Goal: Transaction & Acquisition: Purchase product/service

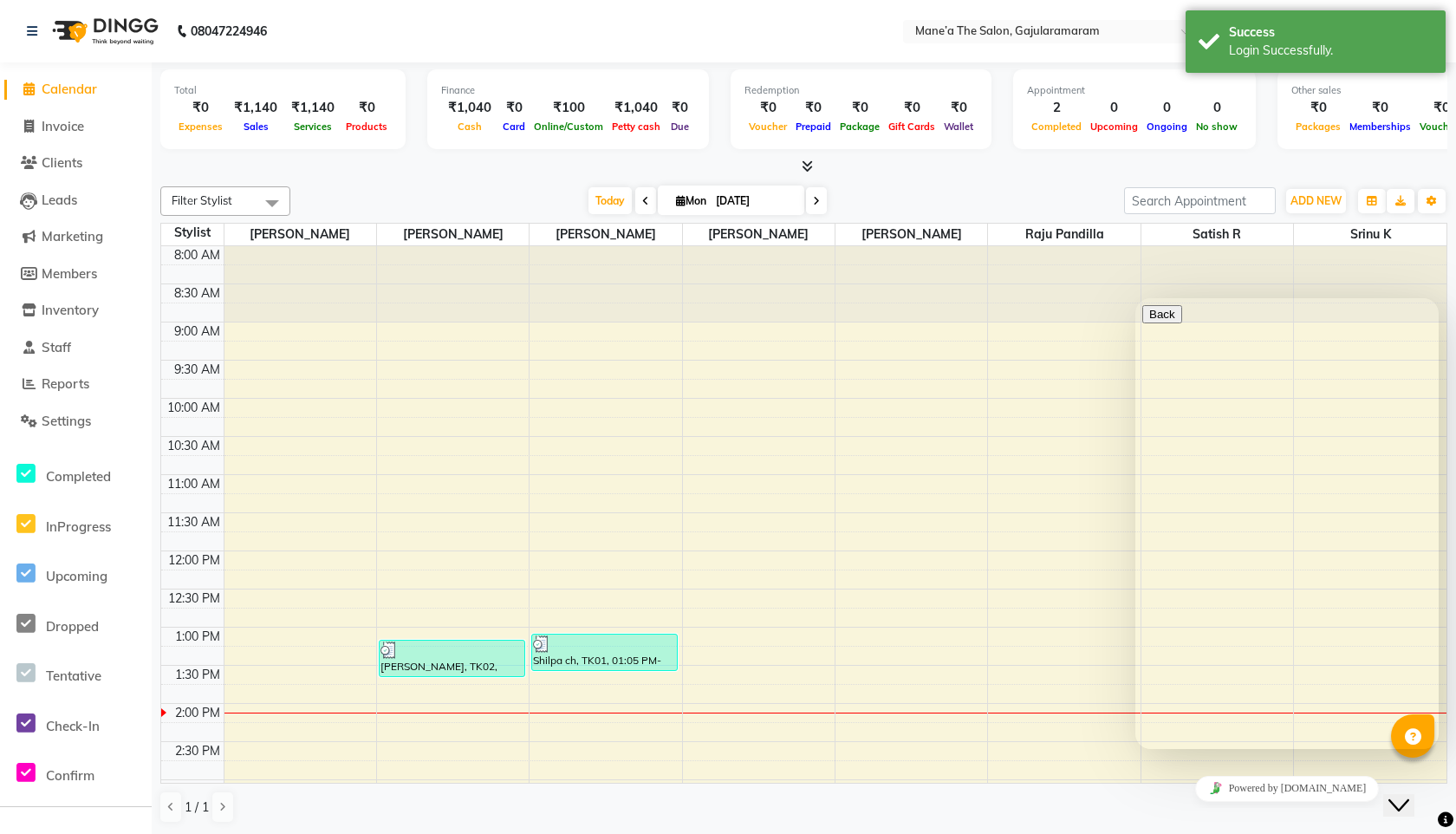
drag, startPoint x: 1418, startPoint y: 789, endPoint x: 2759, endPoint y: 1553, distance: 1543.4
click at [1409, 795] on icon "Close Chat This icon closes the chat window." at bounding box center [1398, 806] width 21 height 21
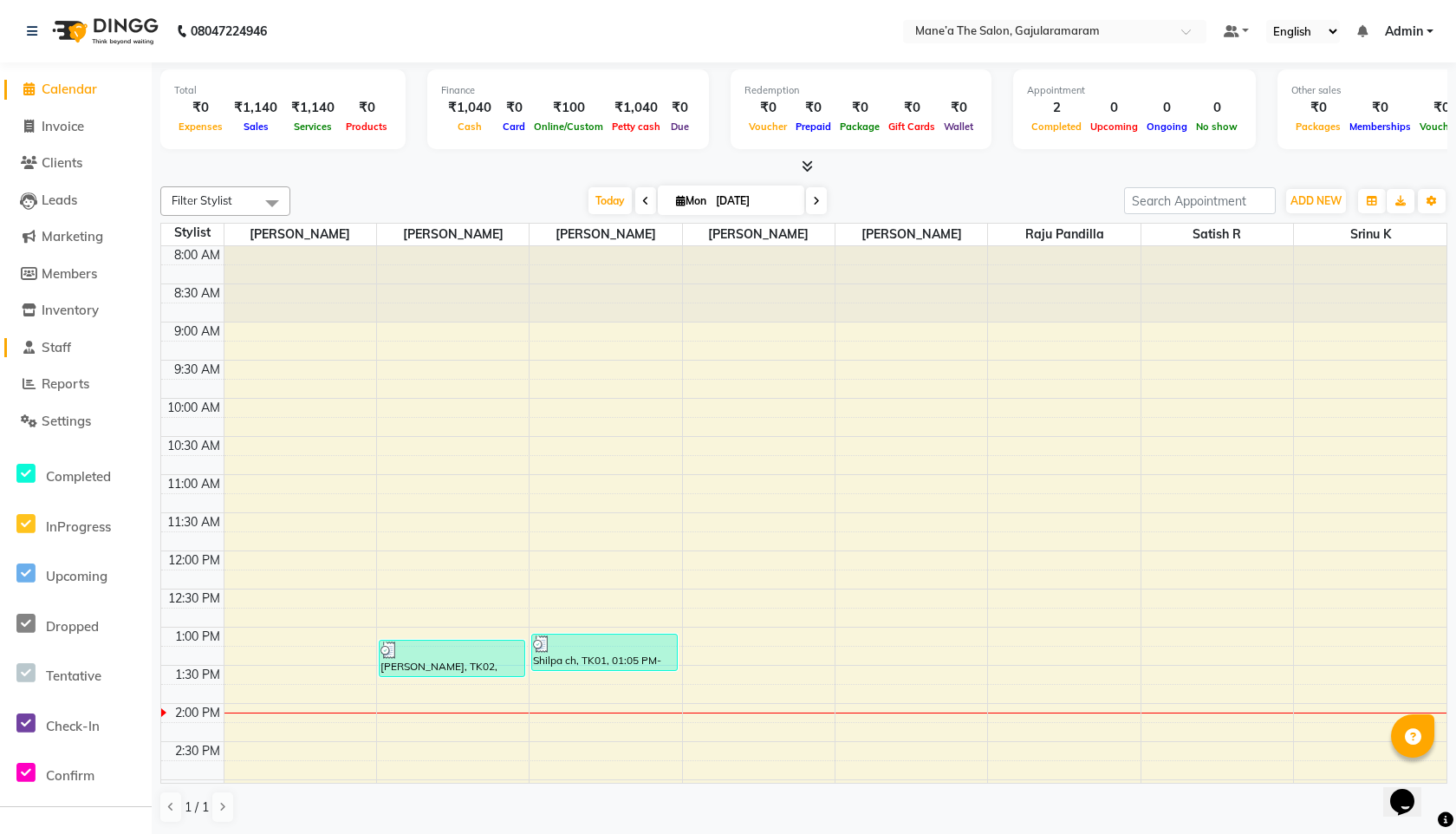
click at [63, 344] on span "Staff" at bounding box center [56, 346] width 29 height 16
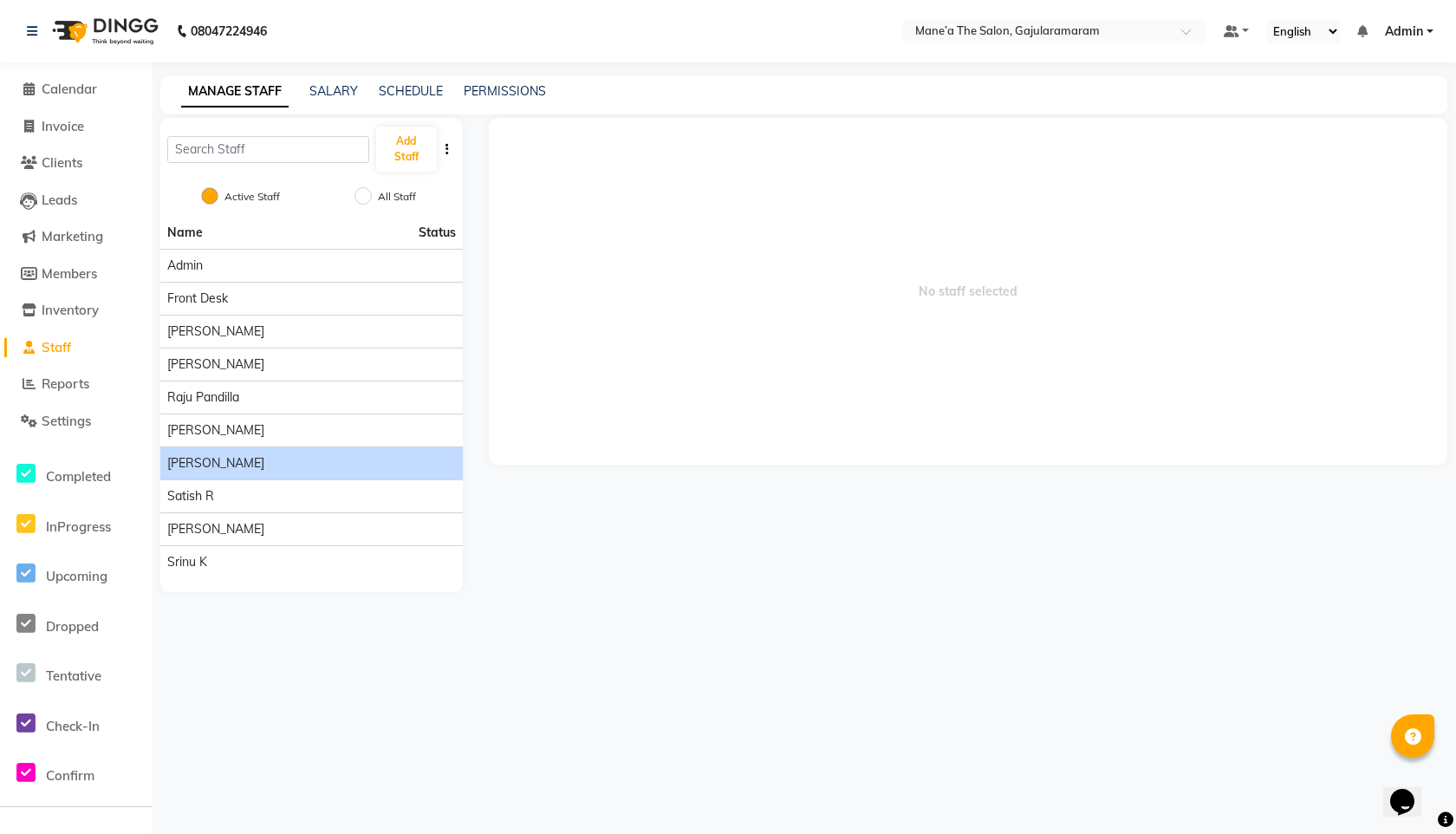
click at [242, 461] on div "⁠[PERSON_NAME]" at bounding box center [311, 462] width 289 height 18
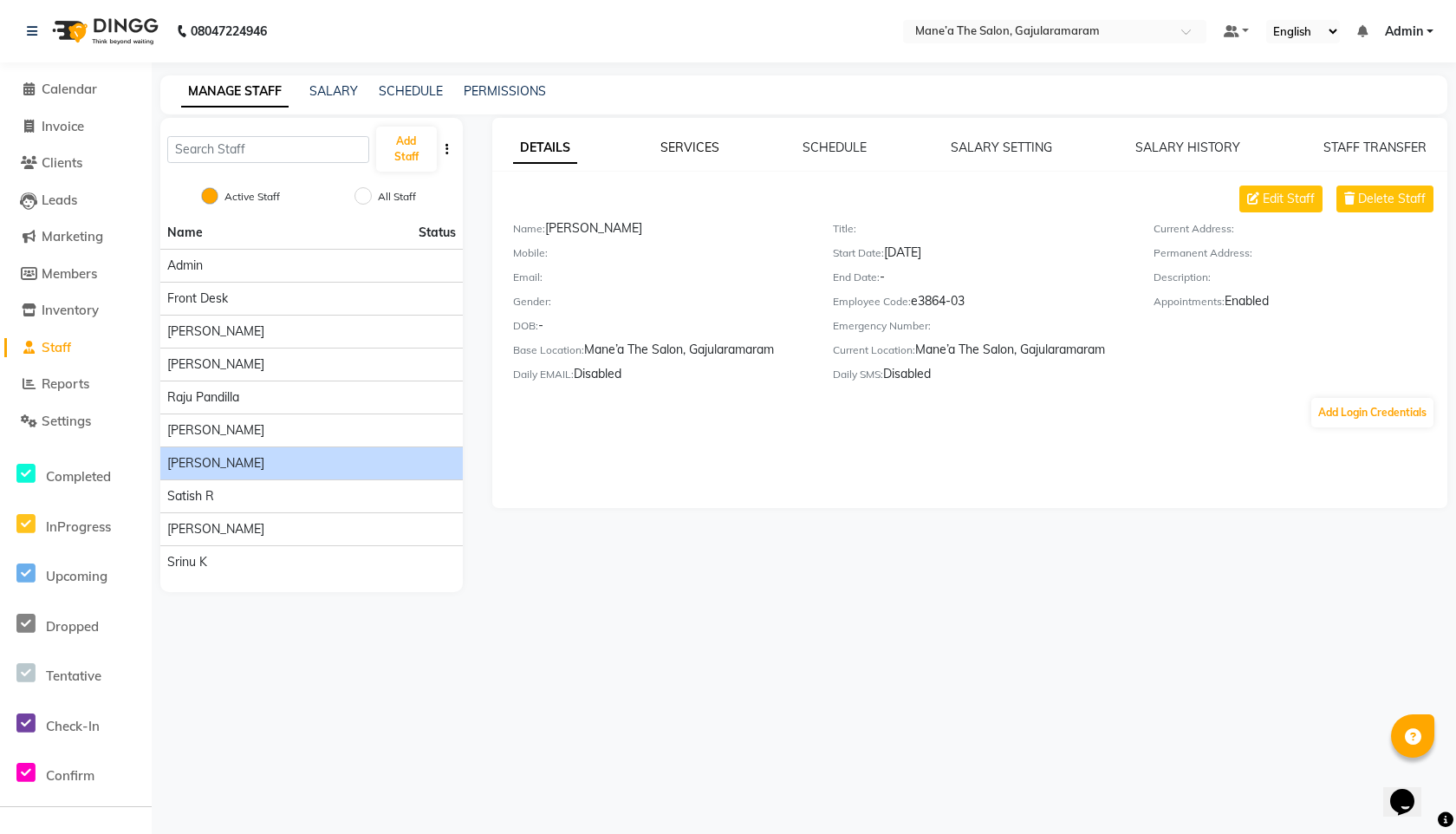
click at [687, 144] on link "SERVICES" at bounding box center [689, 147] width 58 height 16
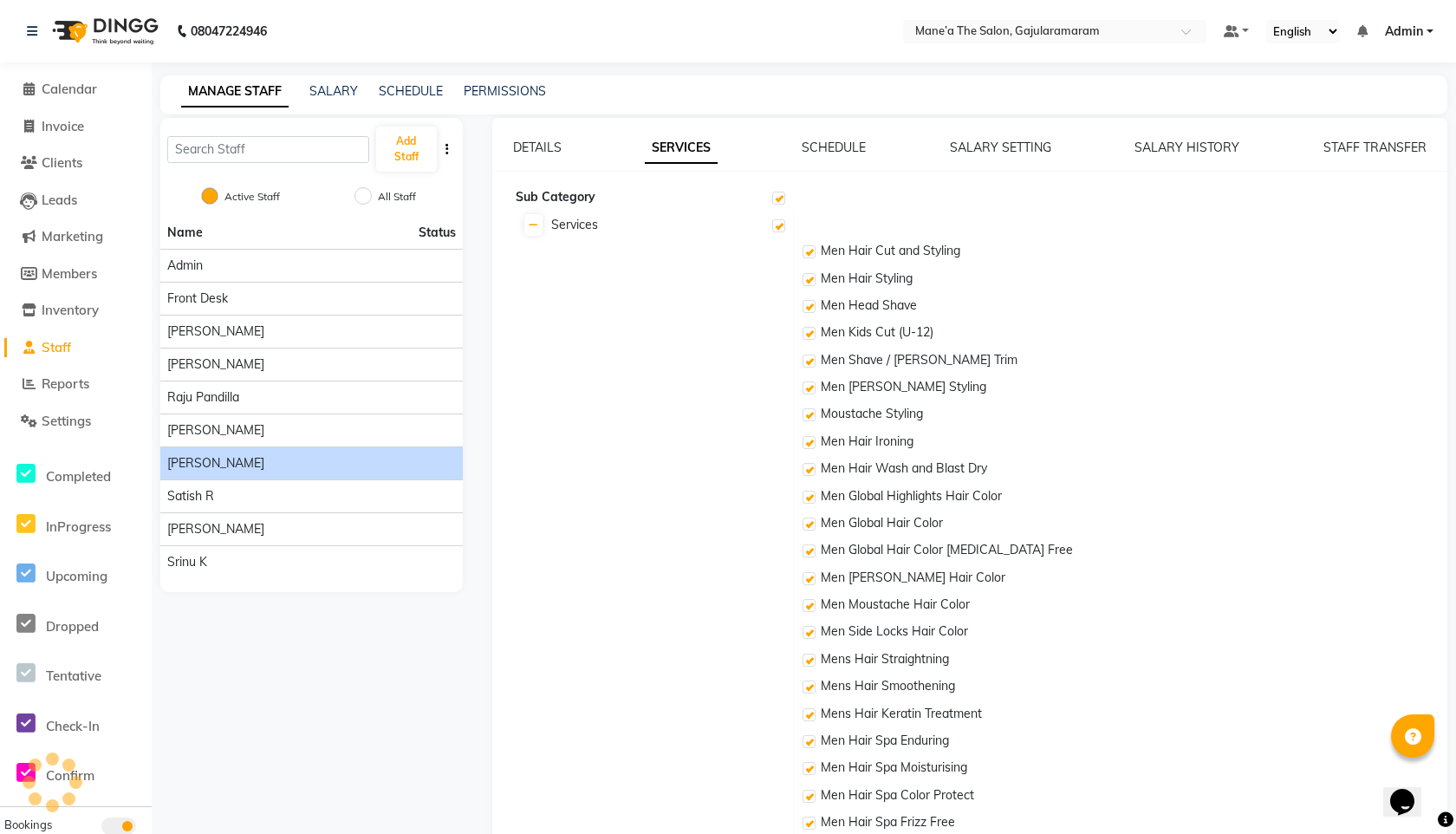
checkbox input "true"
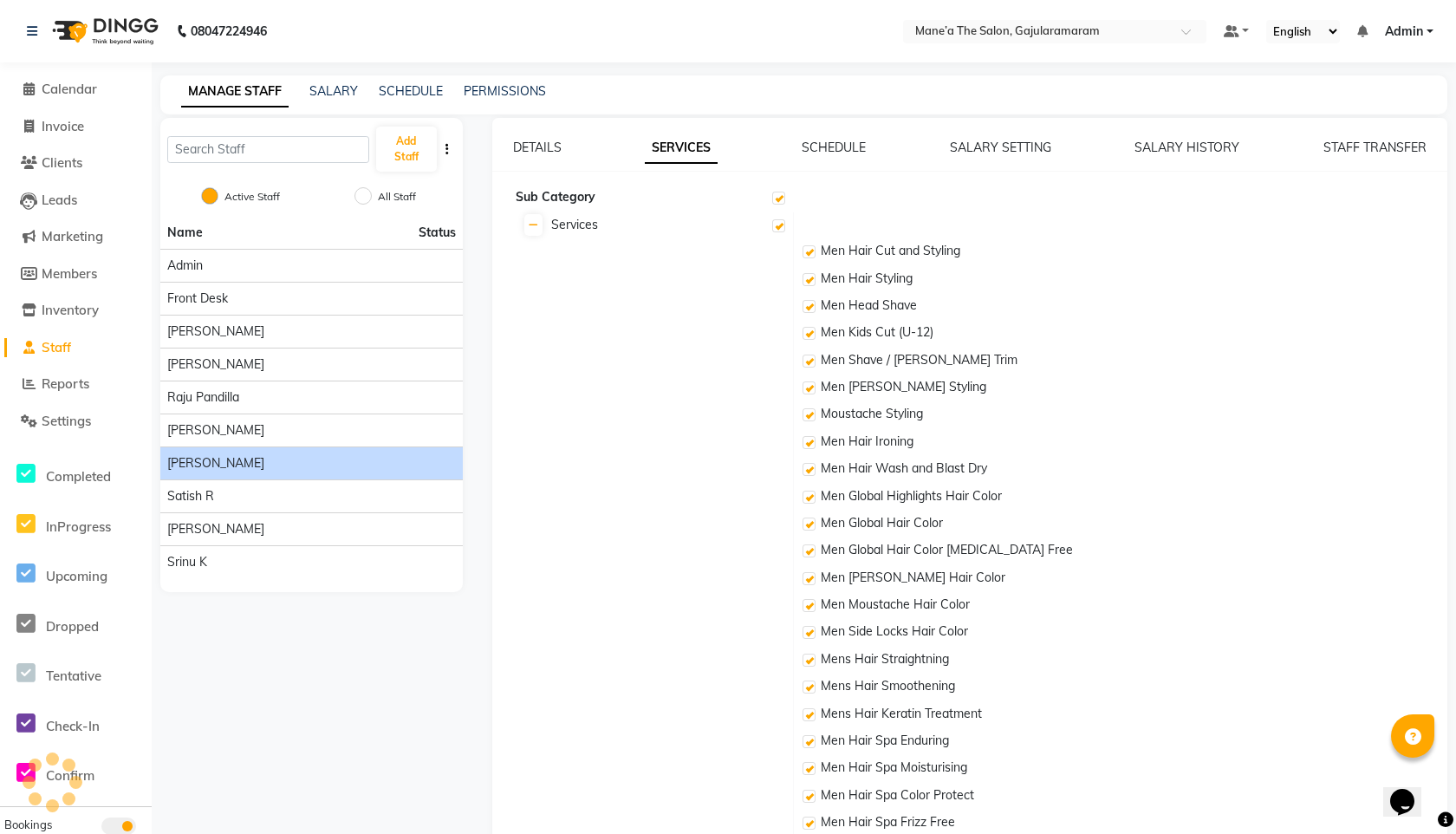
checkbox input "true"
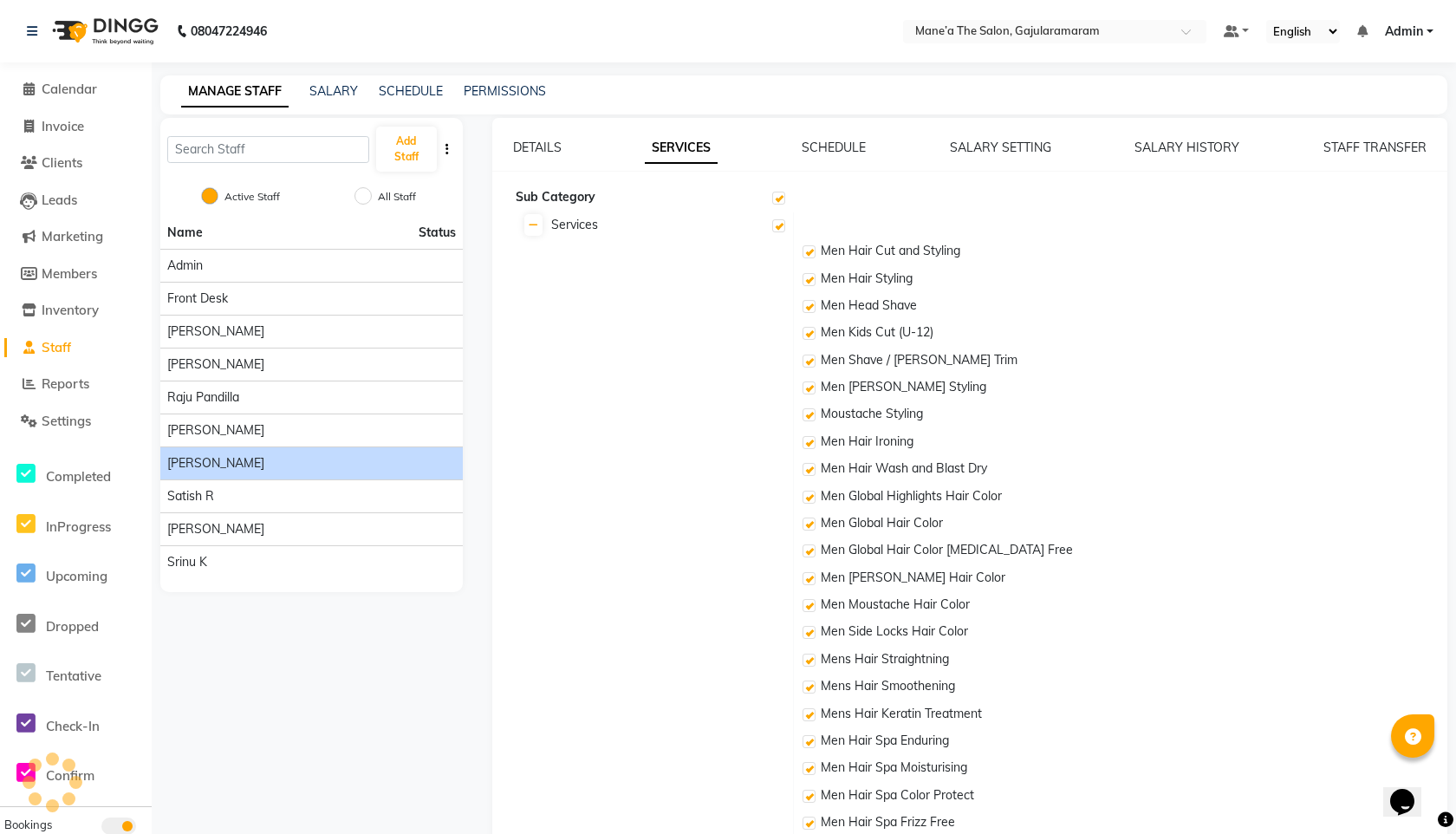
checkbox input "true"
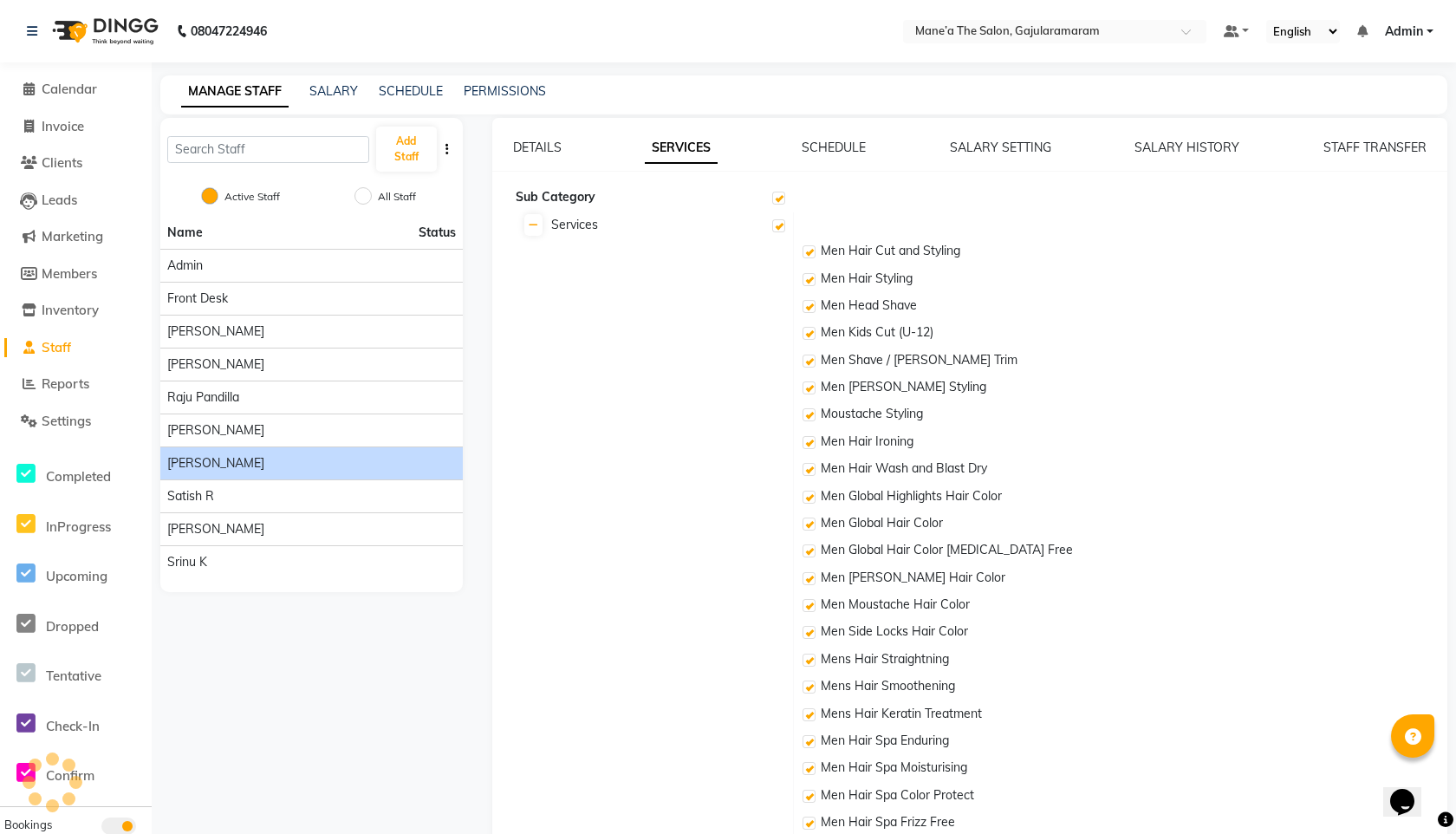
checkbox input "true"
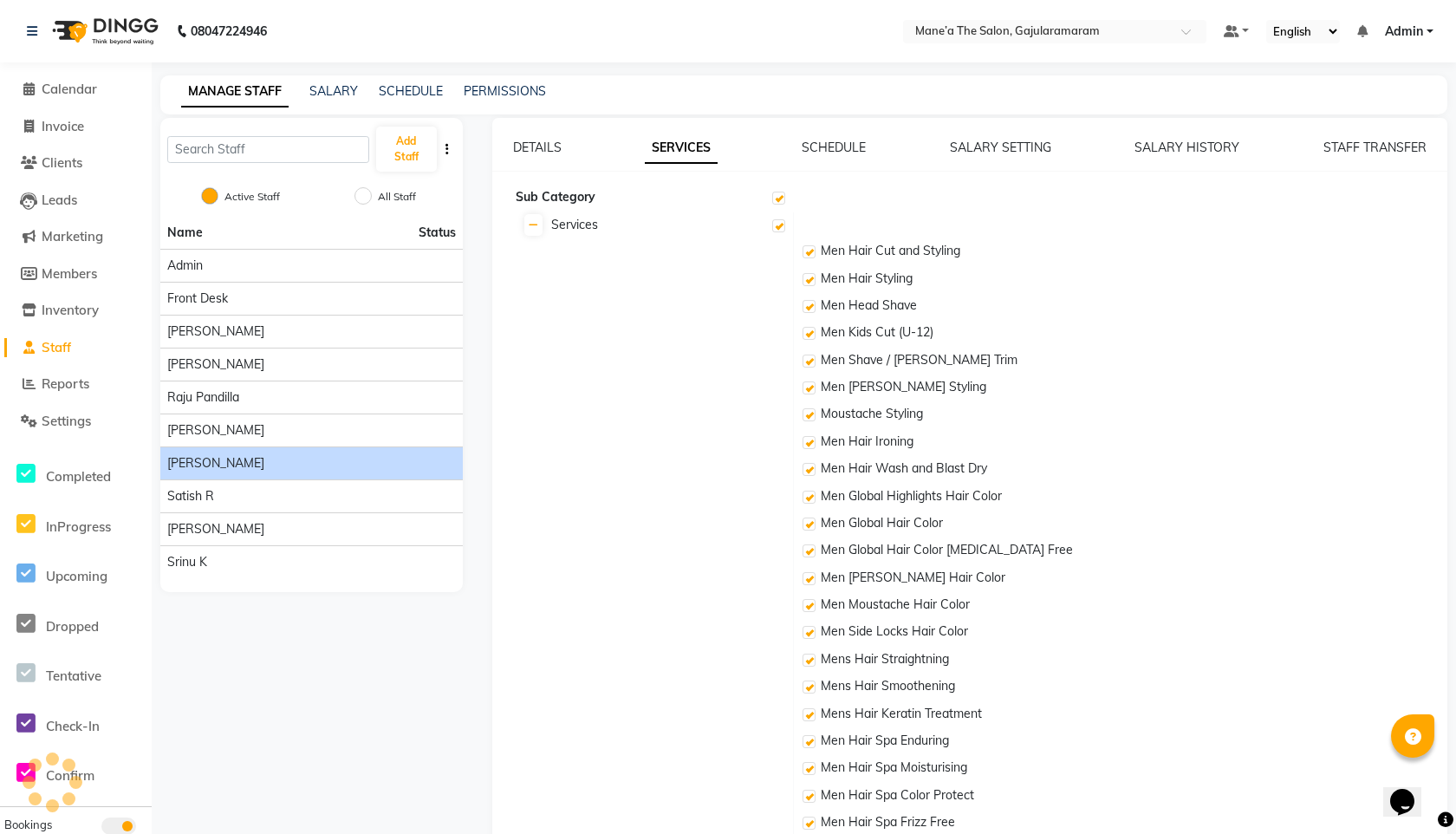
checkbox input "true"
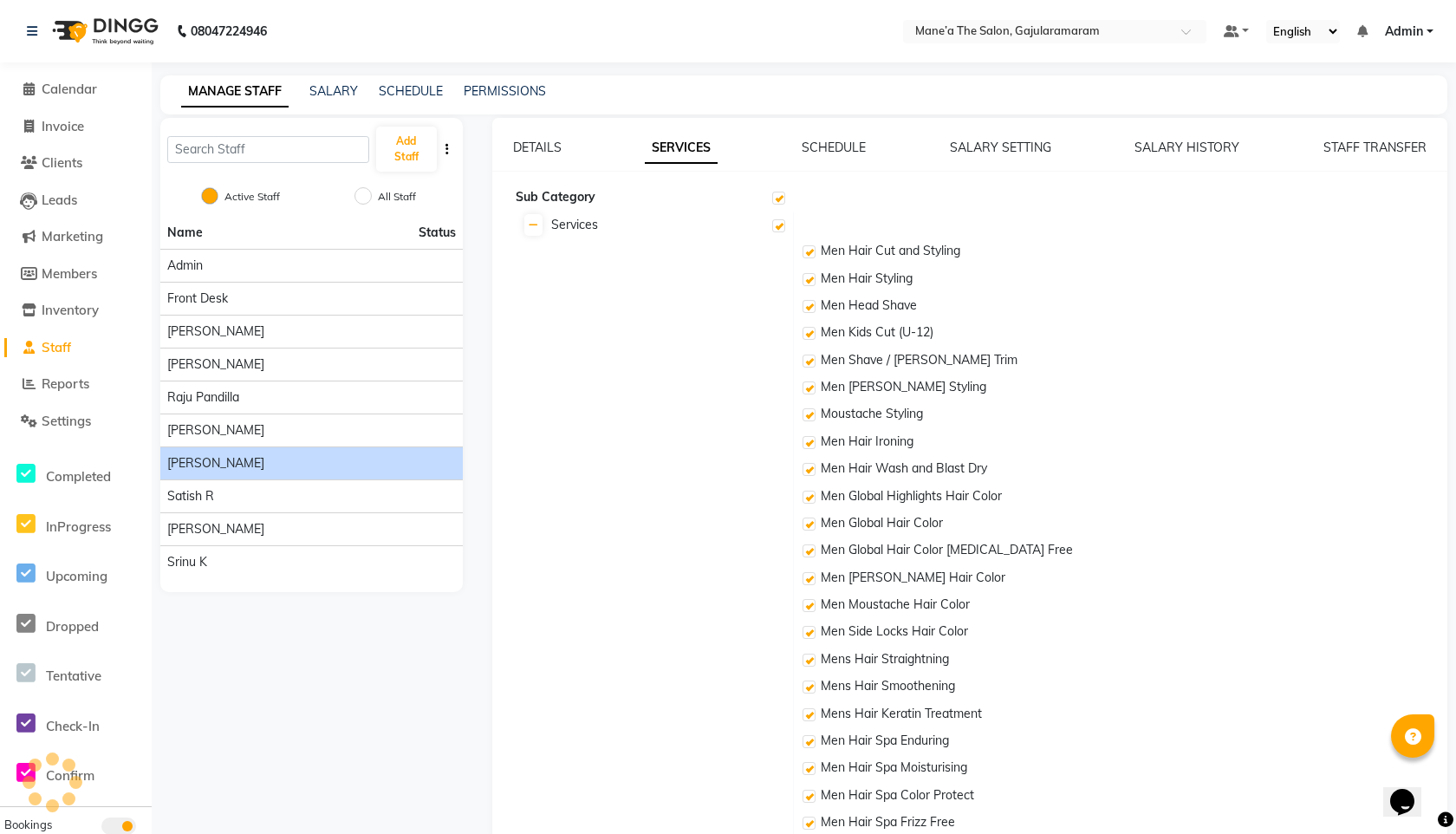
checkbox input "true"
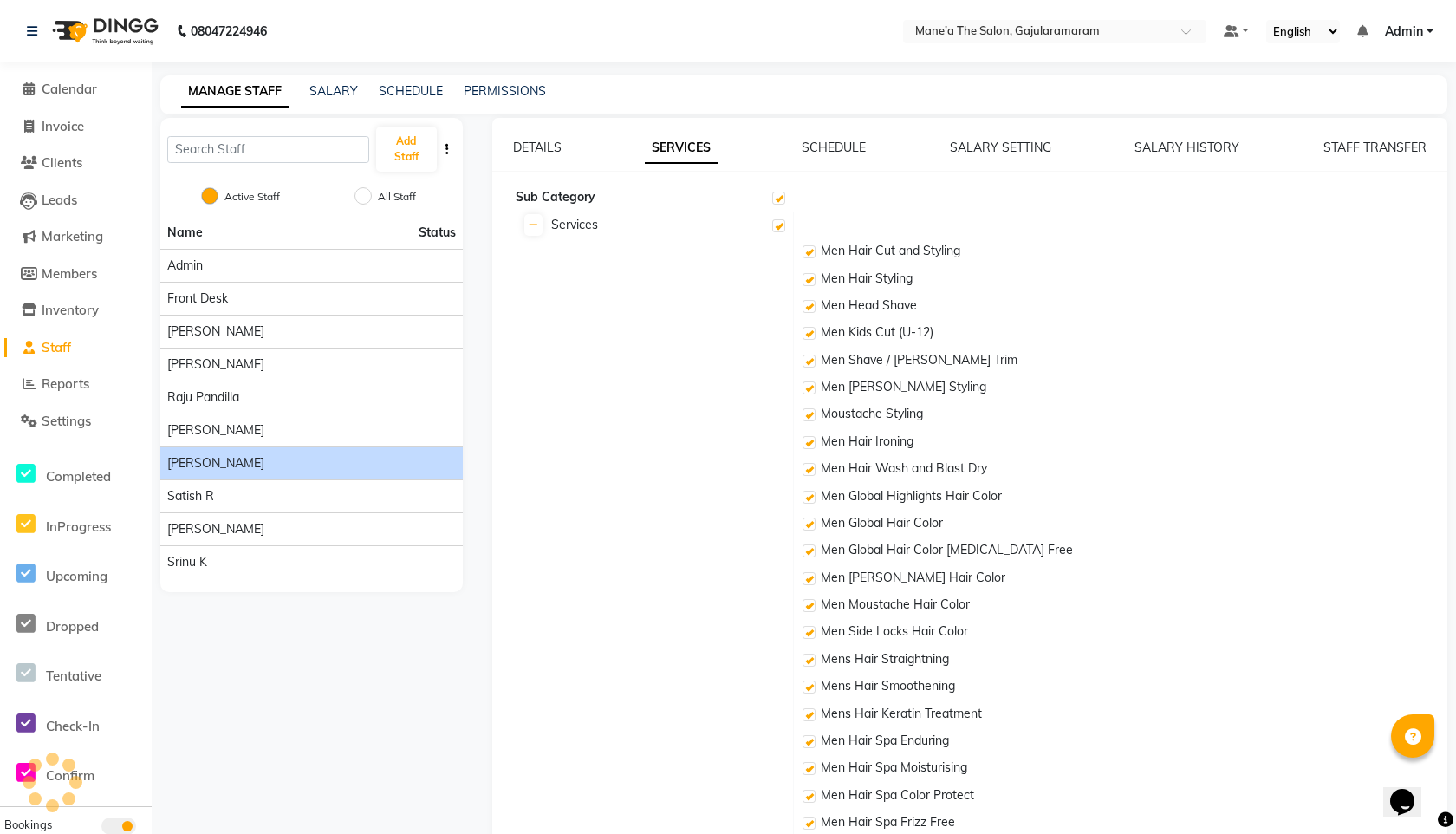
checkbox input "true"
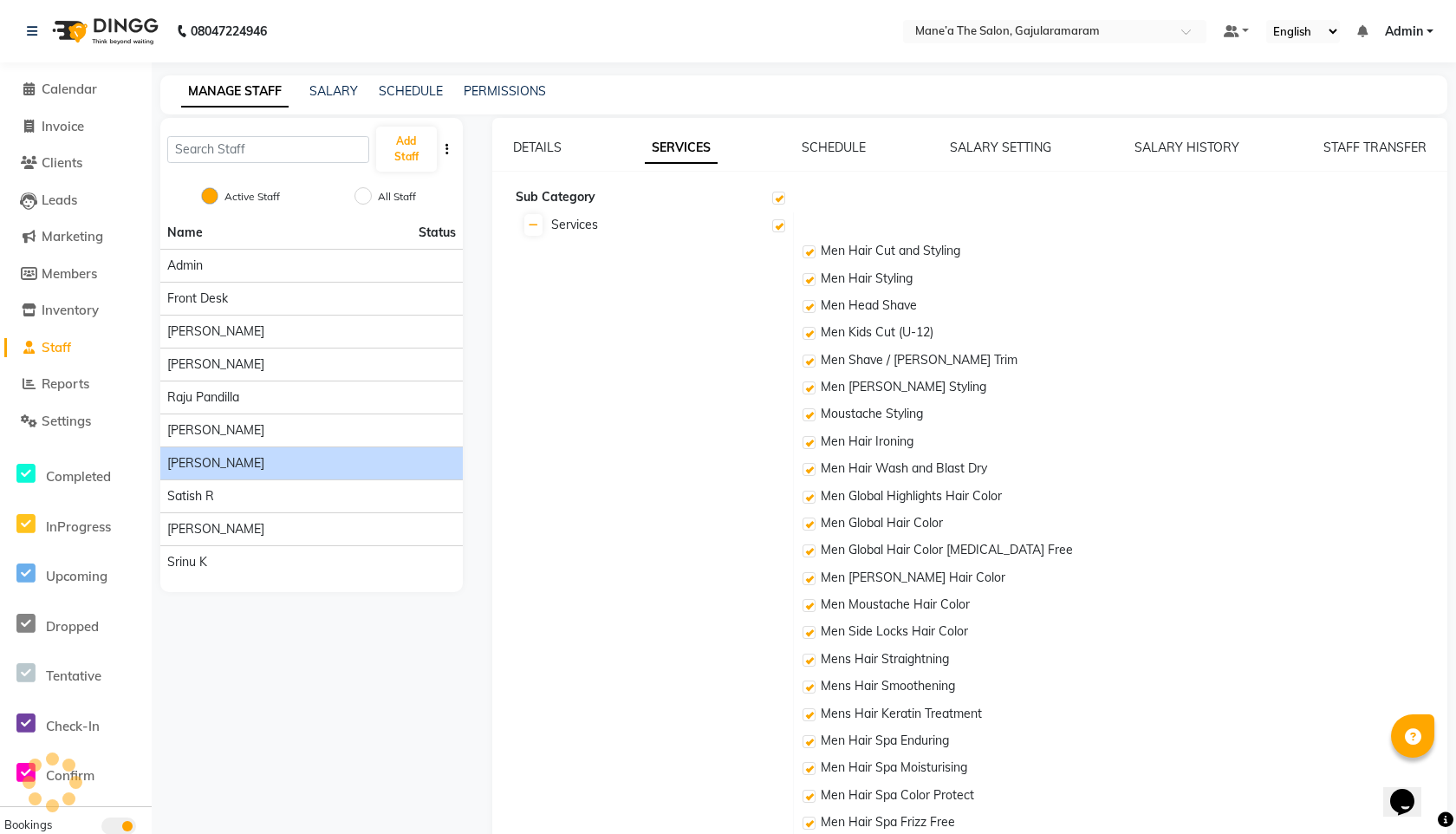
checkbox input "true"
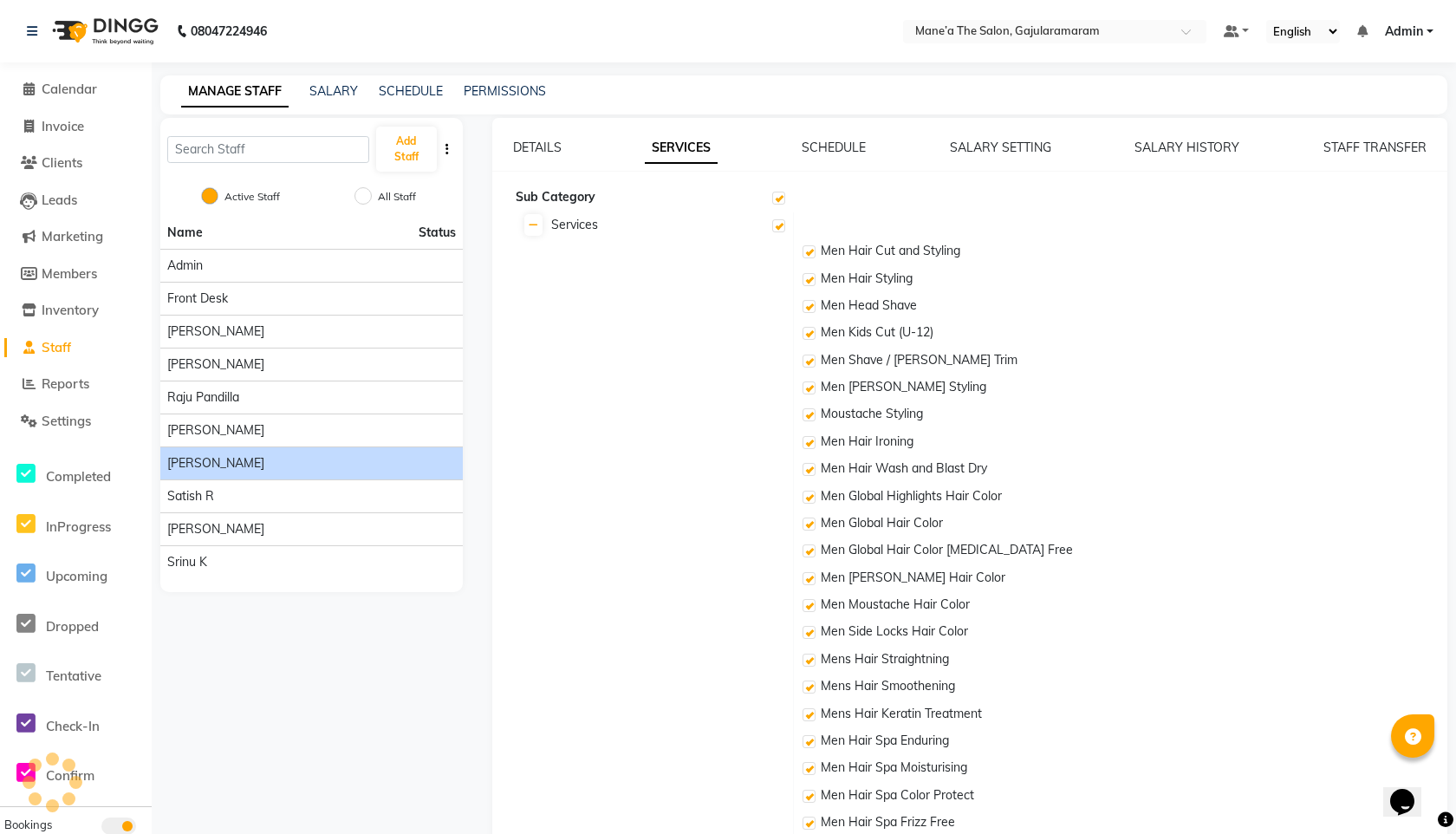
checkbox input "true"
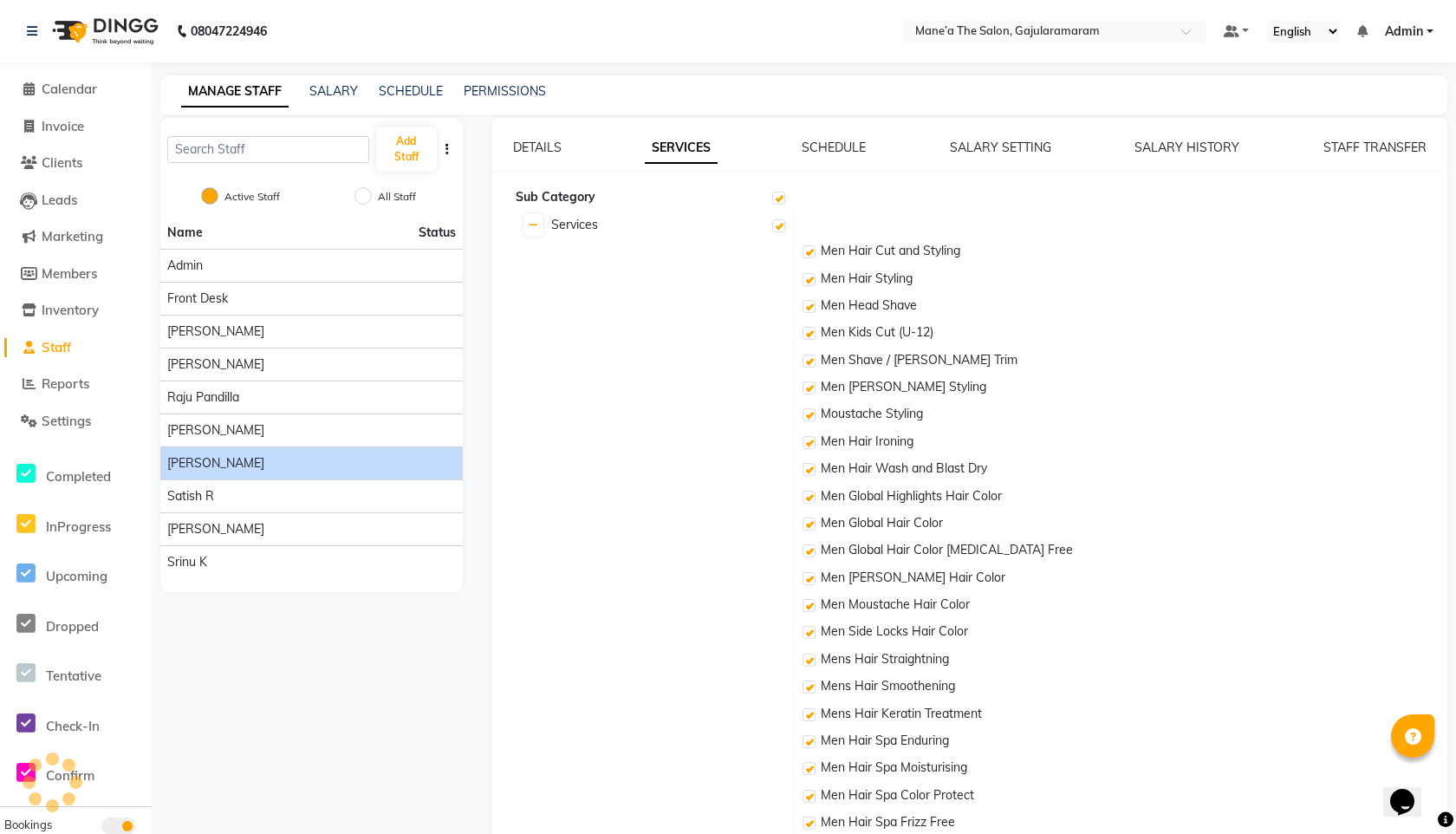
checkbox input "true"
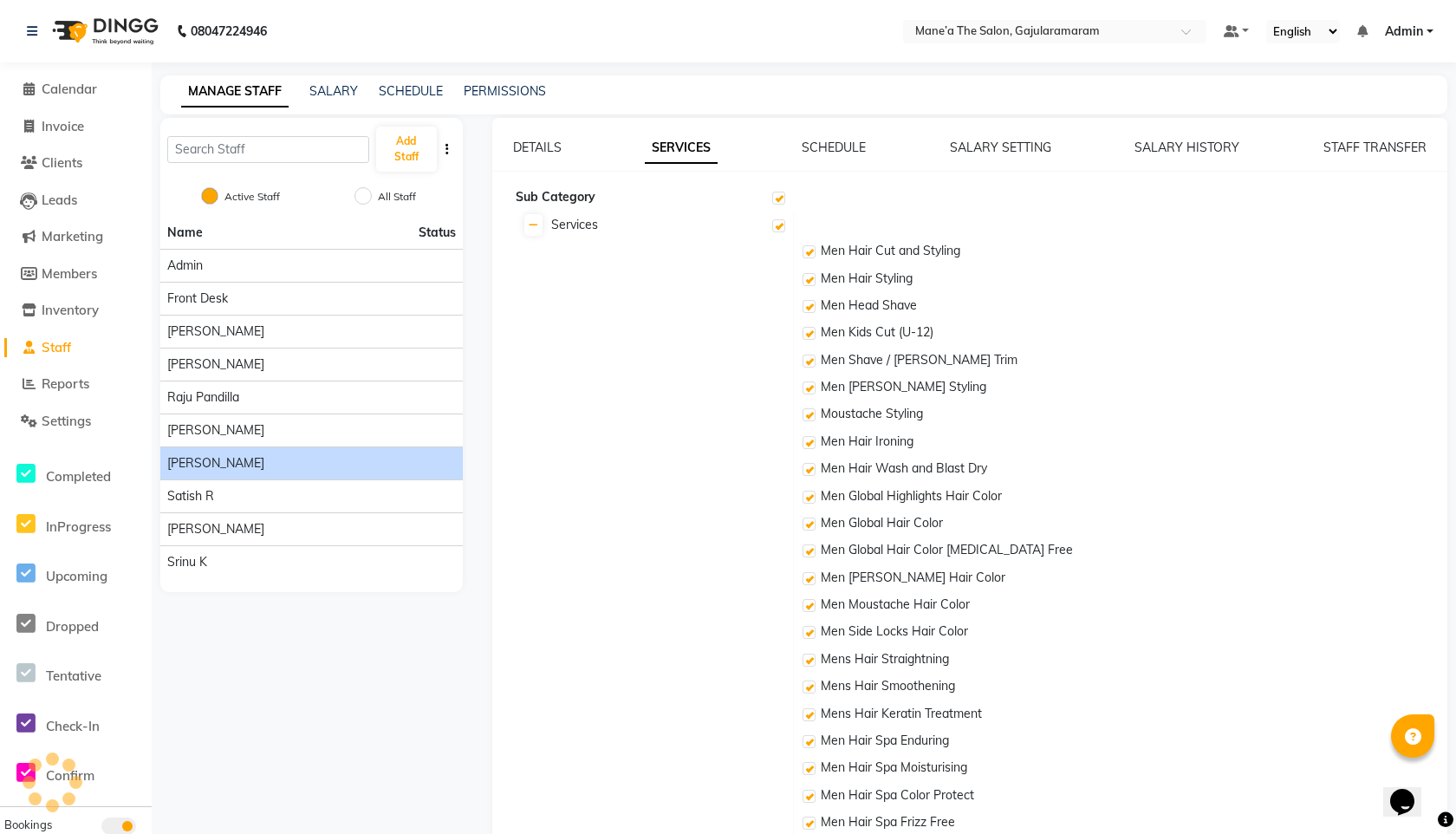
checkbox input "true"
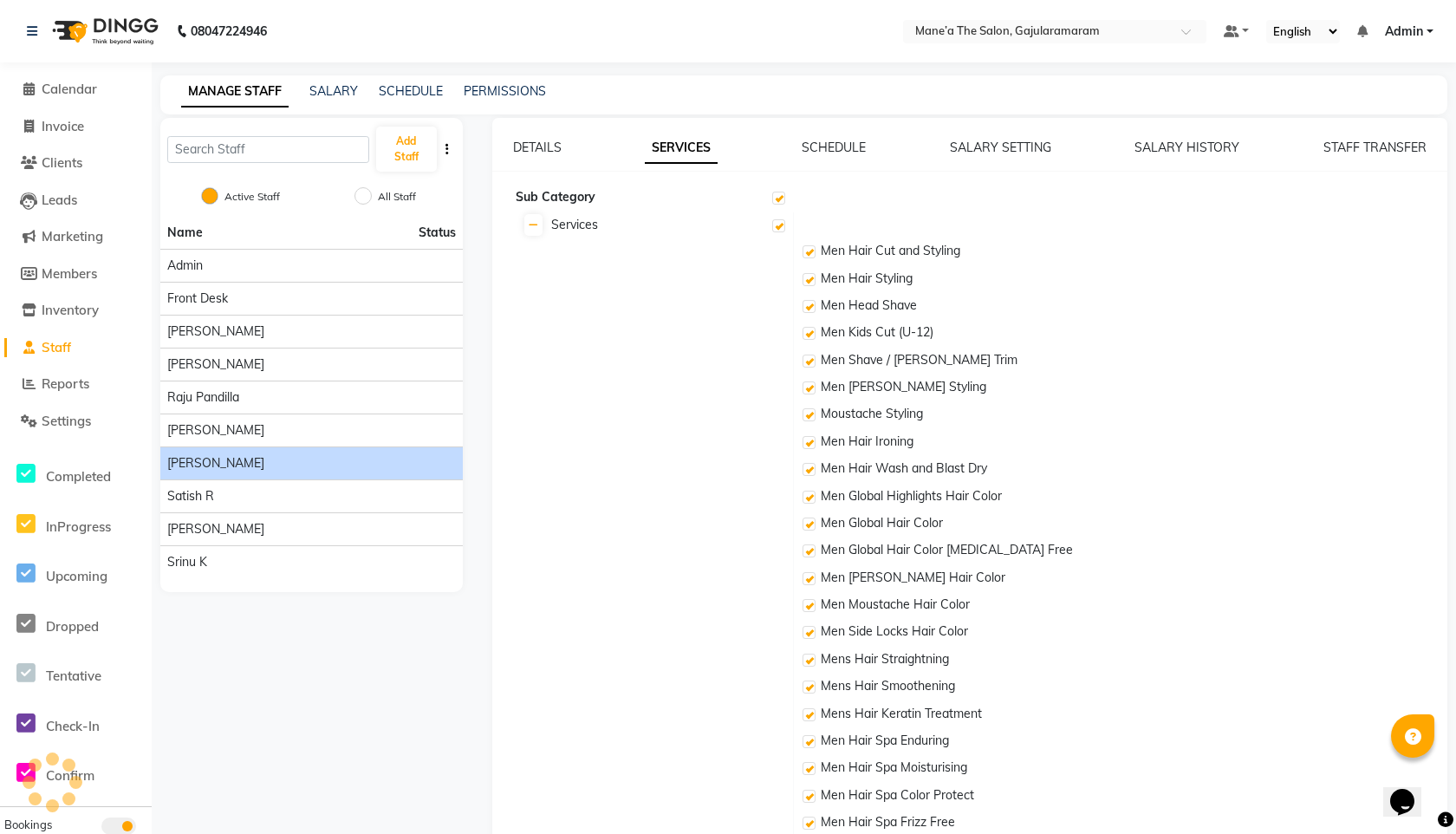
checkbox input "true"
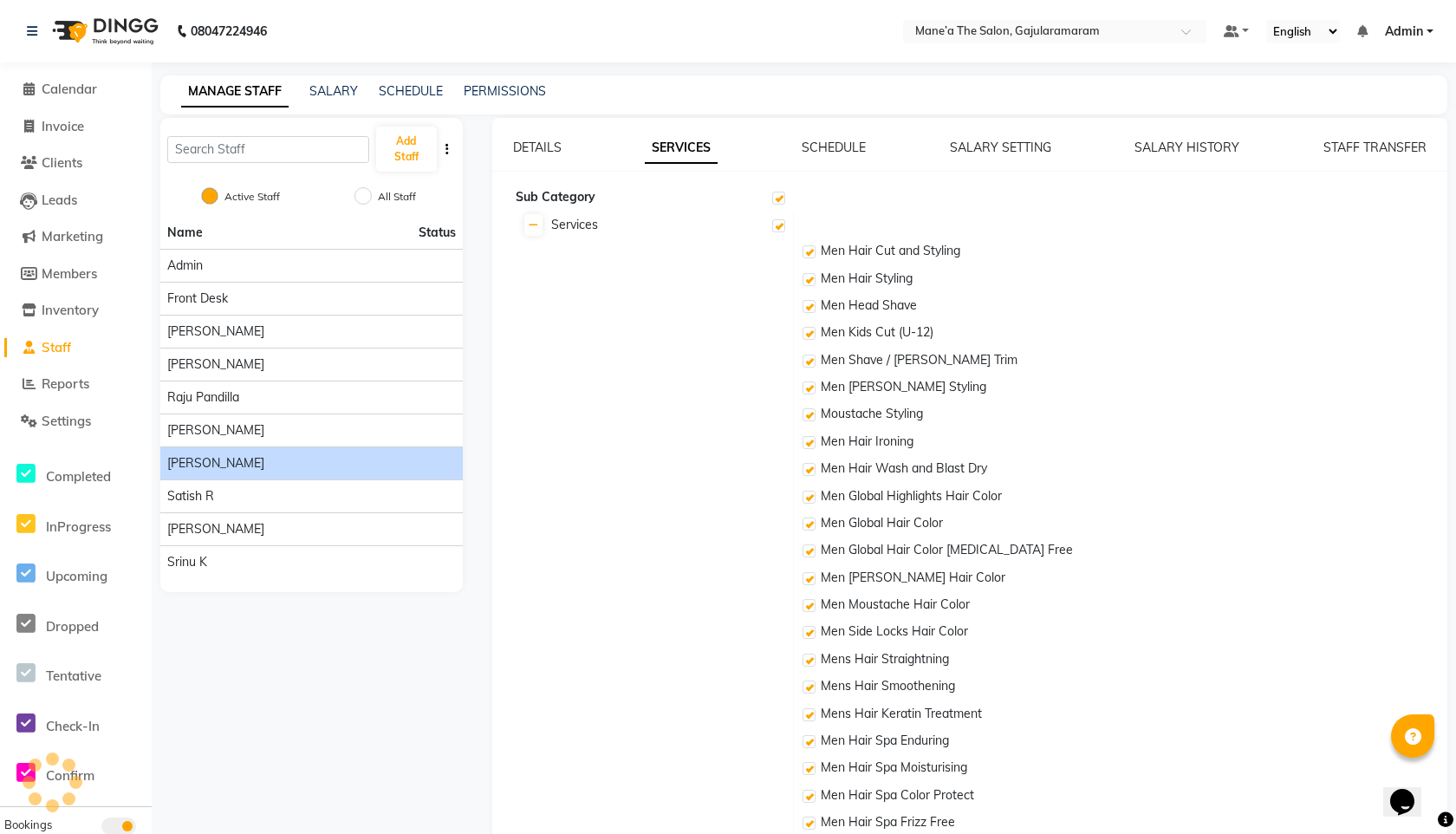
checkbox input "true"
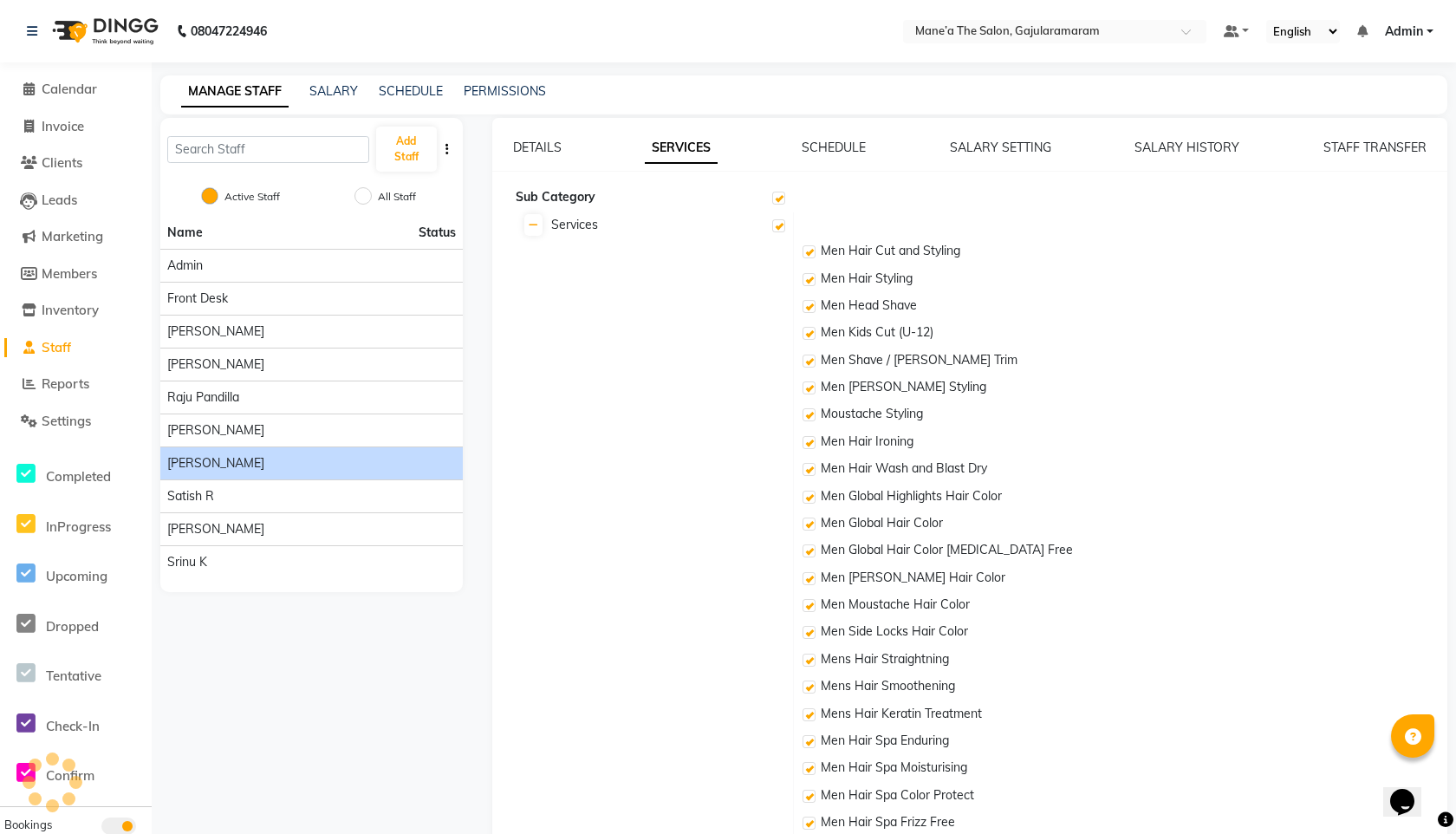
checkbox input "true"
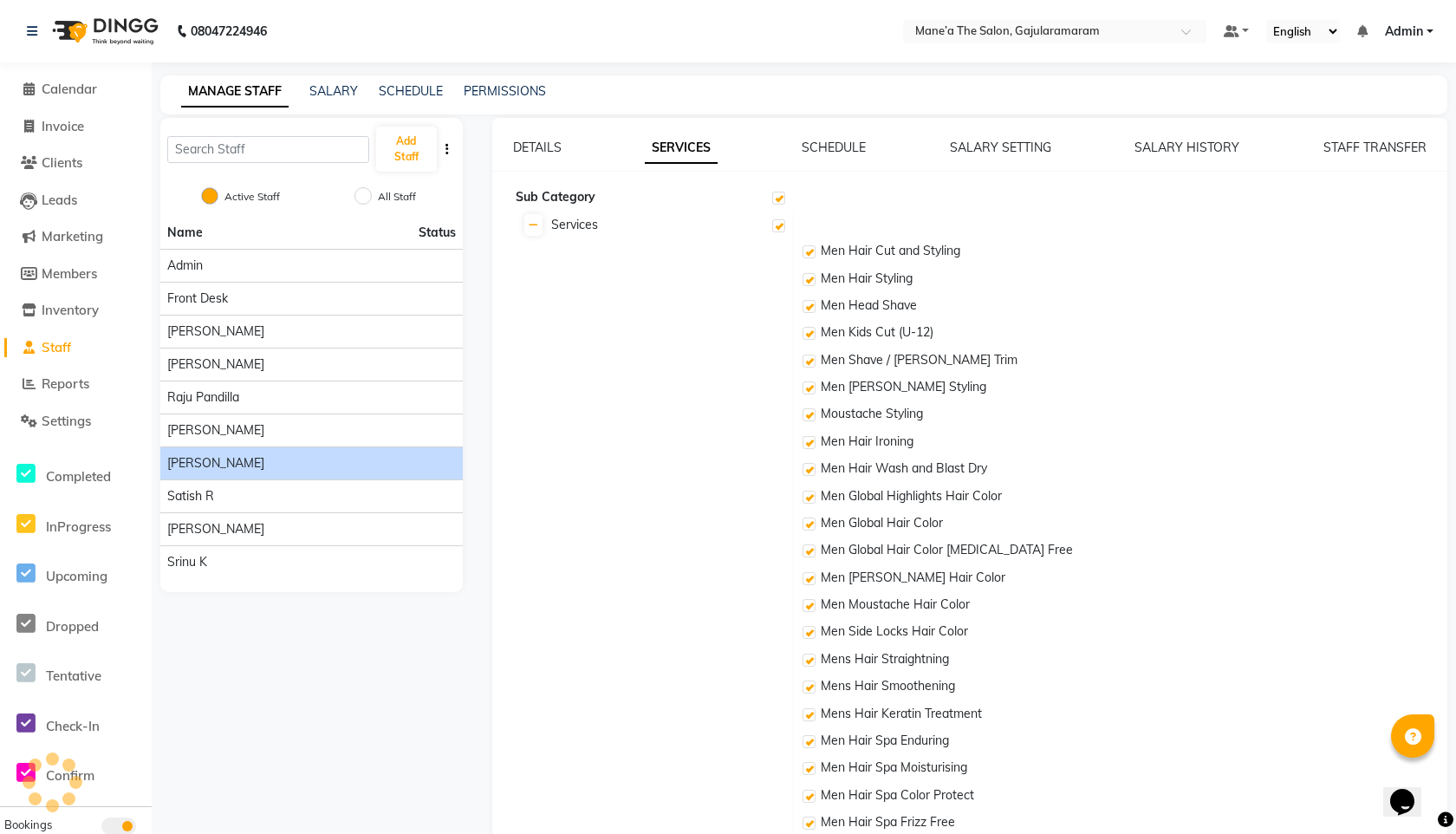
checkbox input "true"
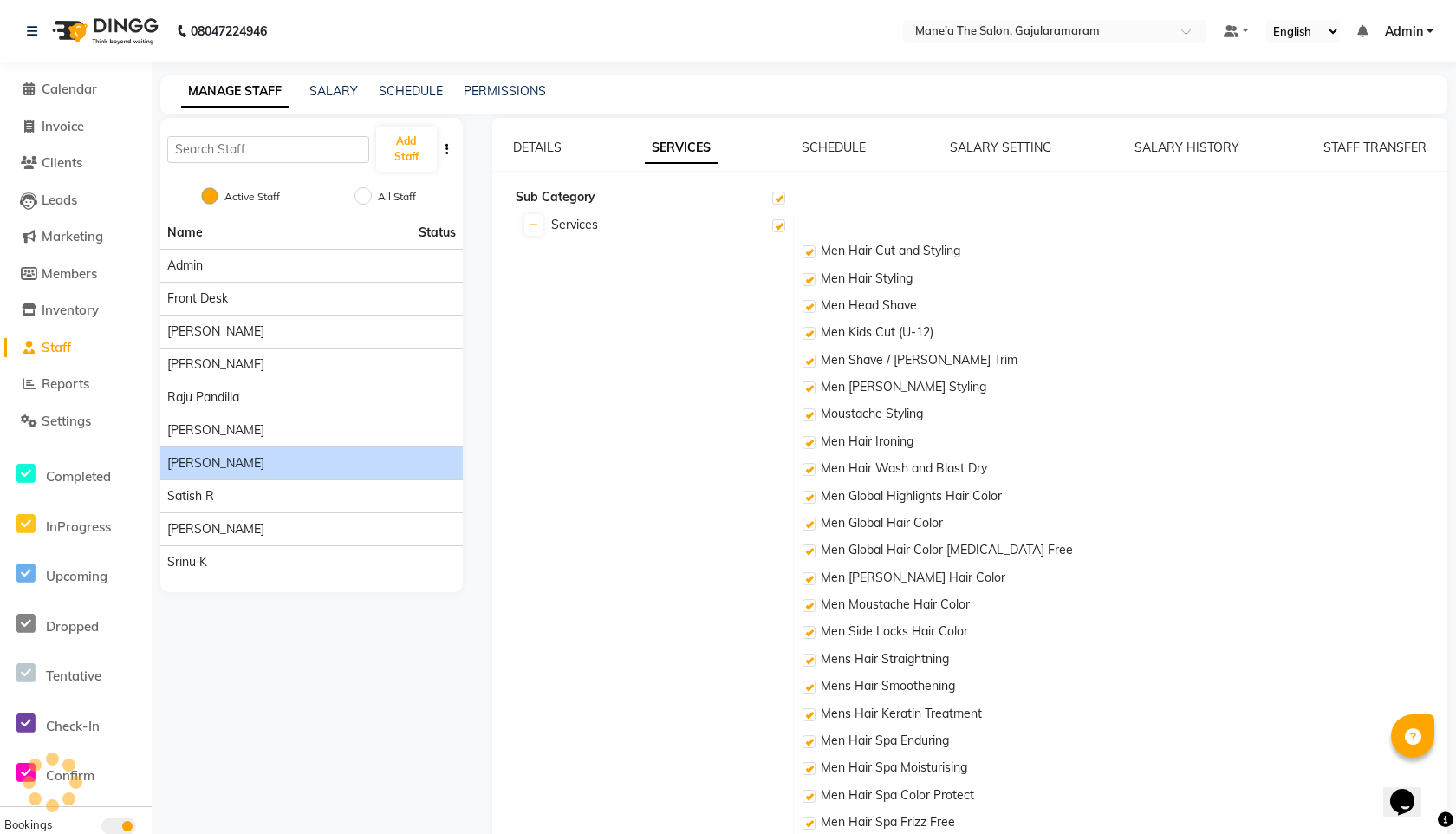
checkbox input "true"
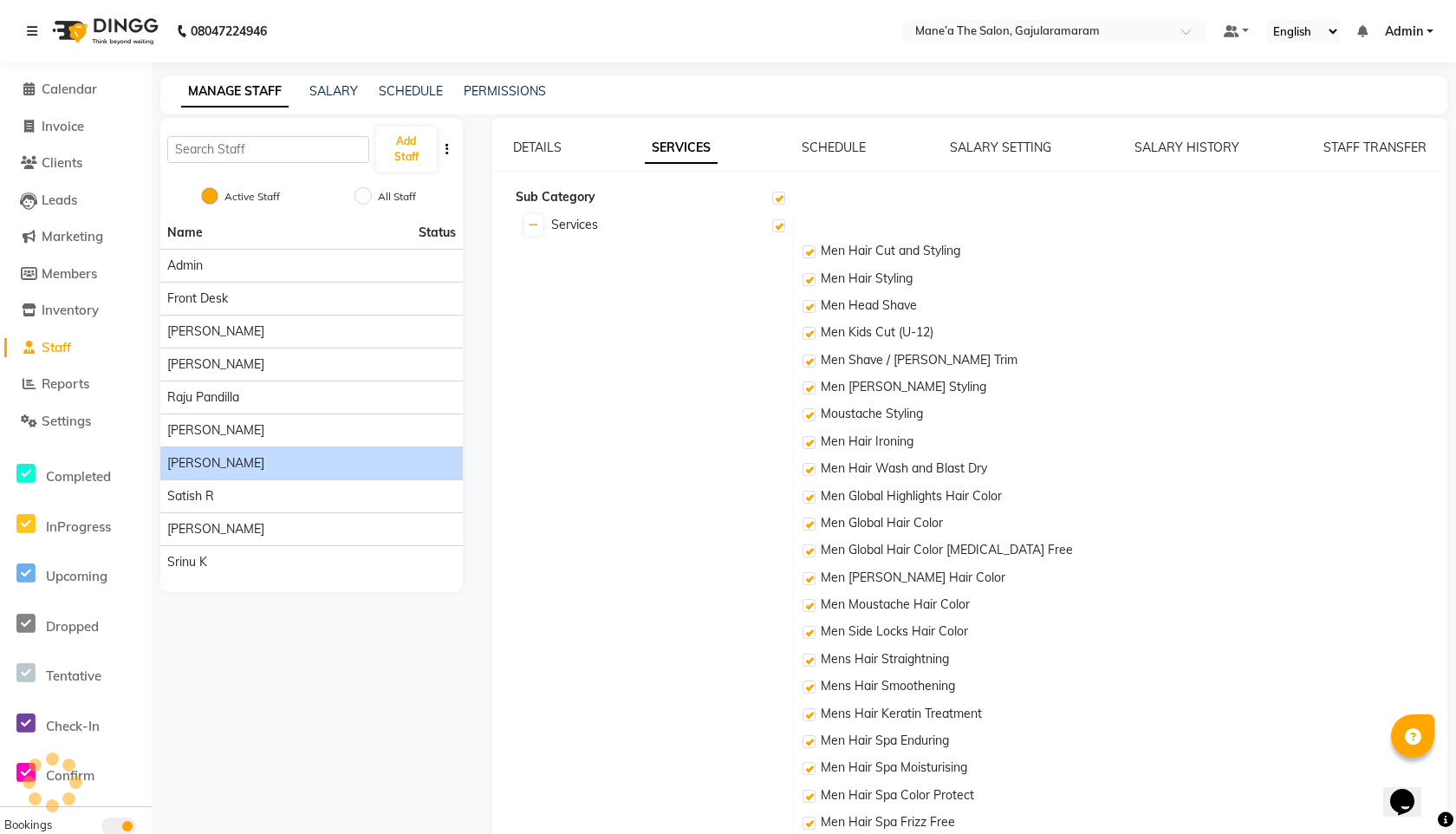
checkbox input "true"
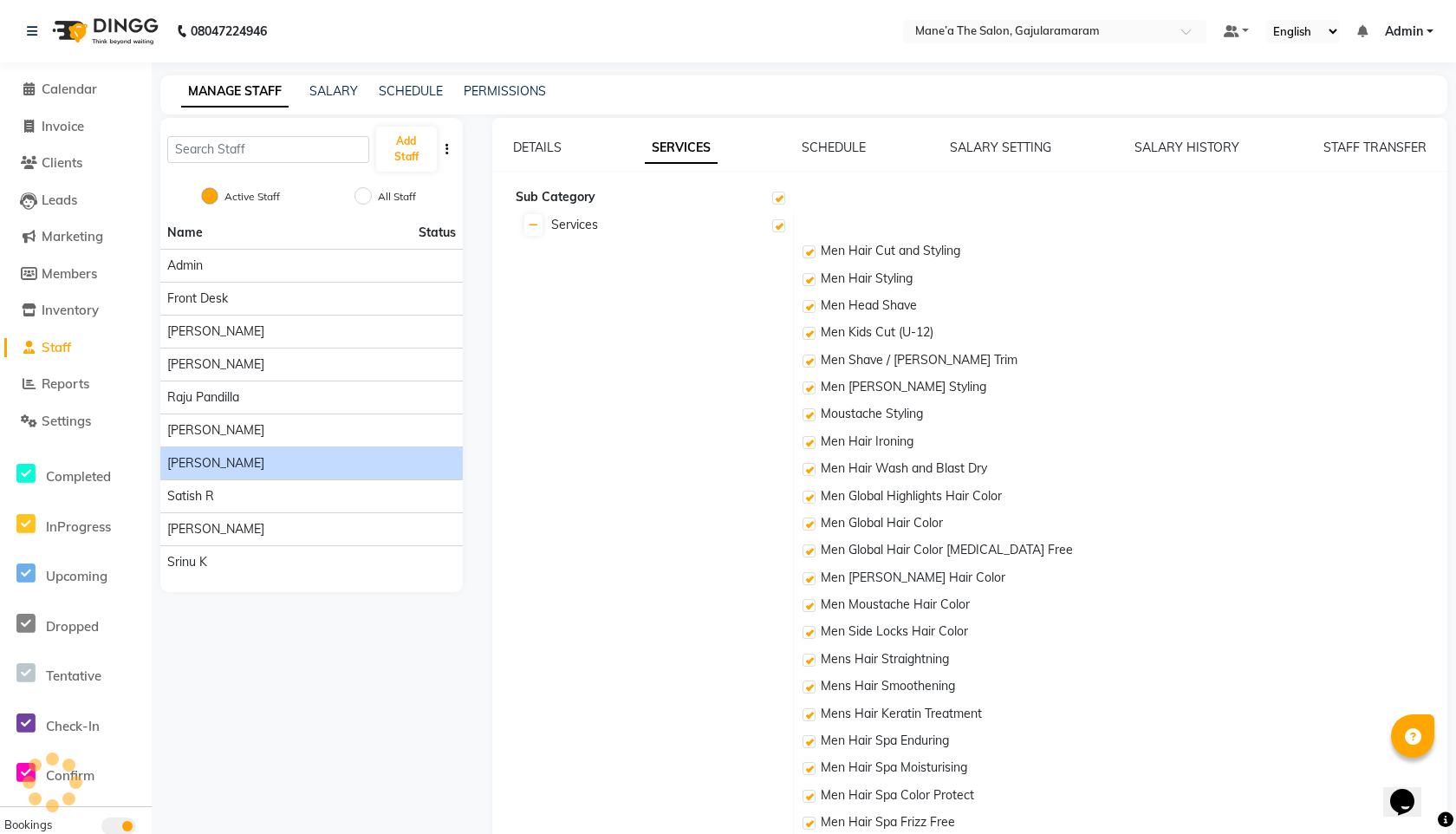
checkbox input "true"
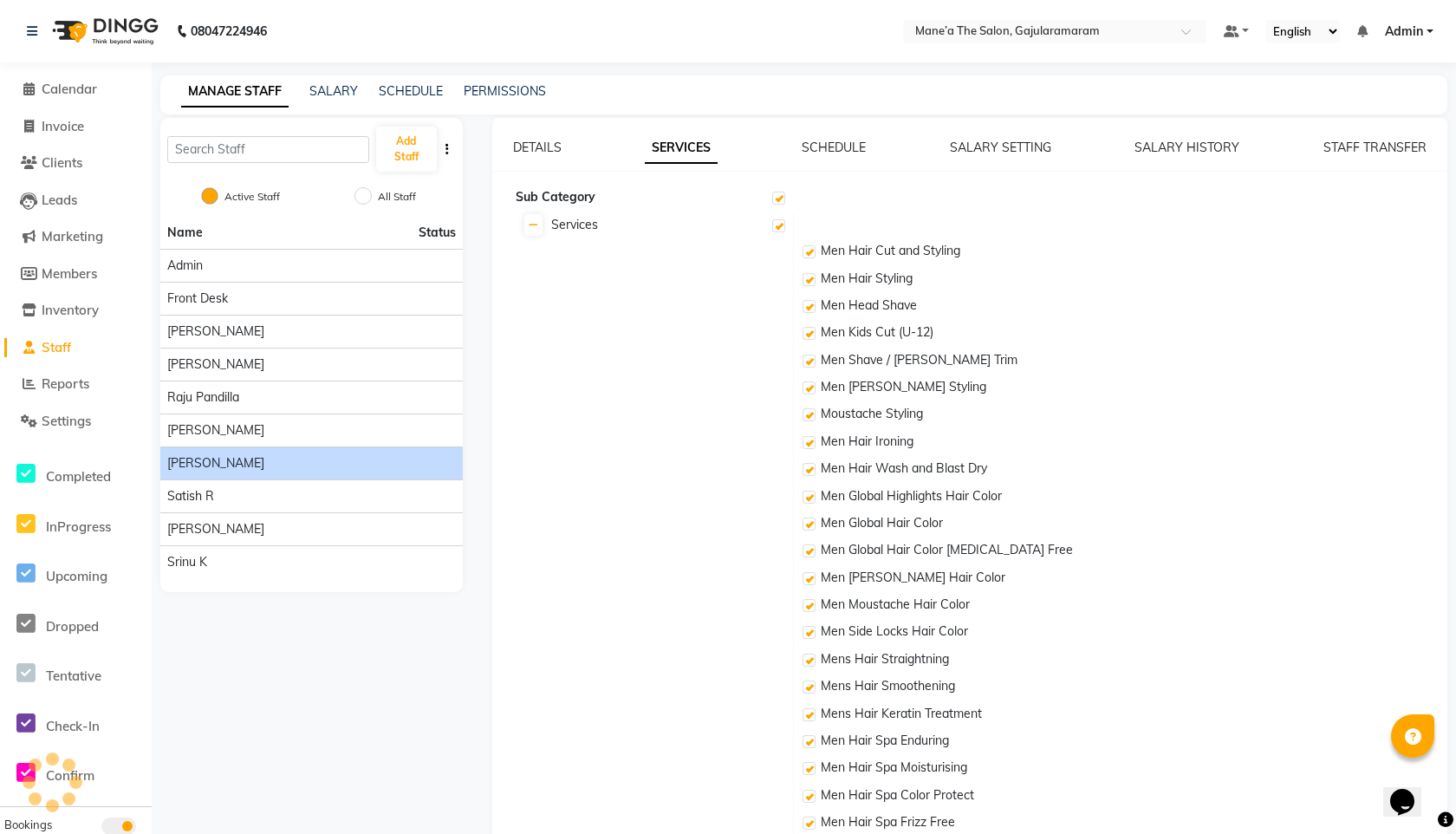
checkbox input "true"
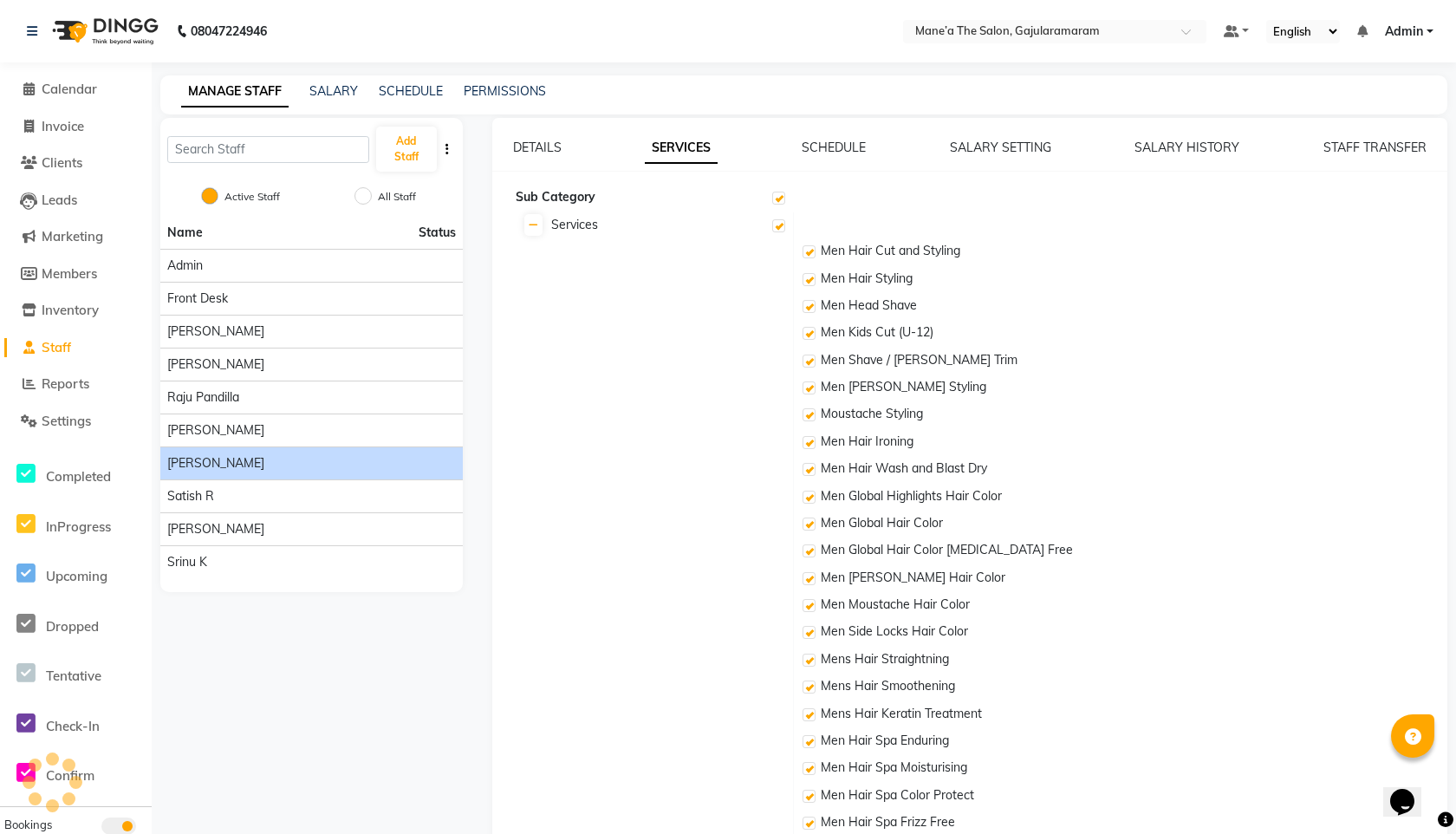
checkbox input "true"
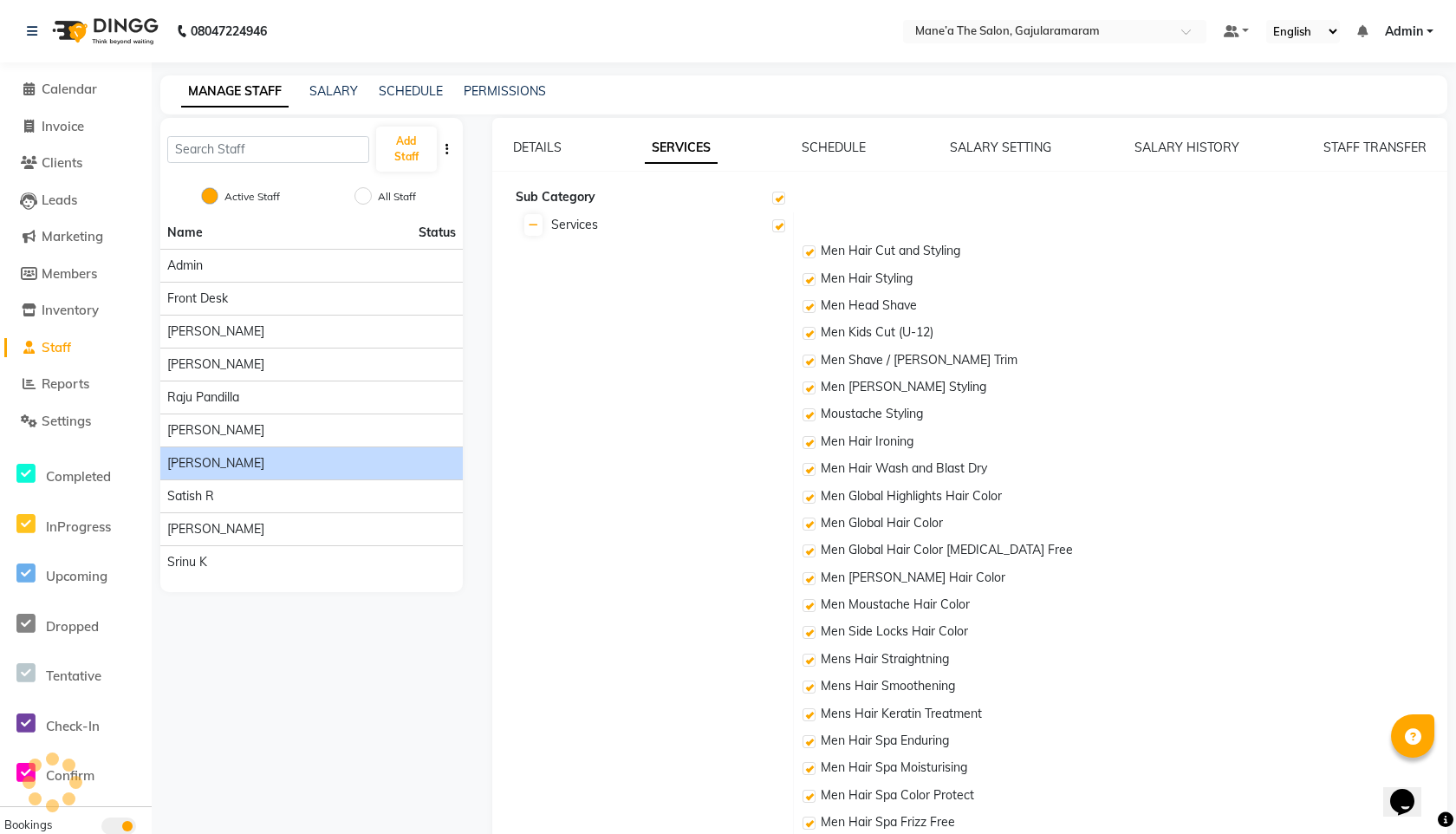
checkbox input "true"
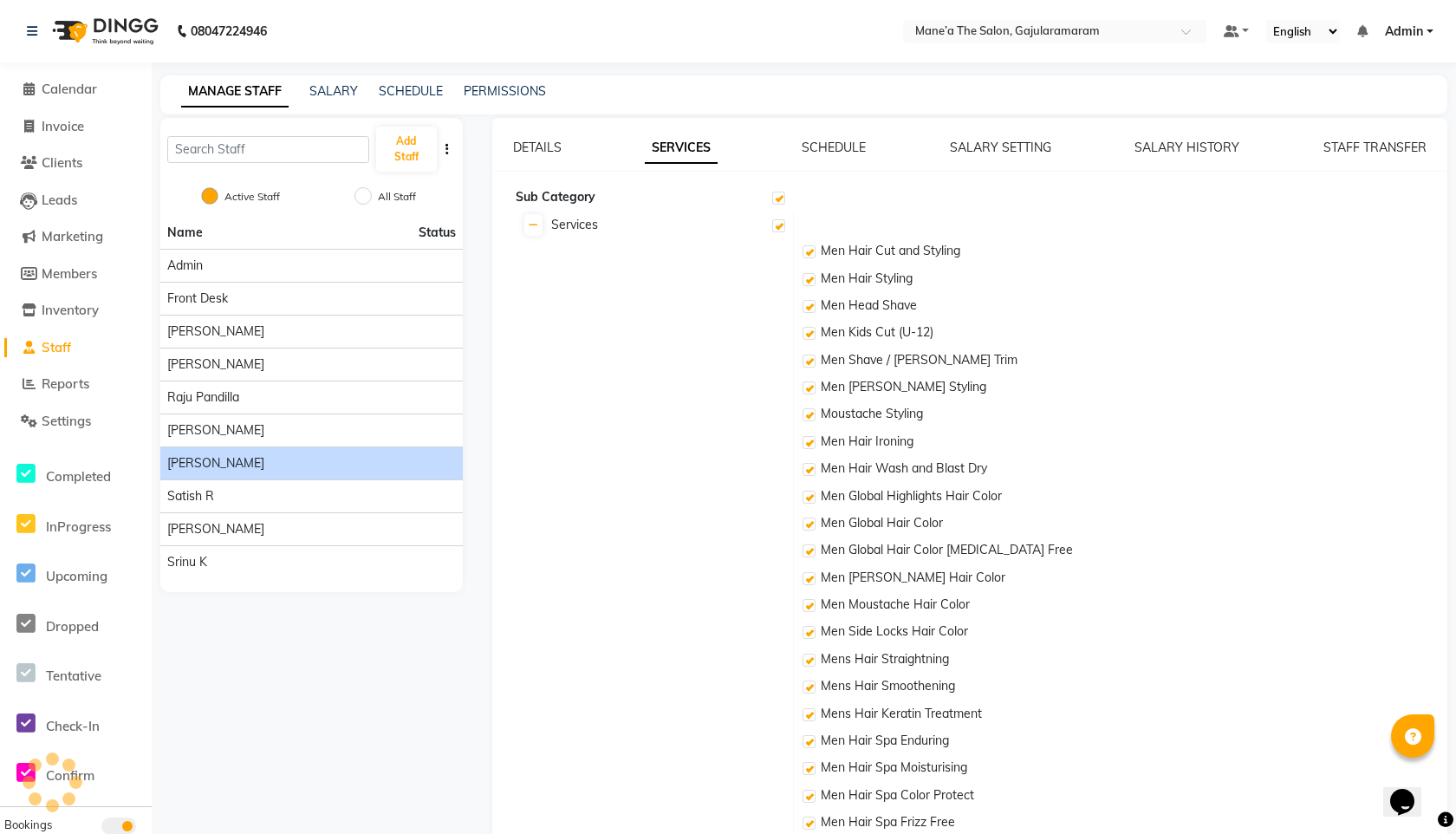
checkbox input "true"
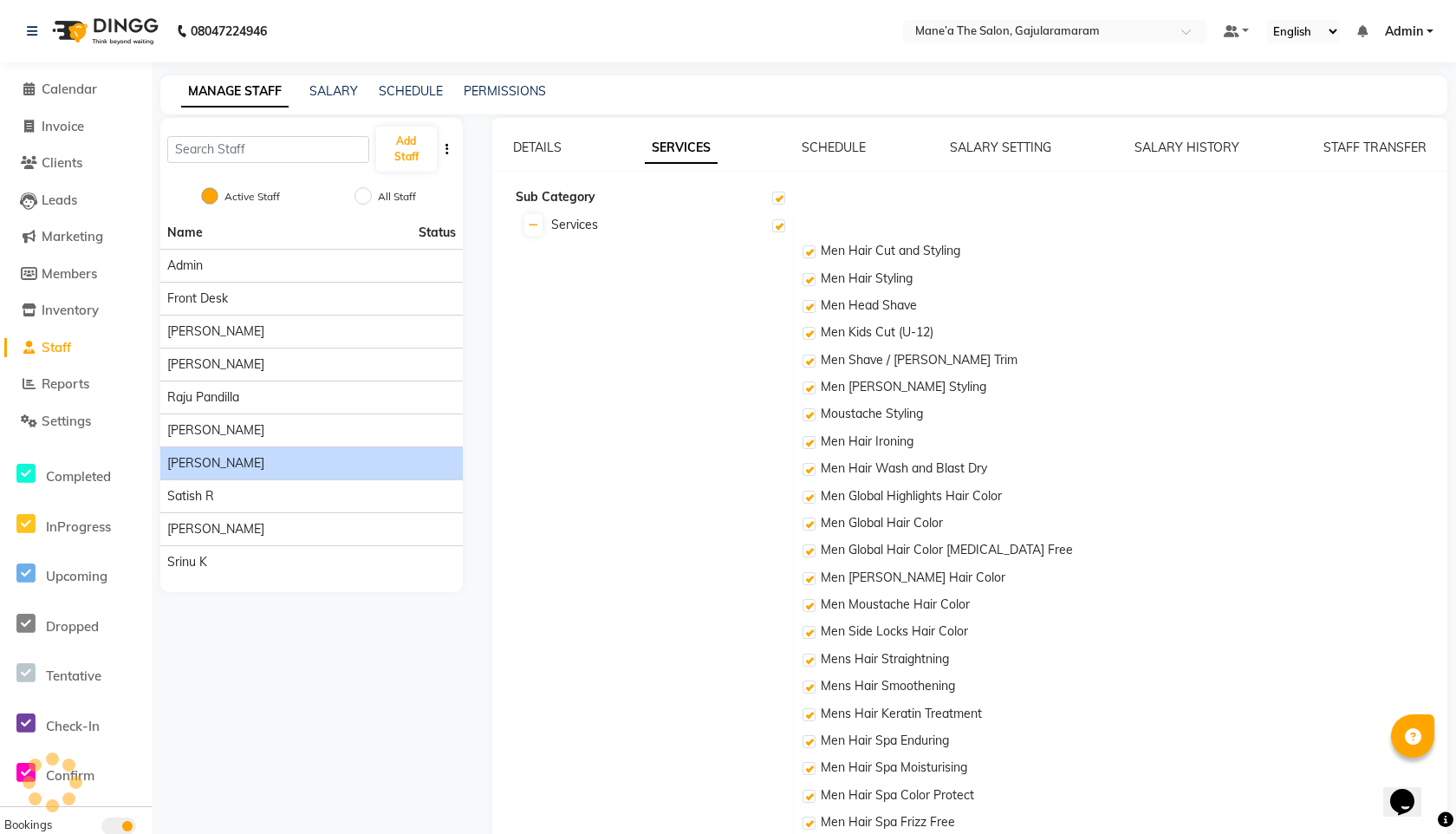
checkbox input "true"
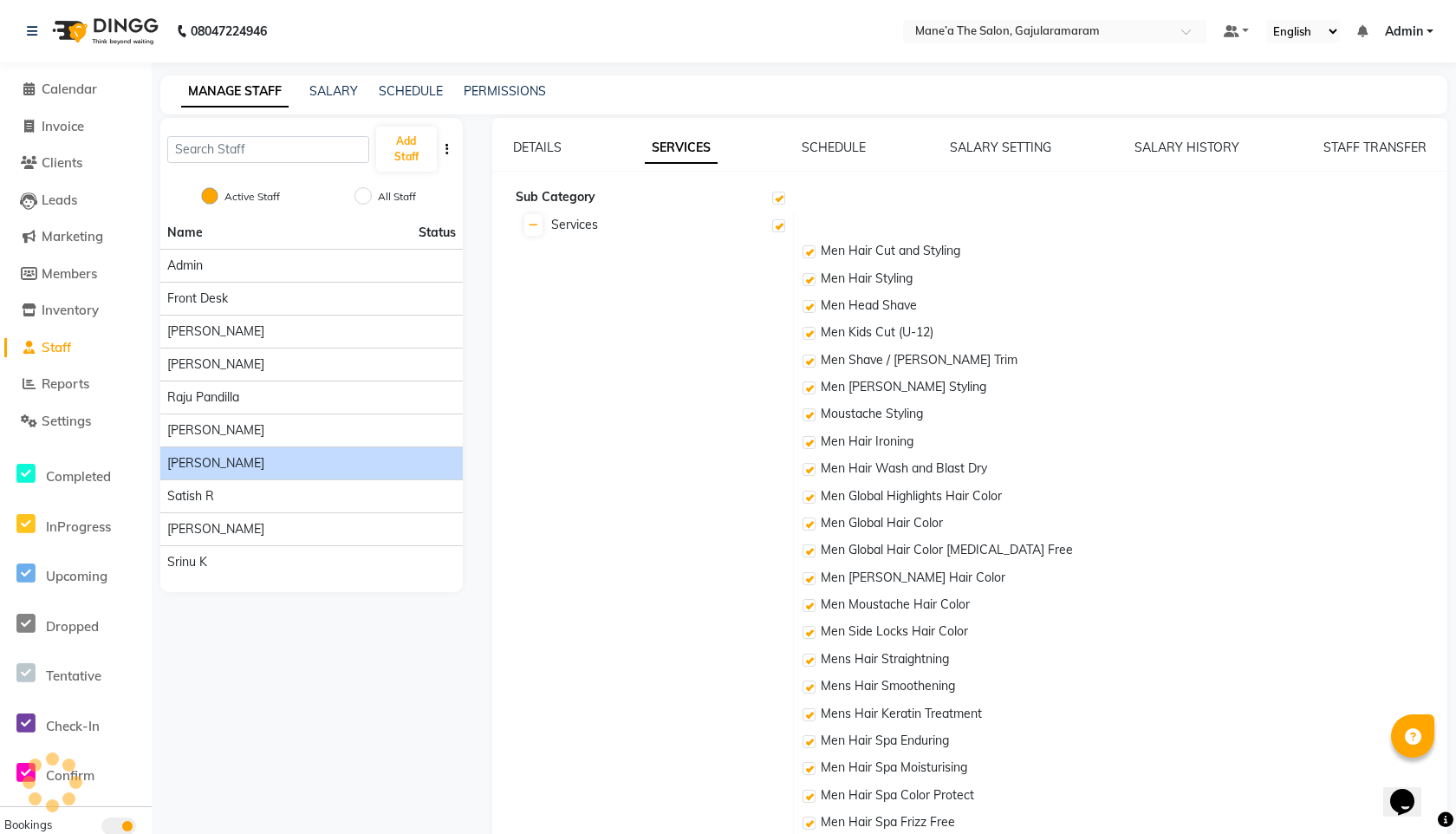
checkbox input "true"
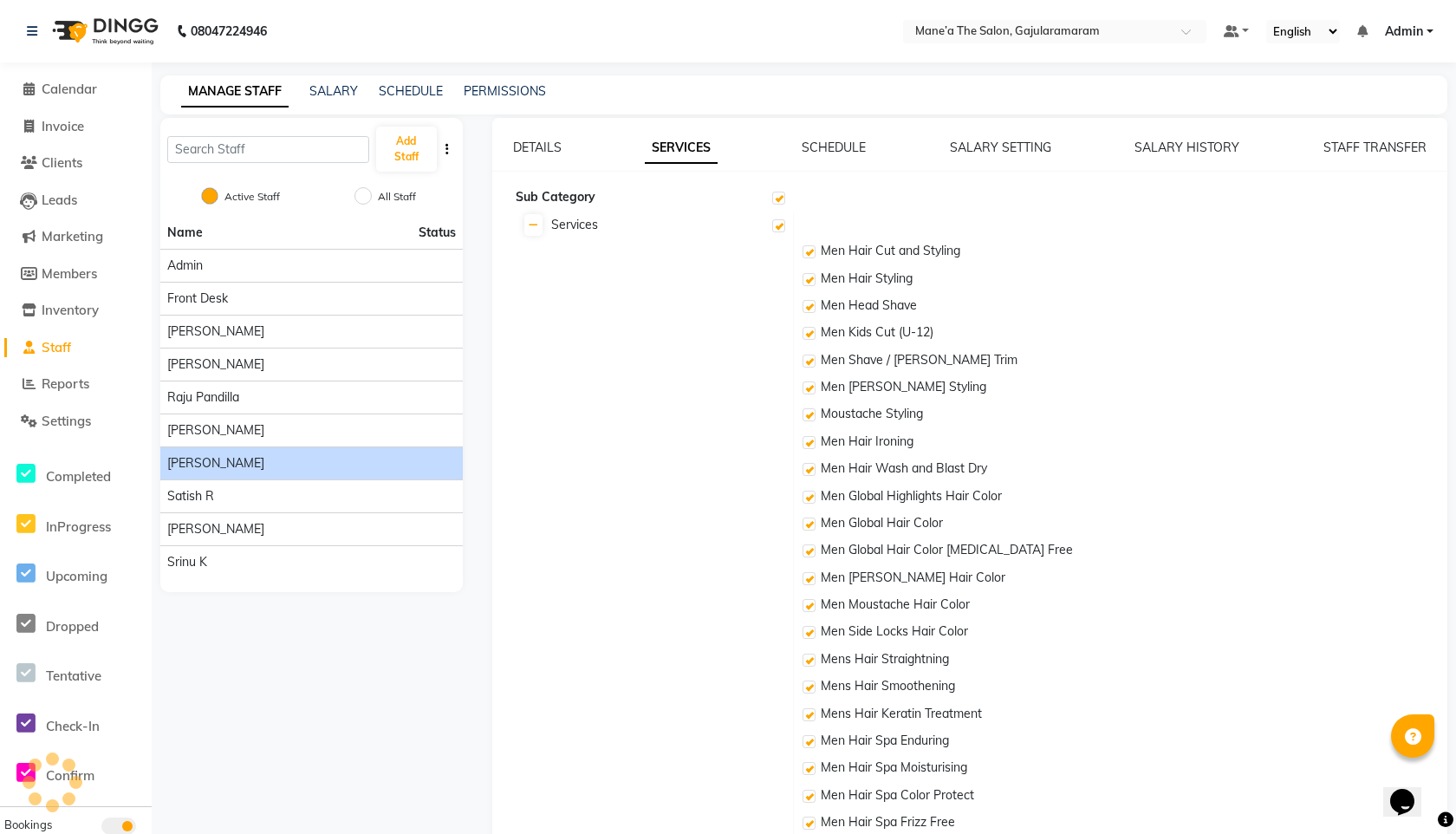
checkbox input "true"
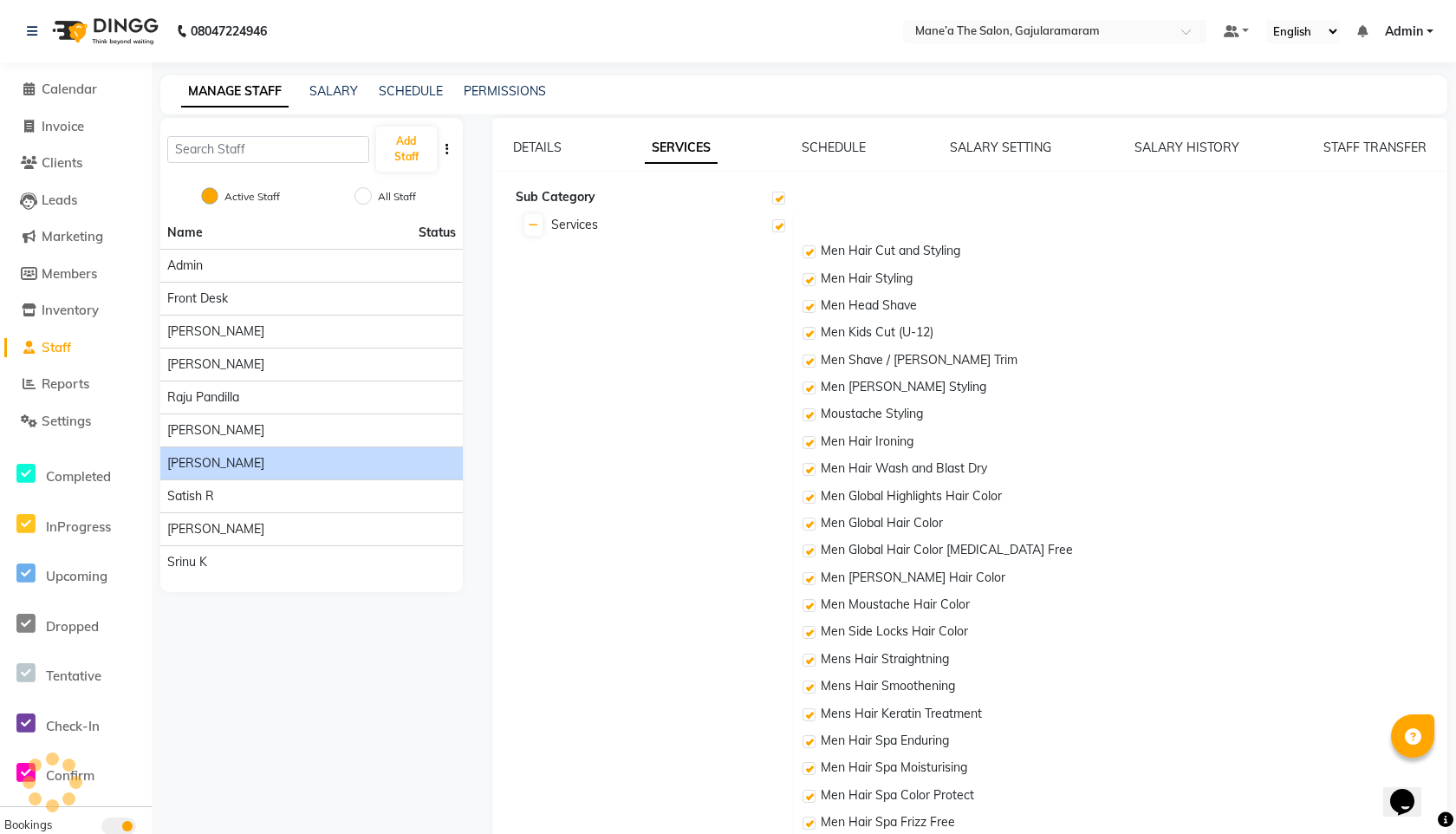
checkbox input "true"
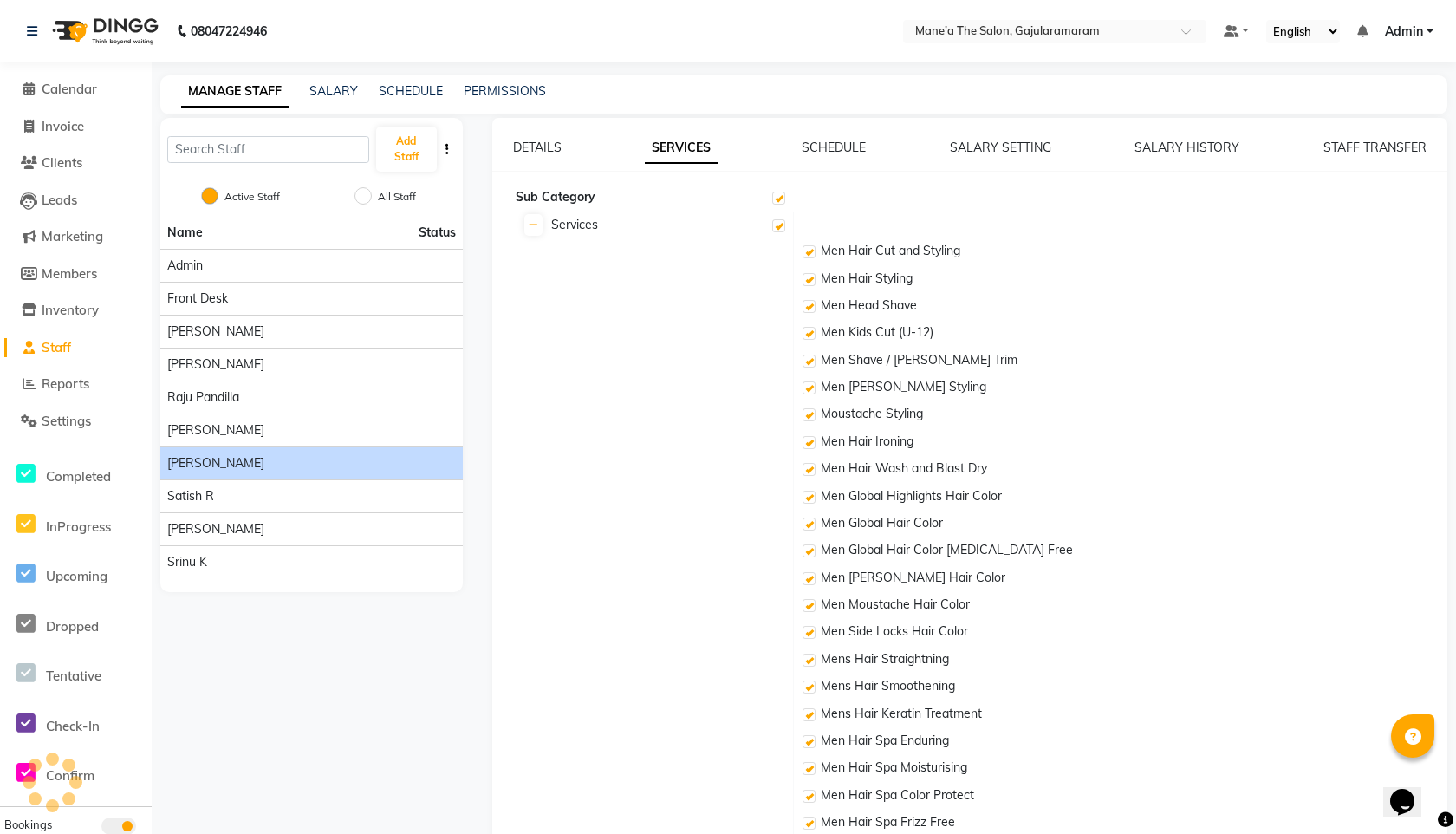
checkbox input "true"
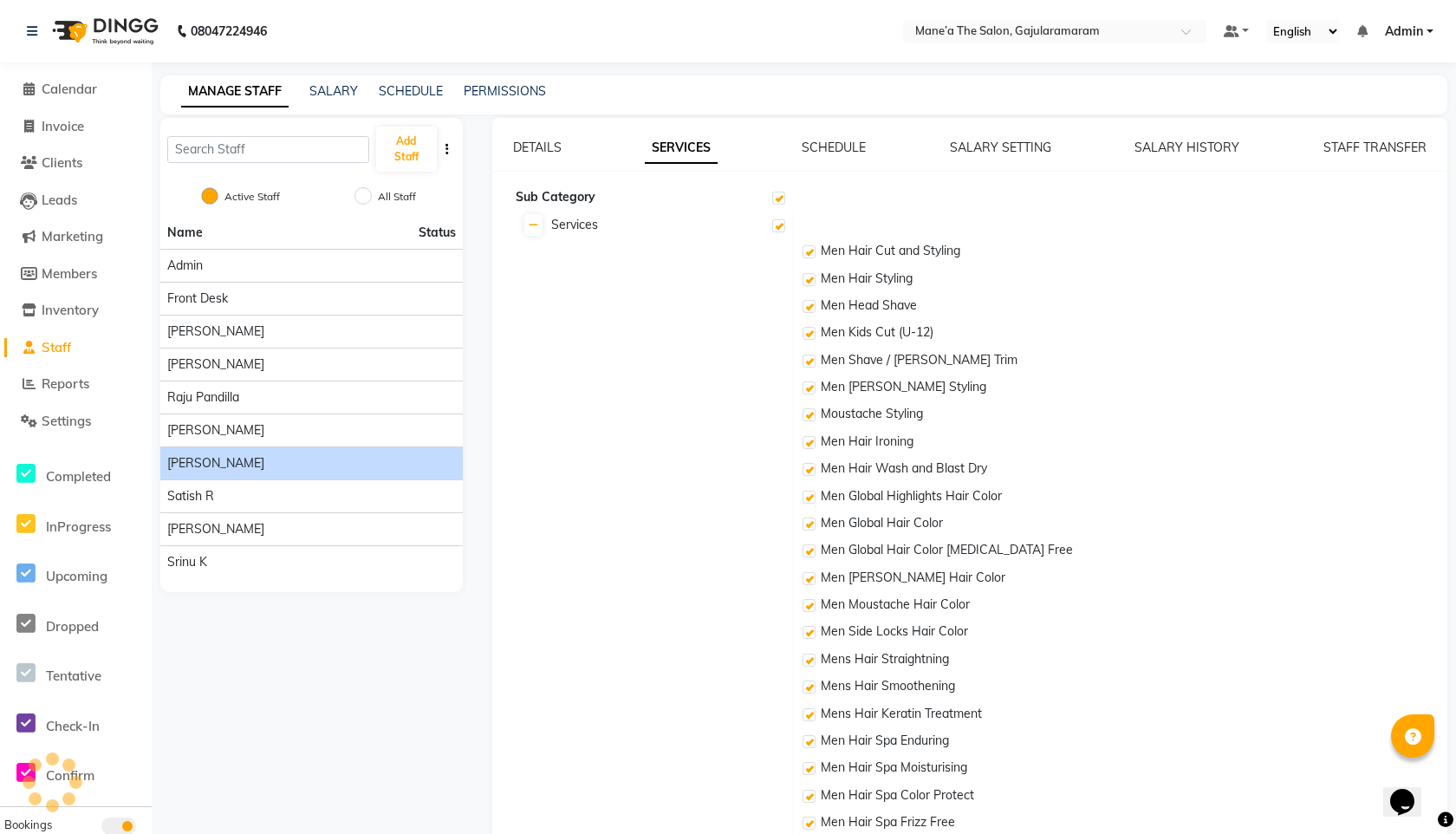
checkbox input "true"
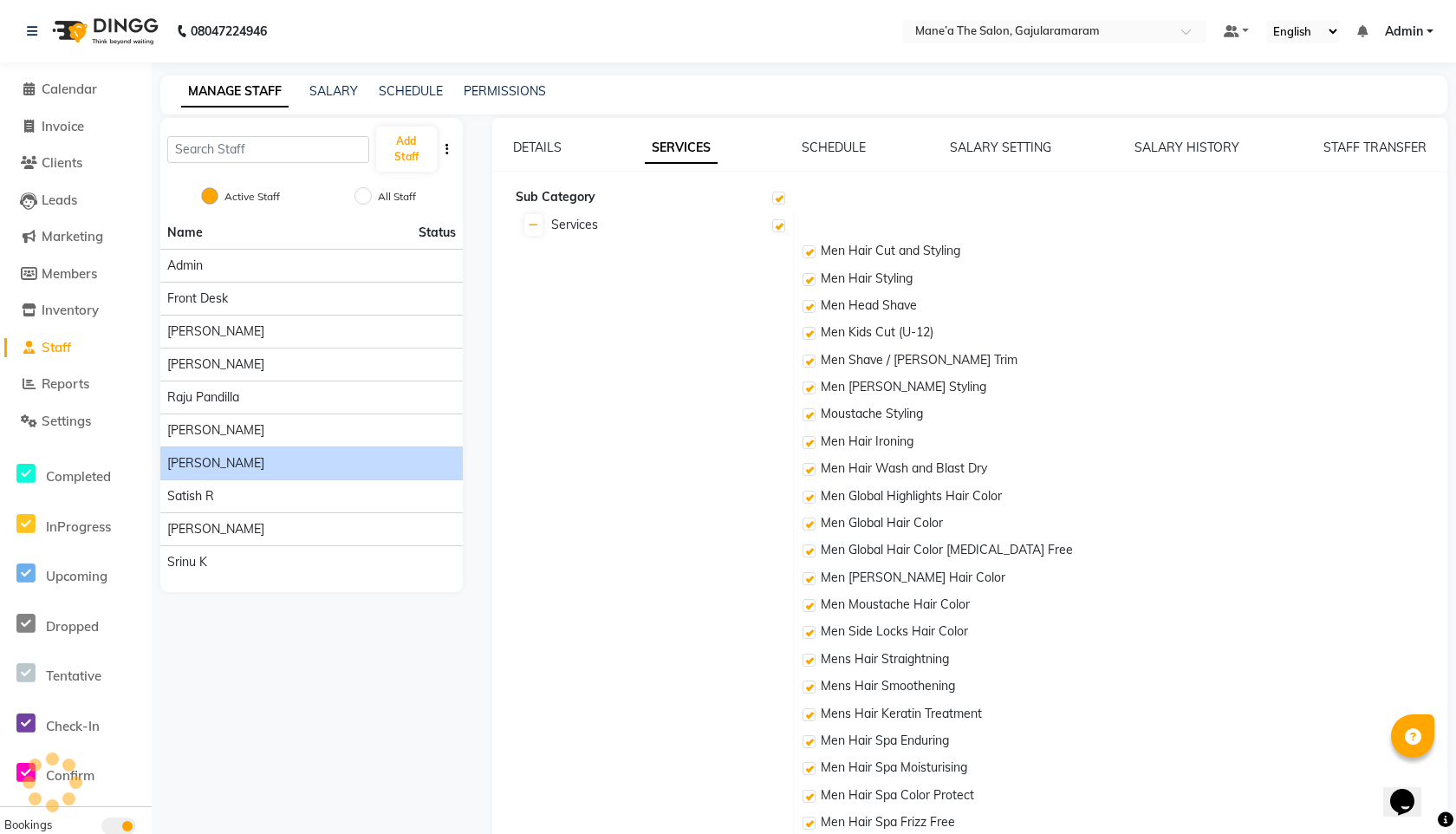
checkbox input "true"
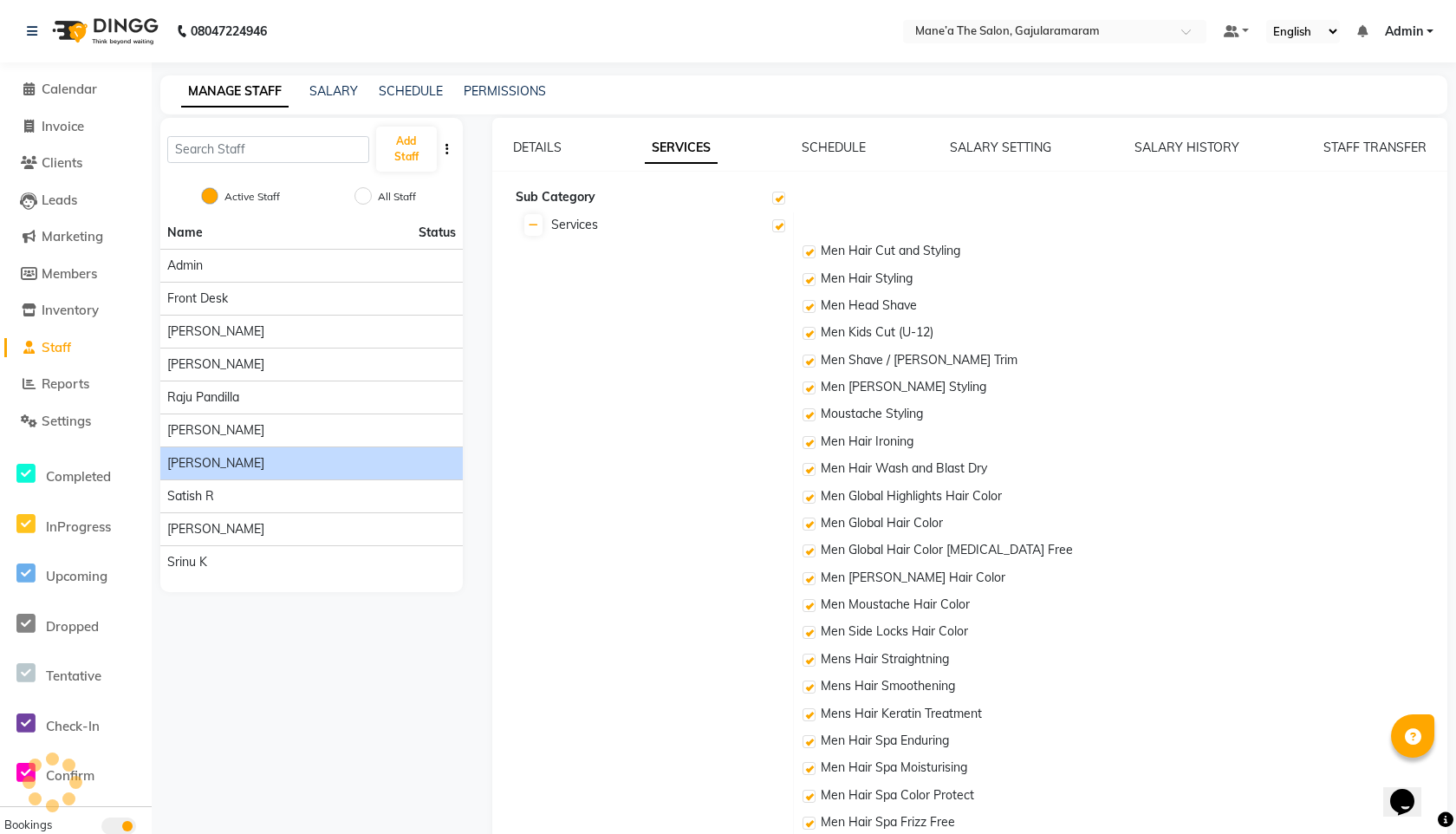
checkbox input "true"
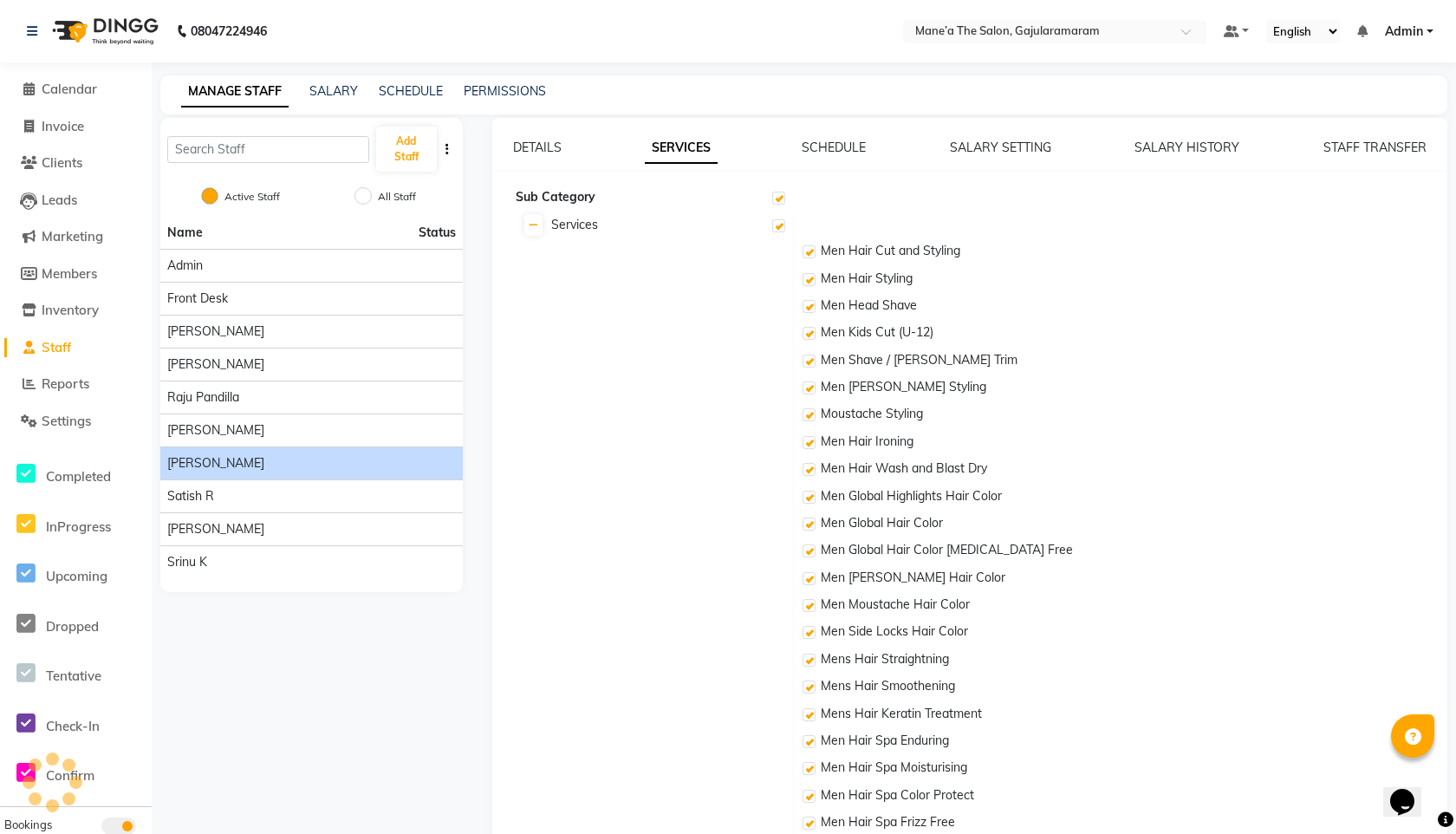
checkbox input "true"
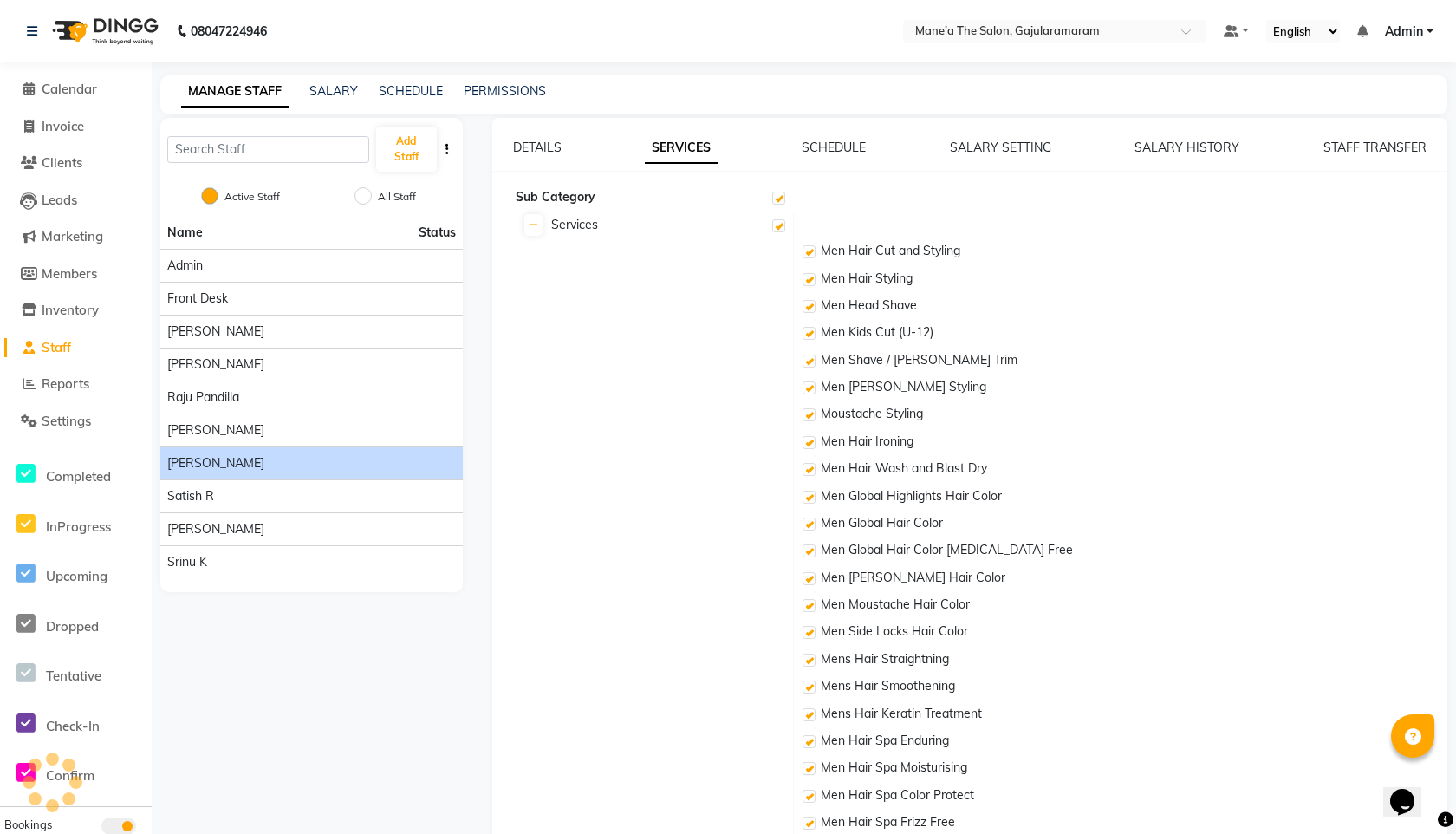
checkbox input "true"
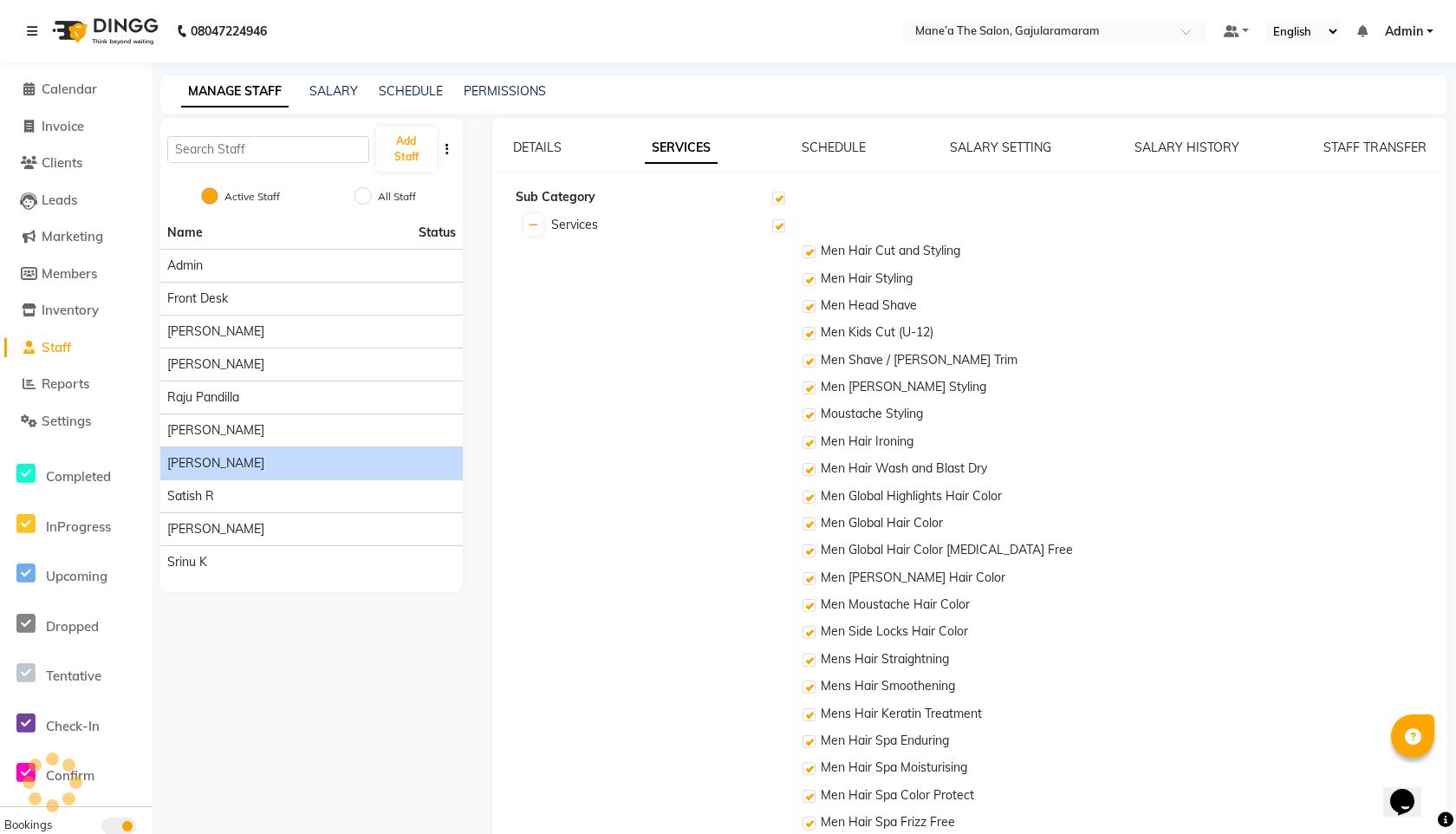
checkbox input "true"
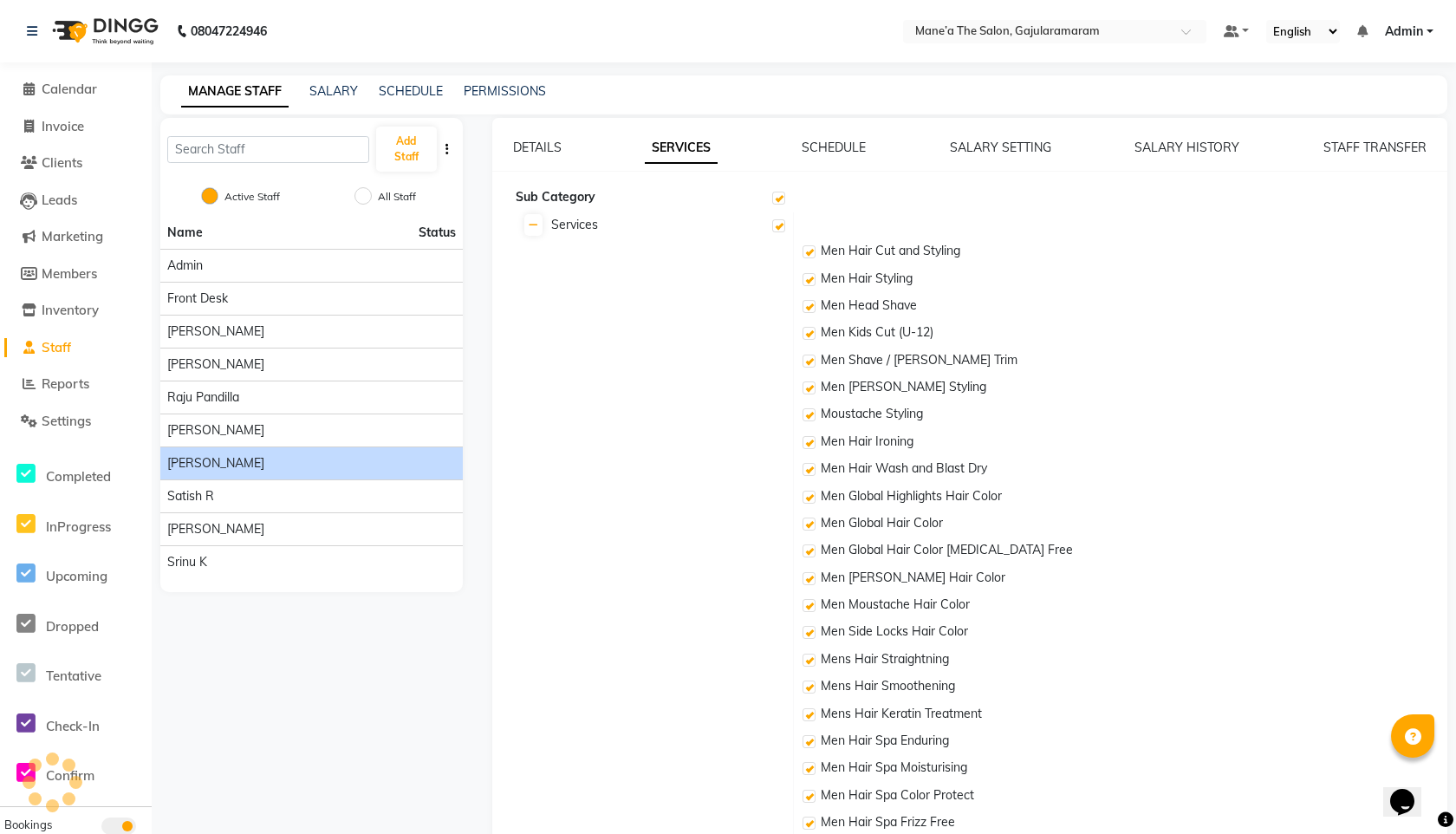
checkbox input "true"
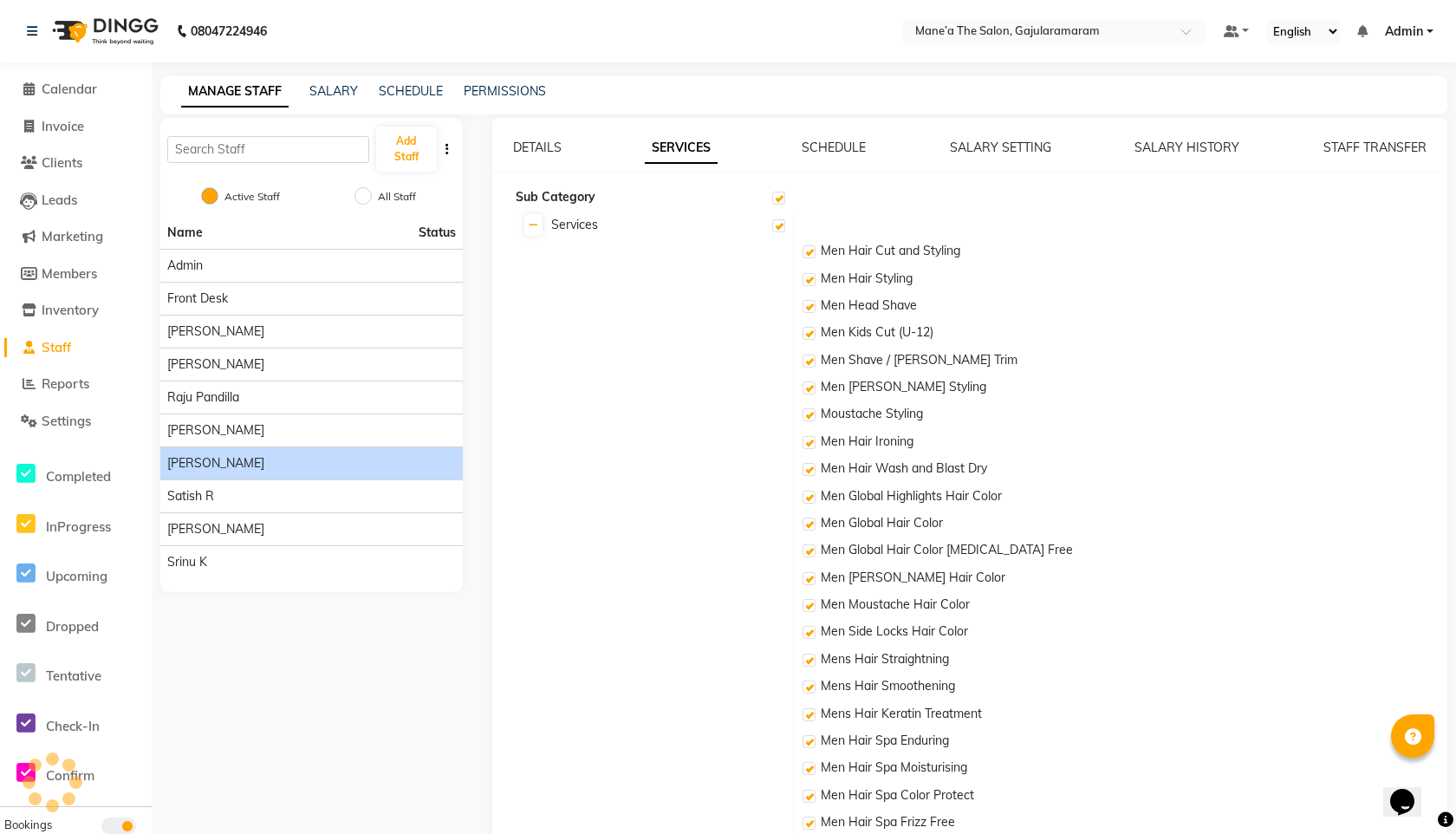
checkbox input "true"
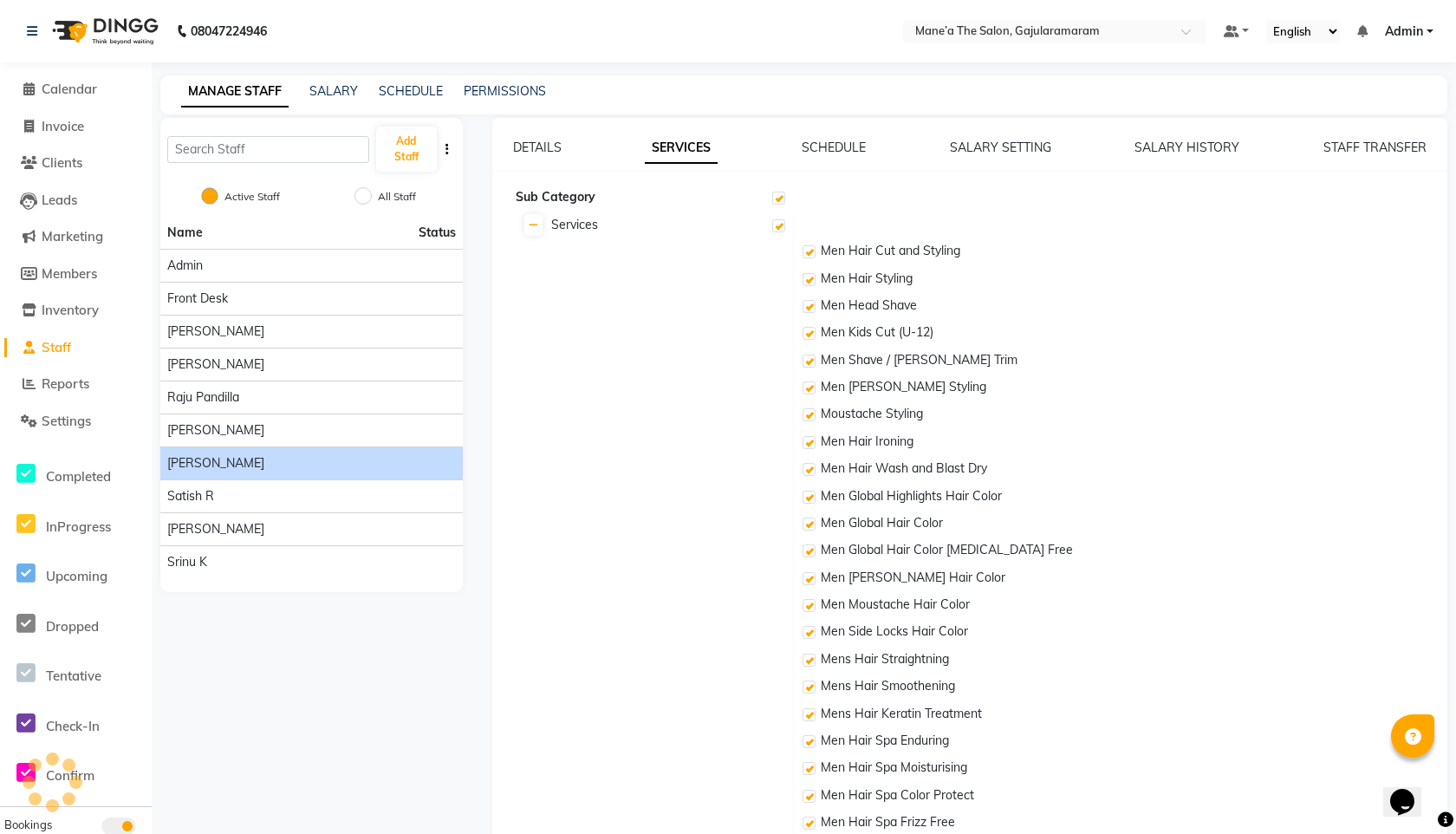
checkbox input "true"
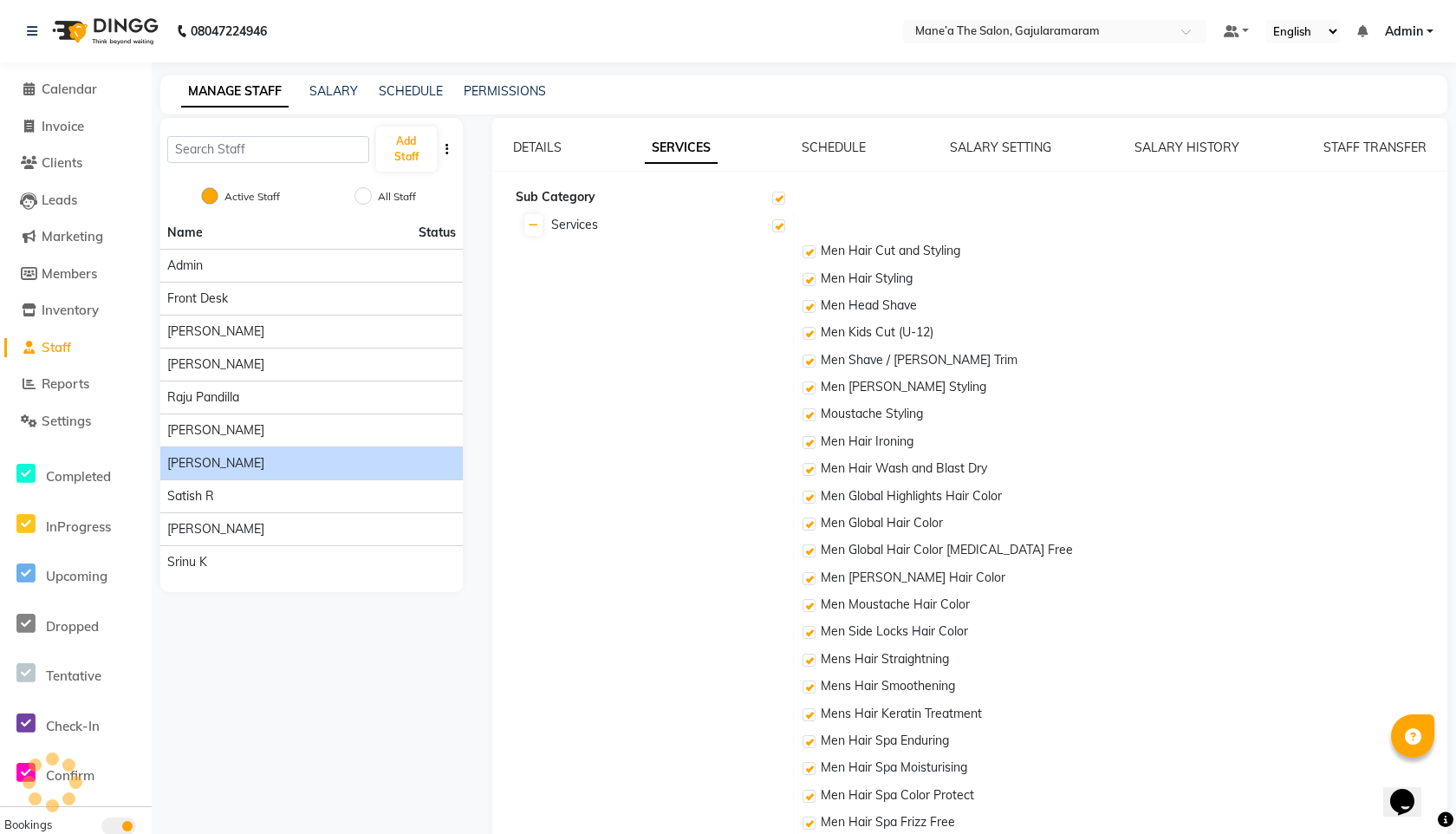
checkbox input "true"
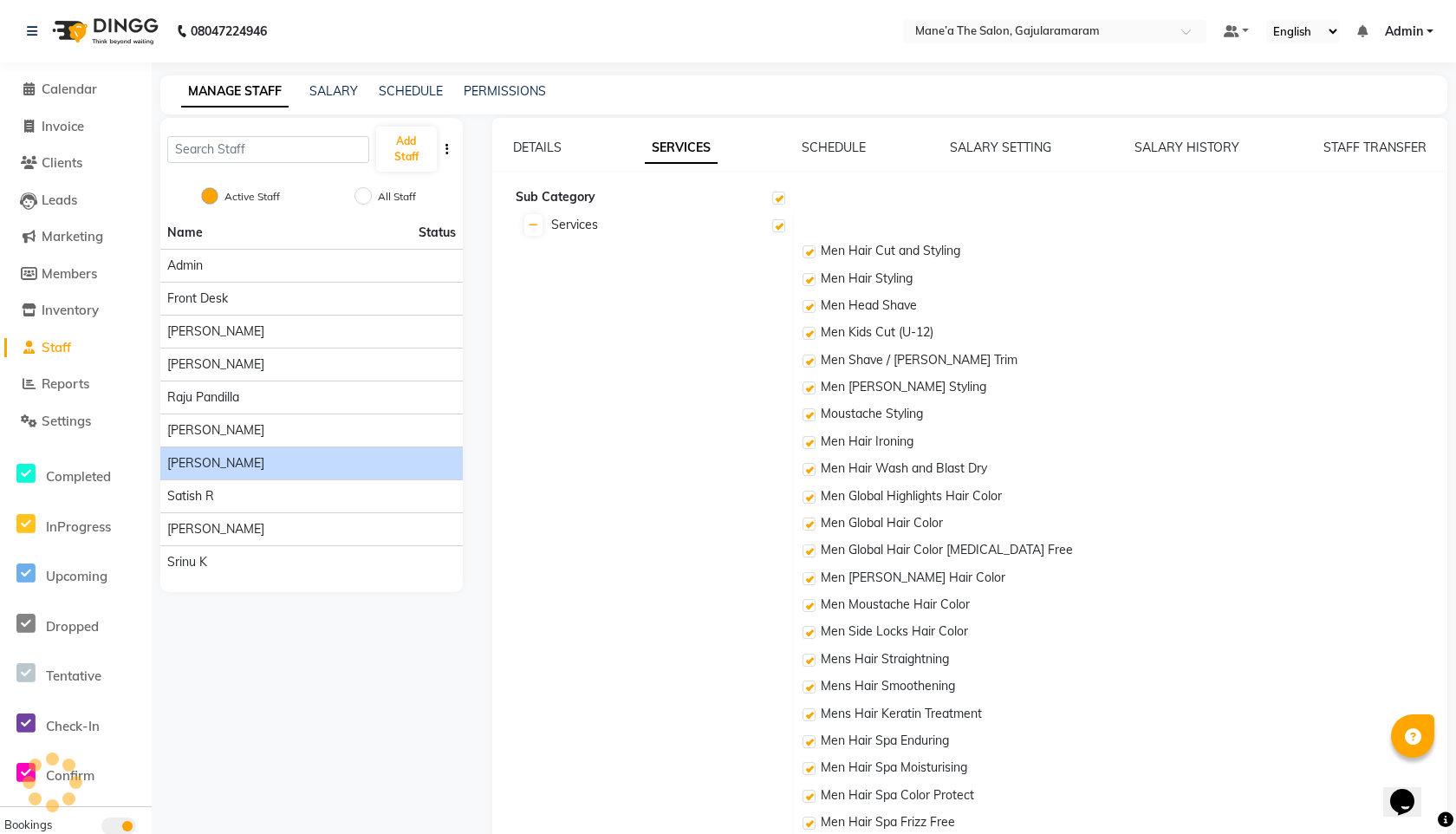
checkbox input "true"
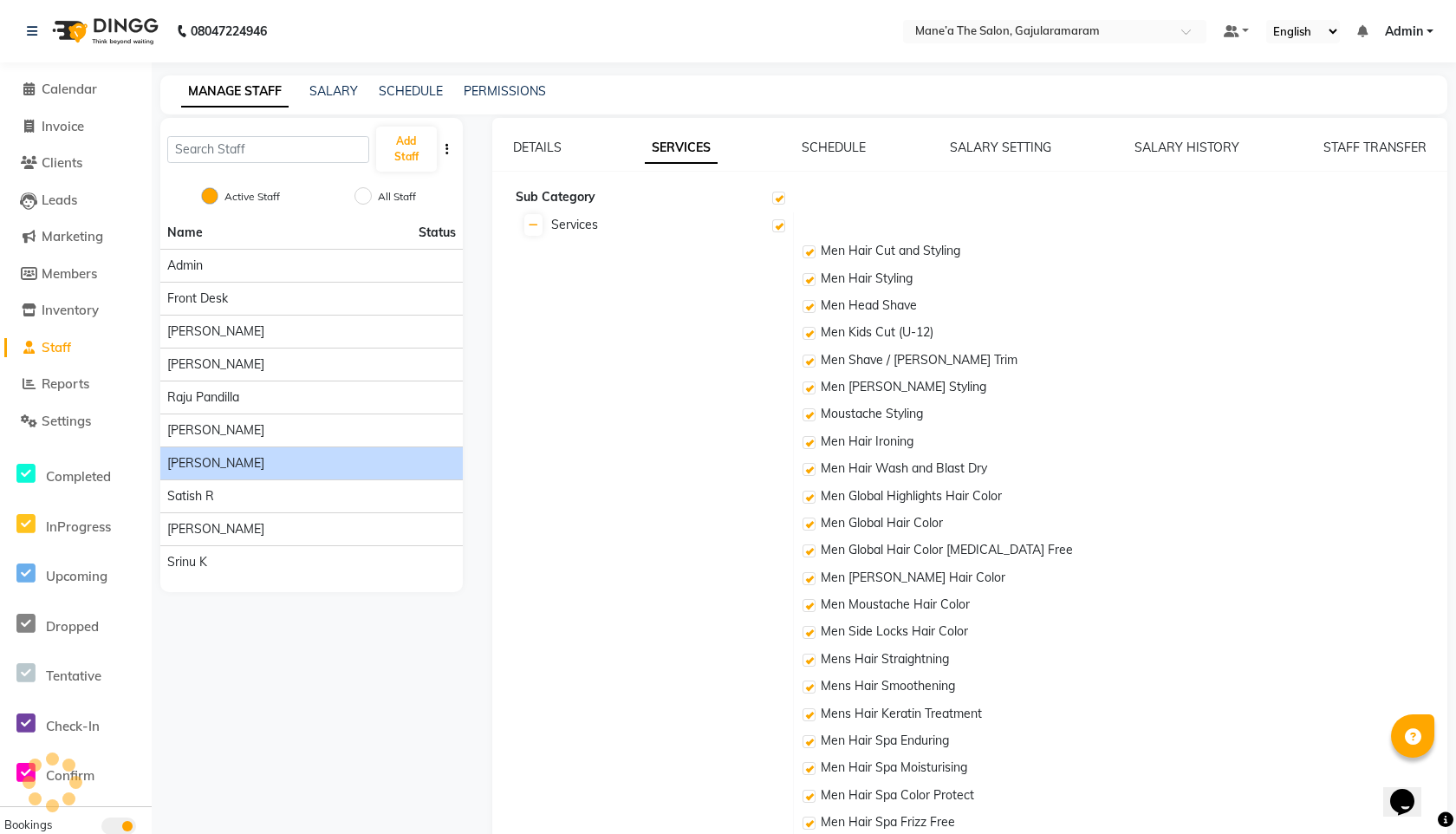
checkbox input "true"
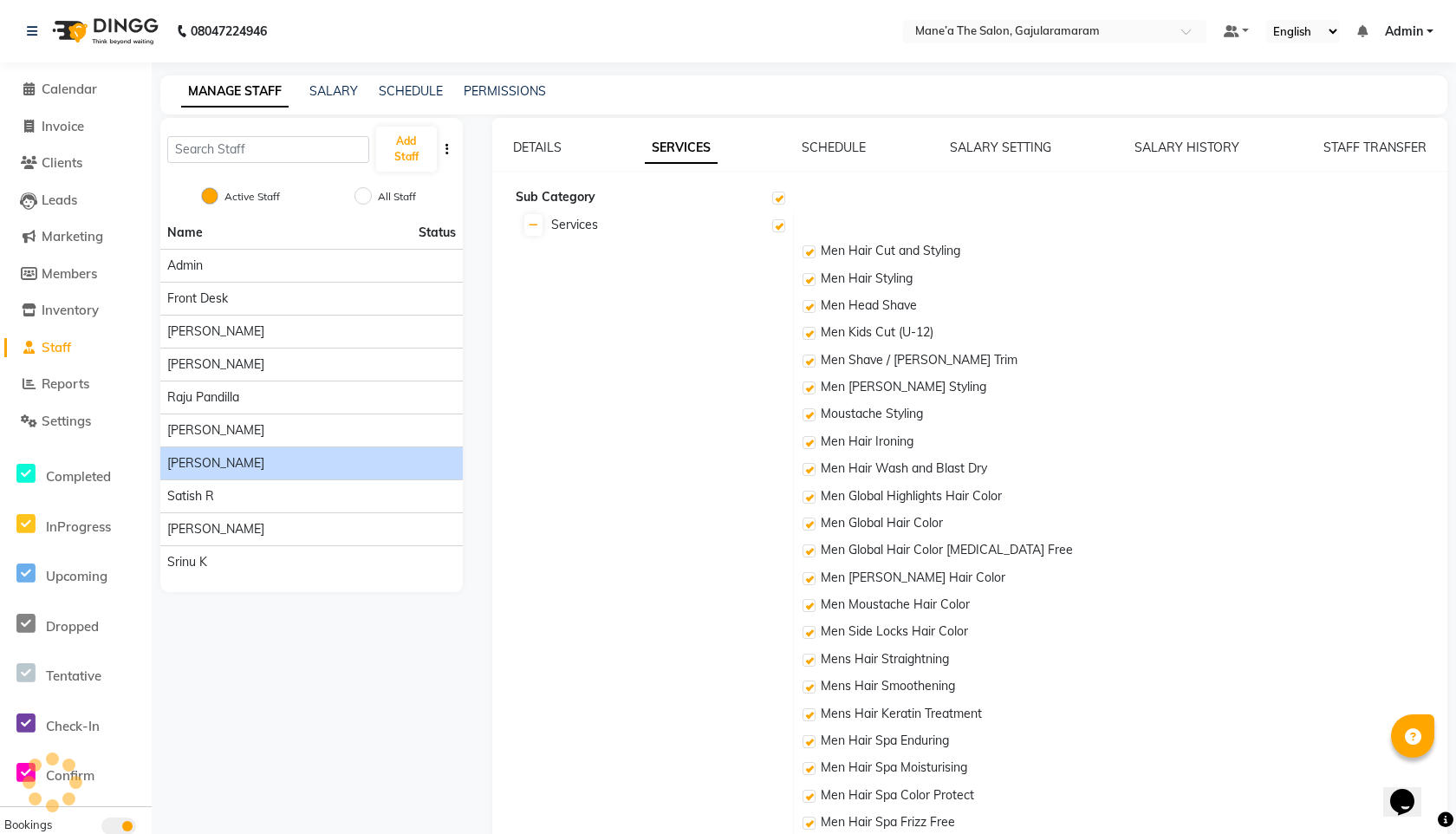
checkbox input "true"
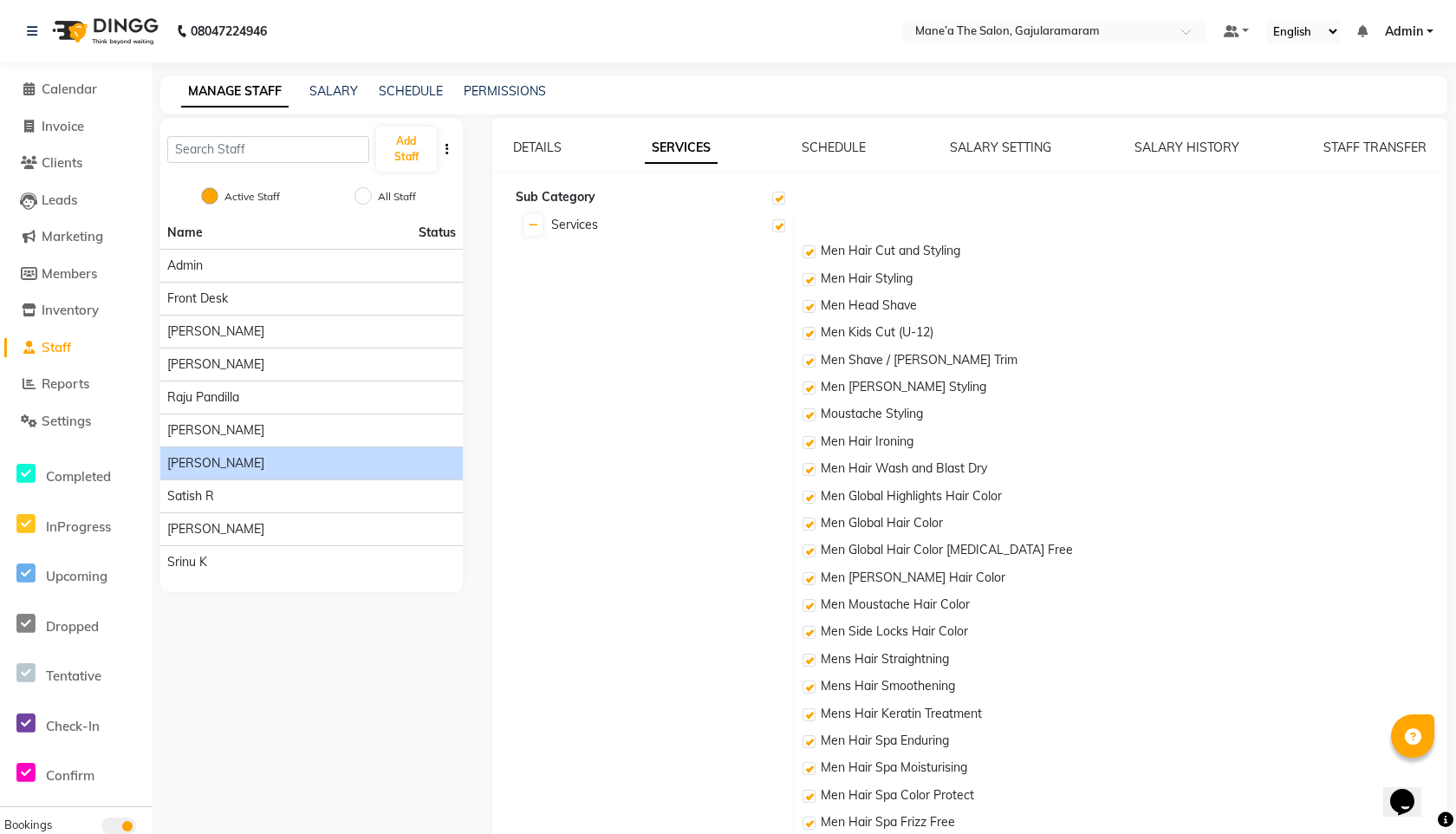
click at [814, 256] on label at bounding box center [809, 252] width 13 height 13
click at [814, 256] on input "checkbox" at bounding box center [808, 253] width 11 height 11
click at [807, 267] on td "Men Hair Styling" at bounding box center [1119, 279] width 648 height 26
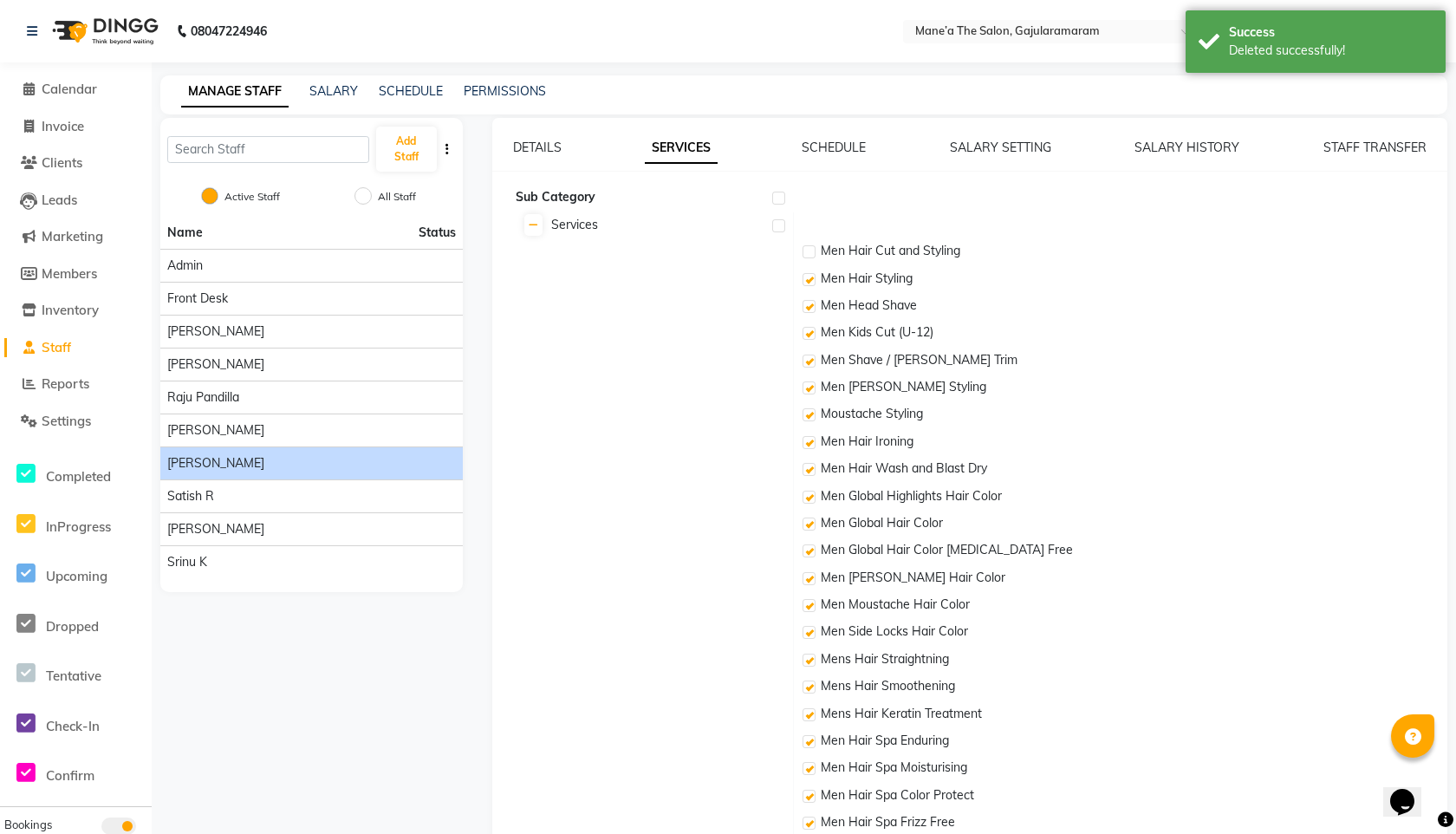
click at [807, 276] on label at bounding box center [809, 279] width 13 height 13
click at [807, 276] on input "checkbox" at bounding box center [808, 280] width 11 height 11
click at [807, 276] on label at bounding box center [809, 279] width 13 height 13
click at [807, 276] on input "checkbox" at bounding box center [808, 280] width 11 height 11
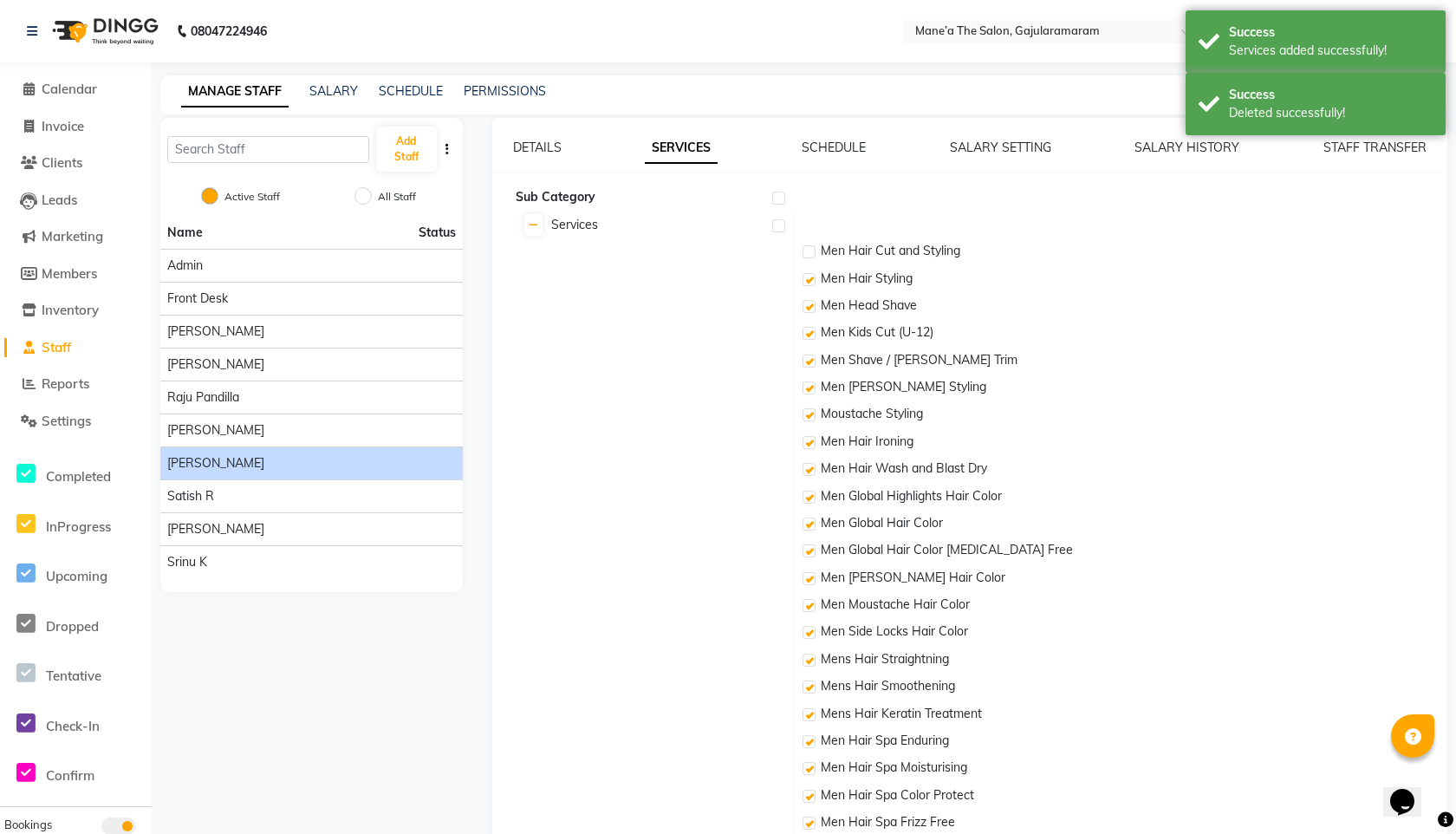
click at [807, 251] on label at bounding box center [809, 252] width 13 height 13
click at [807, 251] on input "checkbox" at bounding box center [808, 253] width 11 height 11
click at [780, 202] on label at bounding box center [779, 198] width 13 height 13
click at [780, 202] on input "checkbox" at bounding box center [778, 199] width 11 height 11
click at [836, 155] on link "SCHEDULE" at bounding box center [834, 147] width 64 height 16
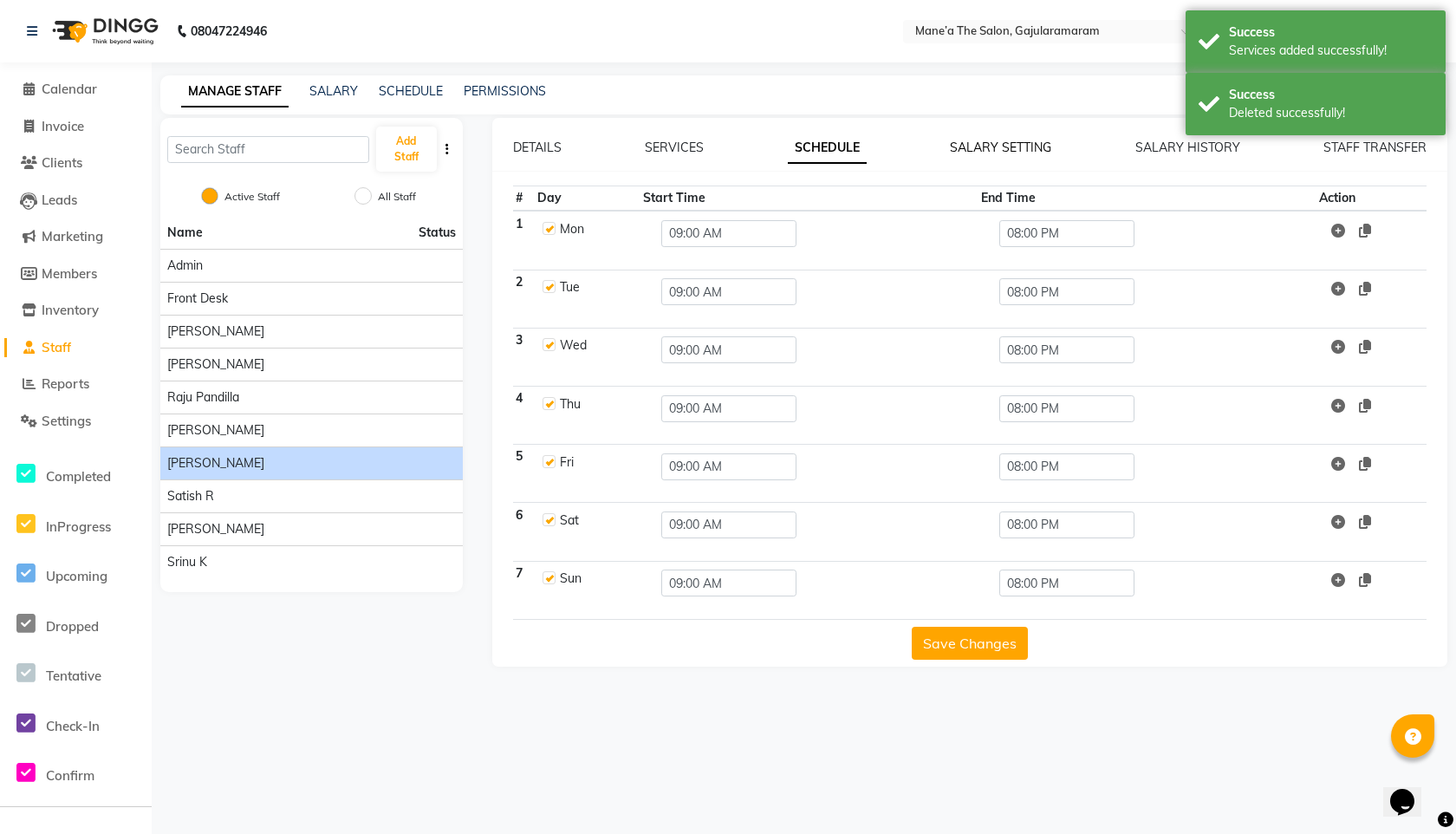
click at [990, 149] on link "SALARY SETTING" at bounding box center [1000, 147] width 101 height 16
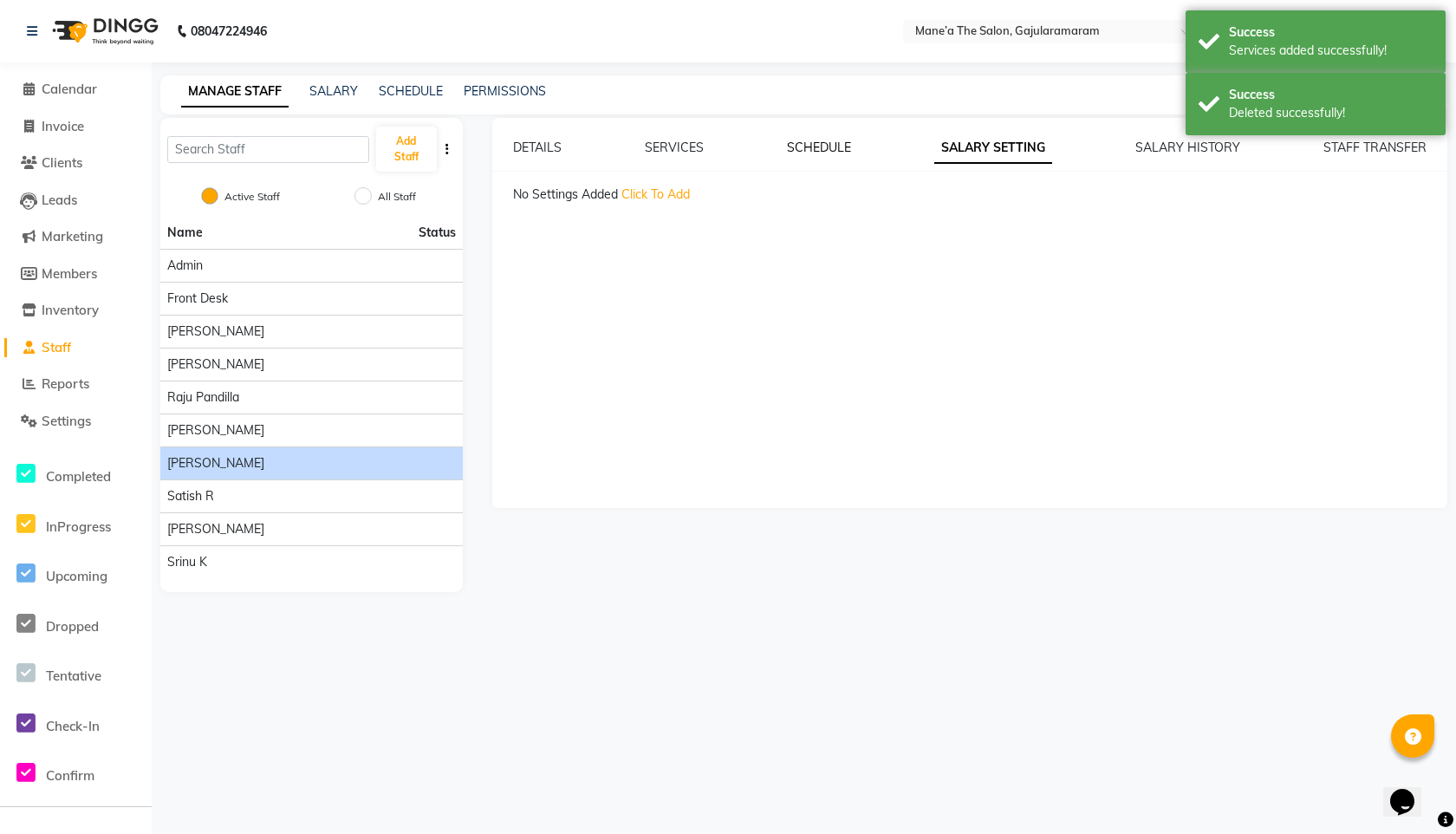
click at [847, 143] on link "SCHEDULE" at bounding box center [819, 147] width 64 height 16
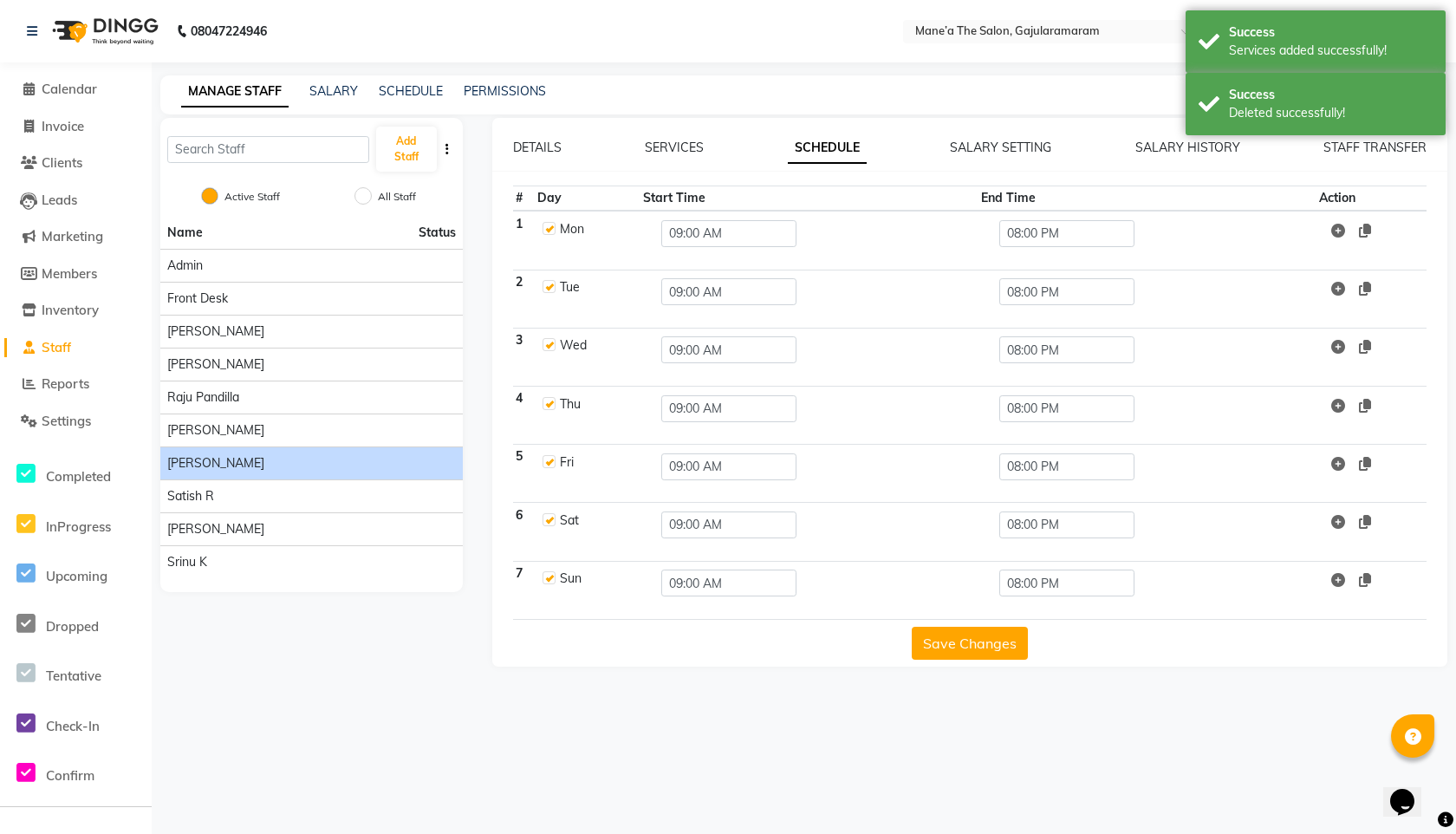
click at [1179, 157] on div "DETAILS SERVICES SCHEDULE SALARY SETTING SALARY HISTORY STAFF TRANSFER # Day St…" at bounding box center [969, 399] width 955 height 521
click at [1204, 142] on link "SALARY HISTORY" at bounding box center [1187, 147] width 105 height 16
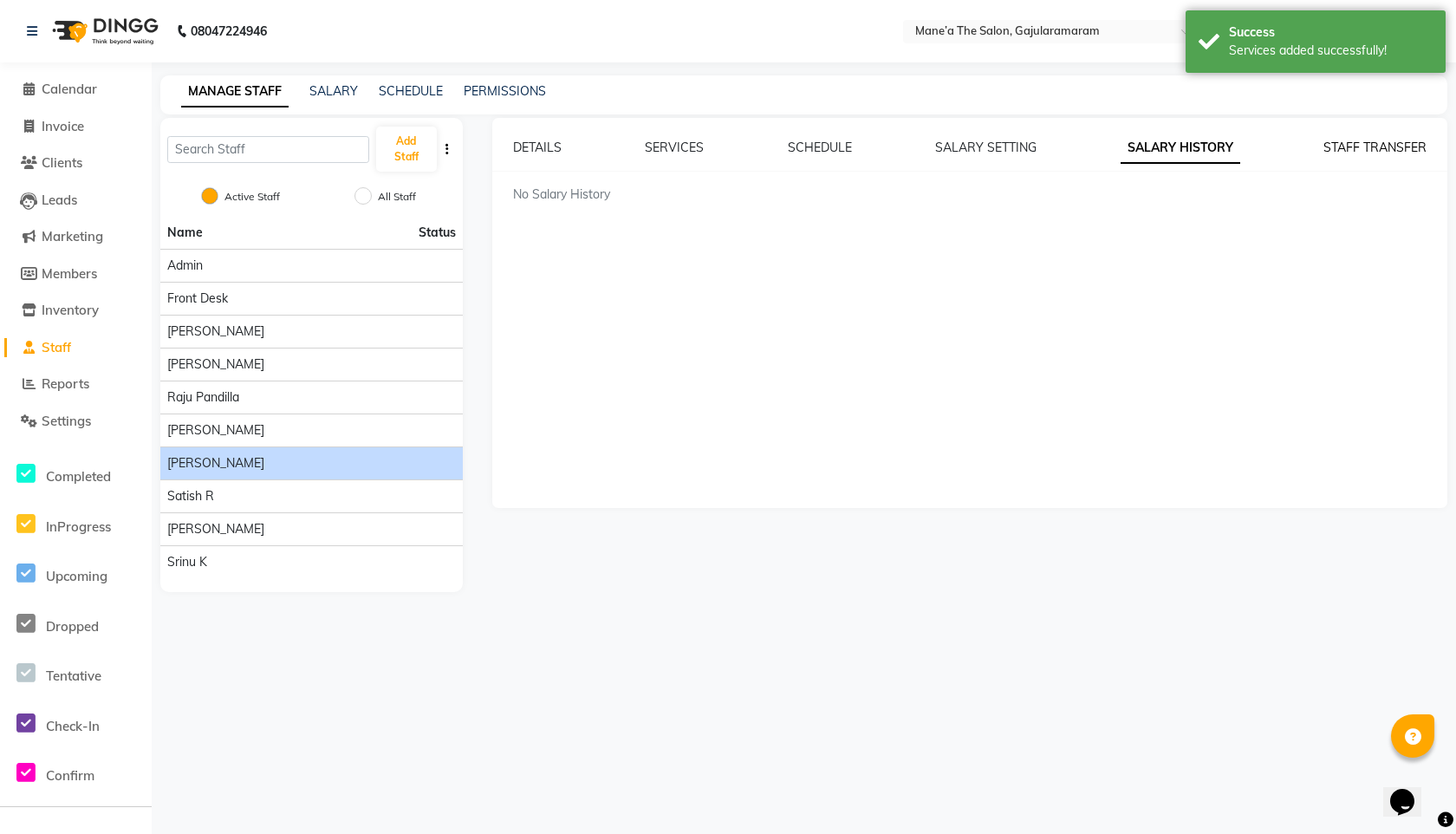
drag, startPoint x: 1431, startPoint y: 150, endPoint x: 1404, endPoint y: 150, distance: 27.0
click at [1431, 150] on div "DETAILS SERVICES SCHEDULE SALARY SETTING SALARY HISTORY STAFF TRANSFER" at bounding box center [969, 147] width 955 height 18
click at [1361, 150] on link "STAFF TRANSFER" at bounding box center [1374, 147] width 103 height 16
click at [1190, 158] on div "DETAILS SERVICES SCHEDULE SALARY SETTING SALARY HISTORY STAFF TRANSFER Create T…" at bounding box center [969, 275] width 955 height 274
click at [1183, 144] on link "SALARY HISTORY" at bounding box center [1170, 147] width 105 height 16
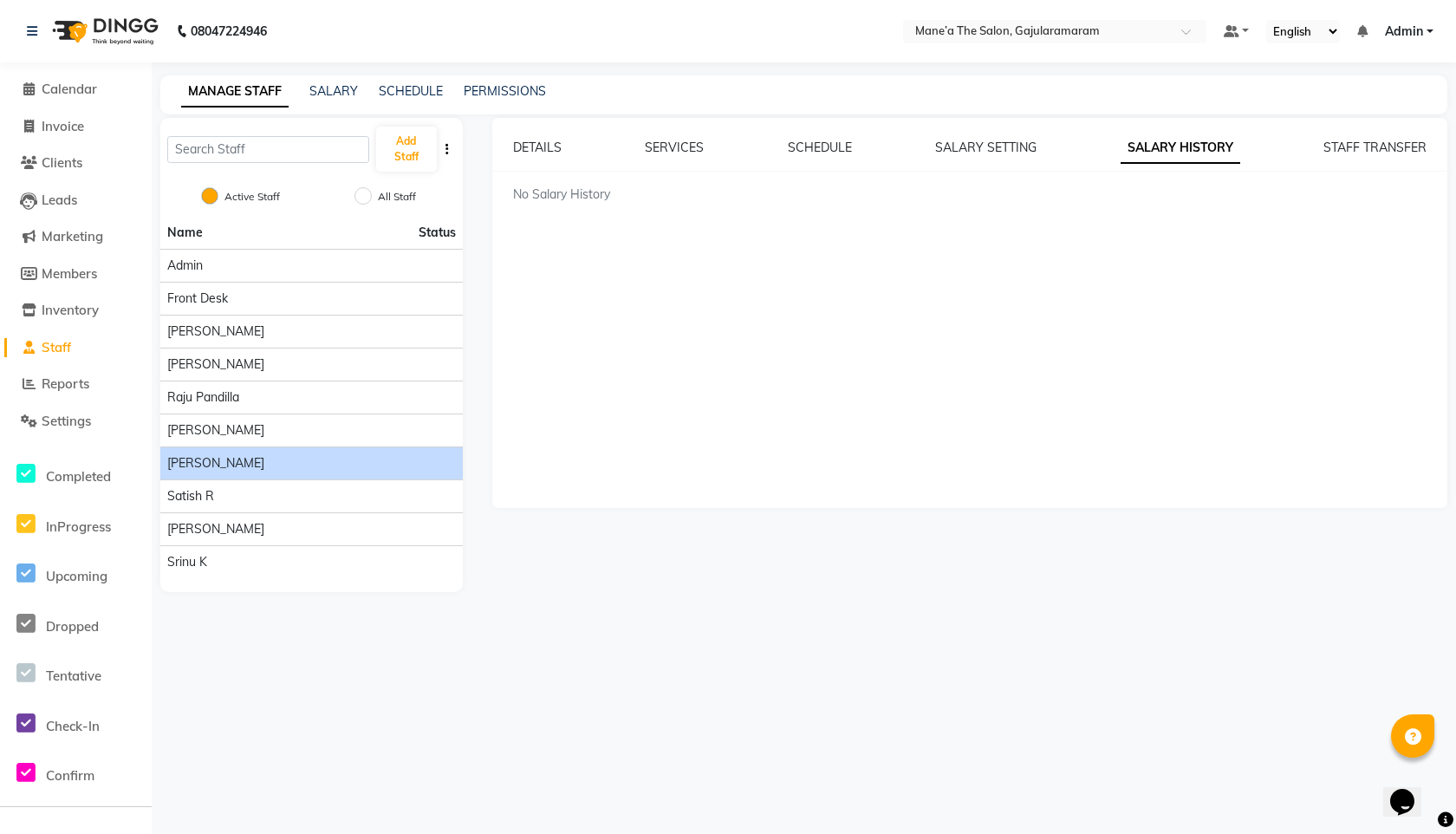
click at [323, 76] on div "MANAGE STAFF SALARY SCHEDULE PERMISSIONS" at bounding box center [803, 94] width 1286 height 39
click at [324, 87] on link "SALARY" at bounding box center [333, 91] width 48 height 16
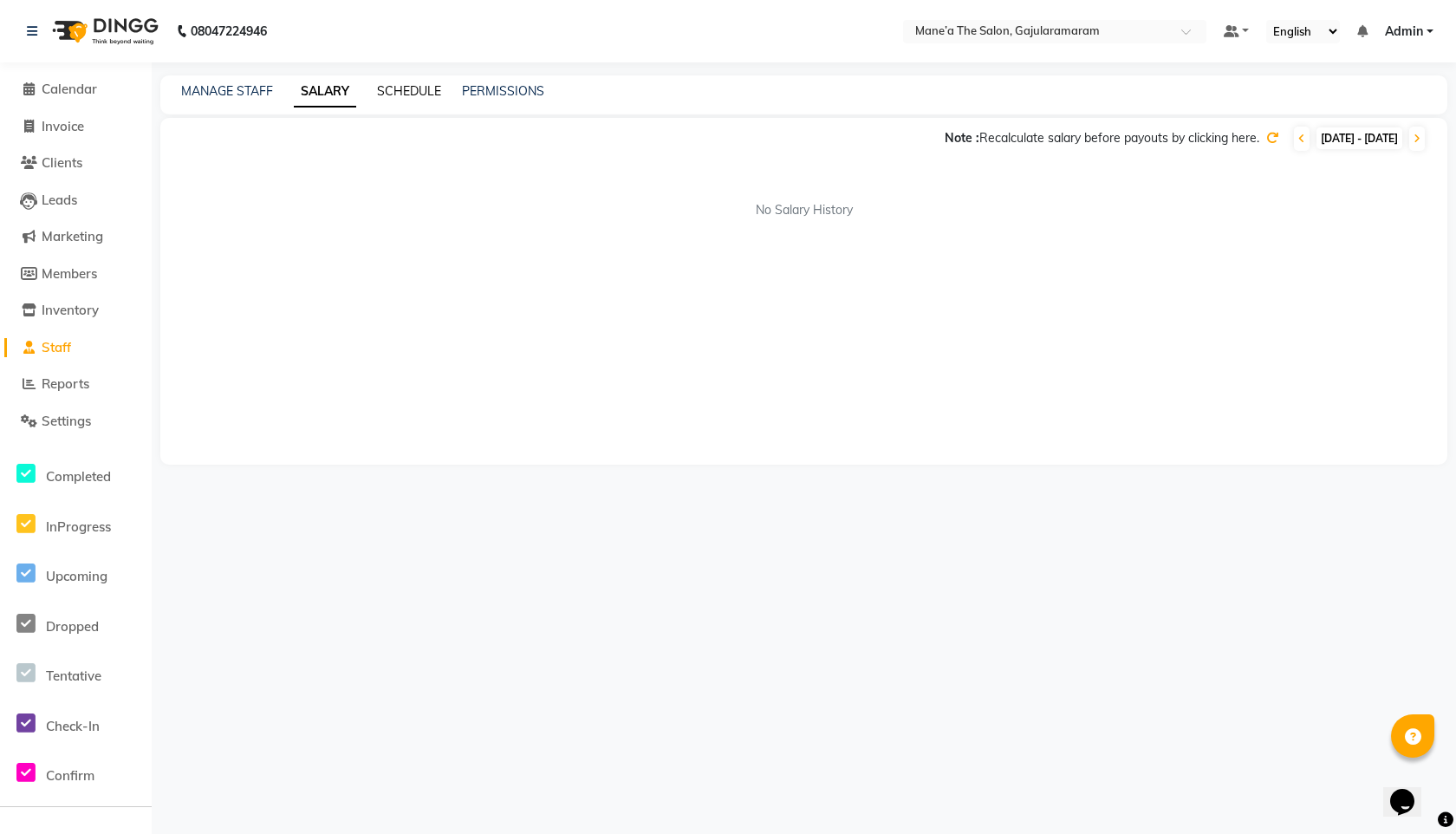
click at [405, 88] on link "SCHEDULE" at bounding box center [409, 91] width 64 height 16
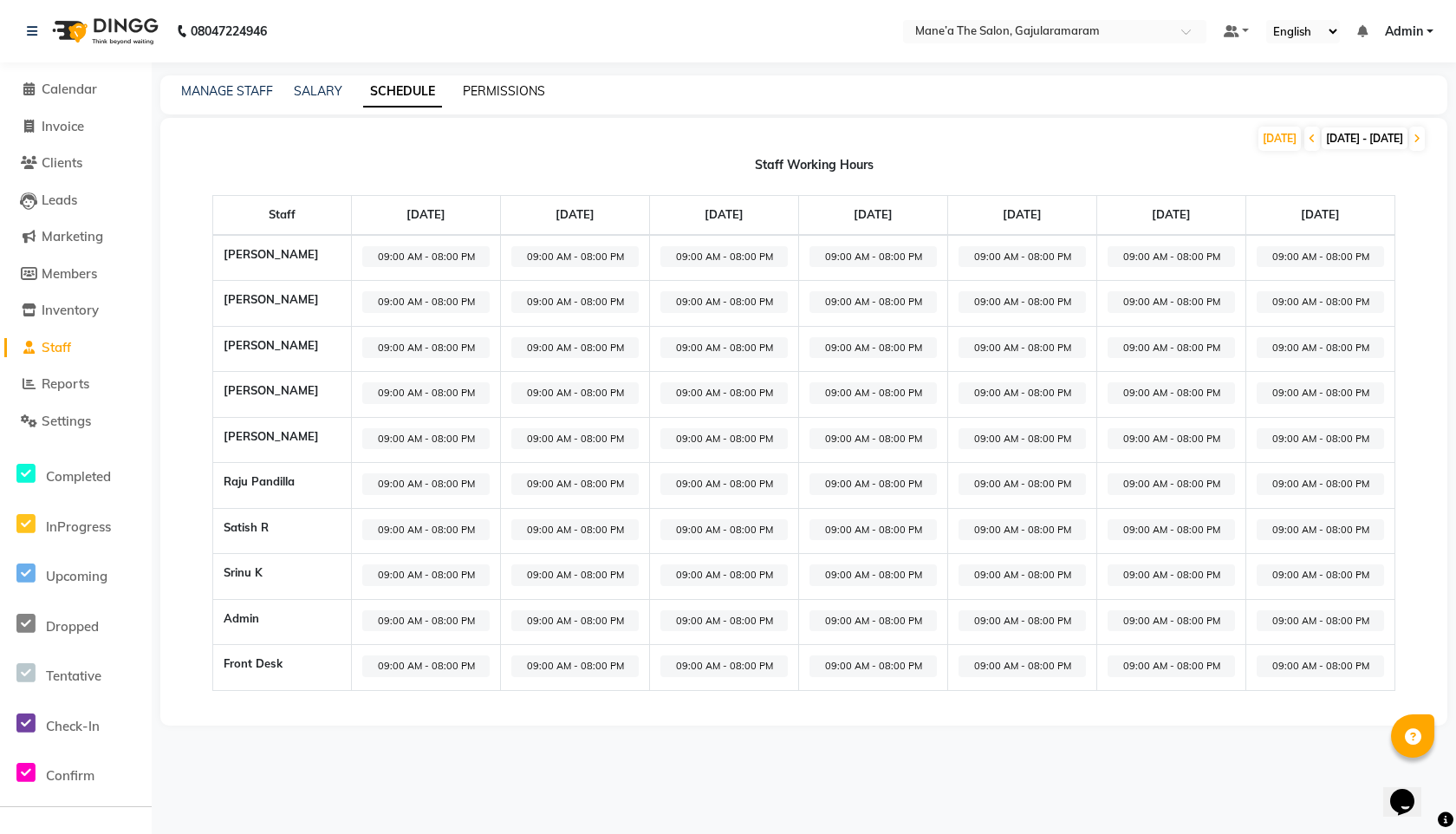
click at [515, 91] on link "PERMISSIONS" at bounding box center [504, 91] width 82 height 16
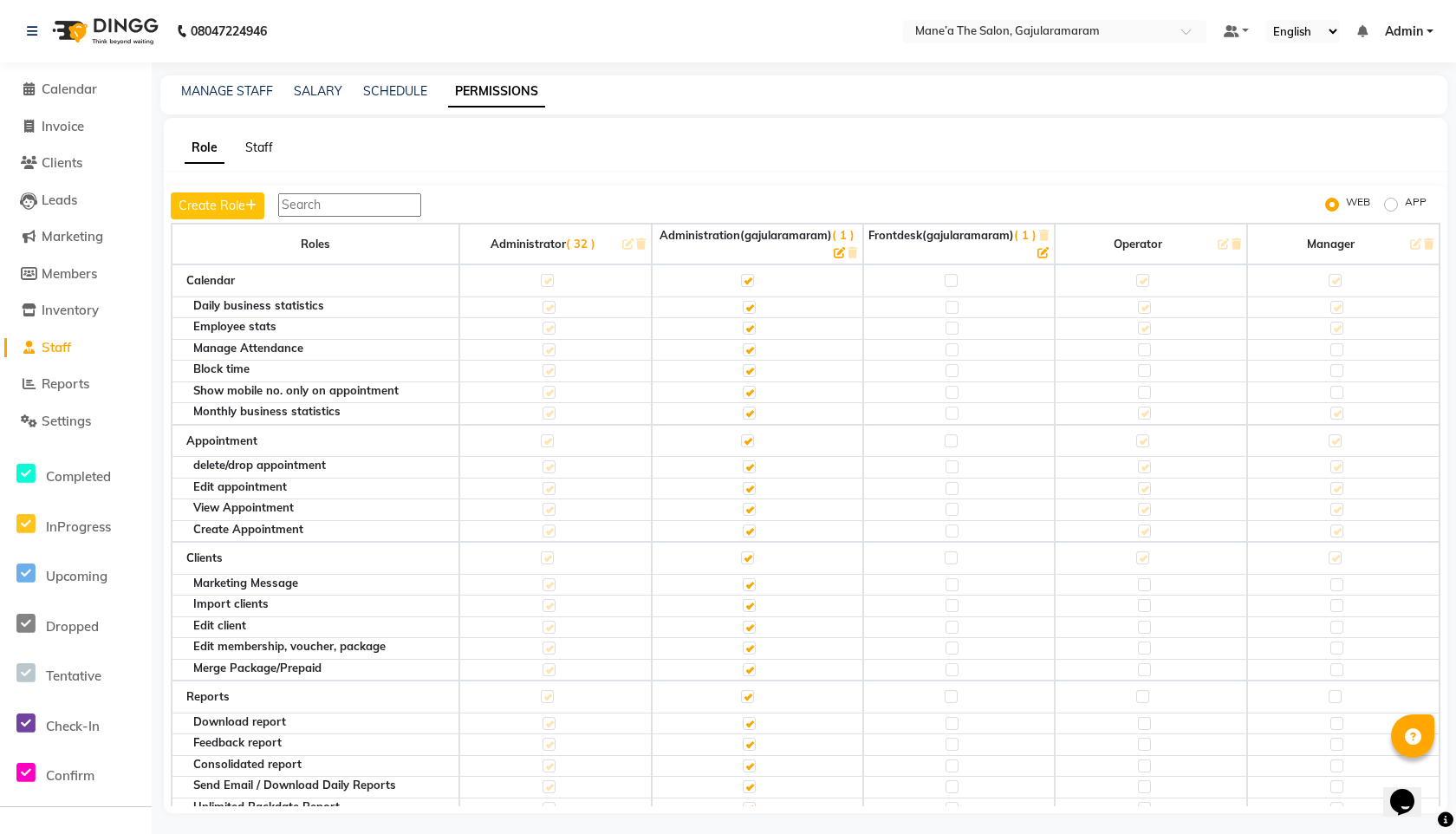
click at [256, 144] on link "Staff" at bounding box center [258, 147] width 27 height 16
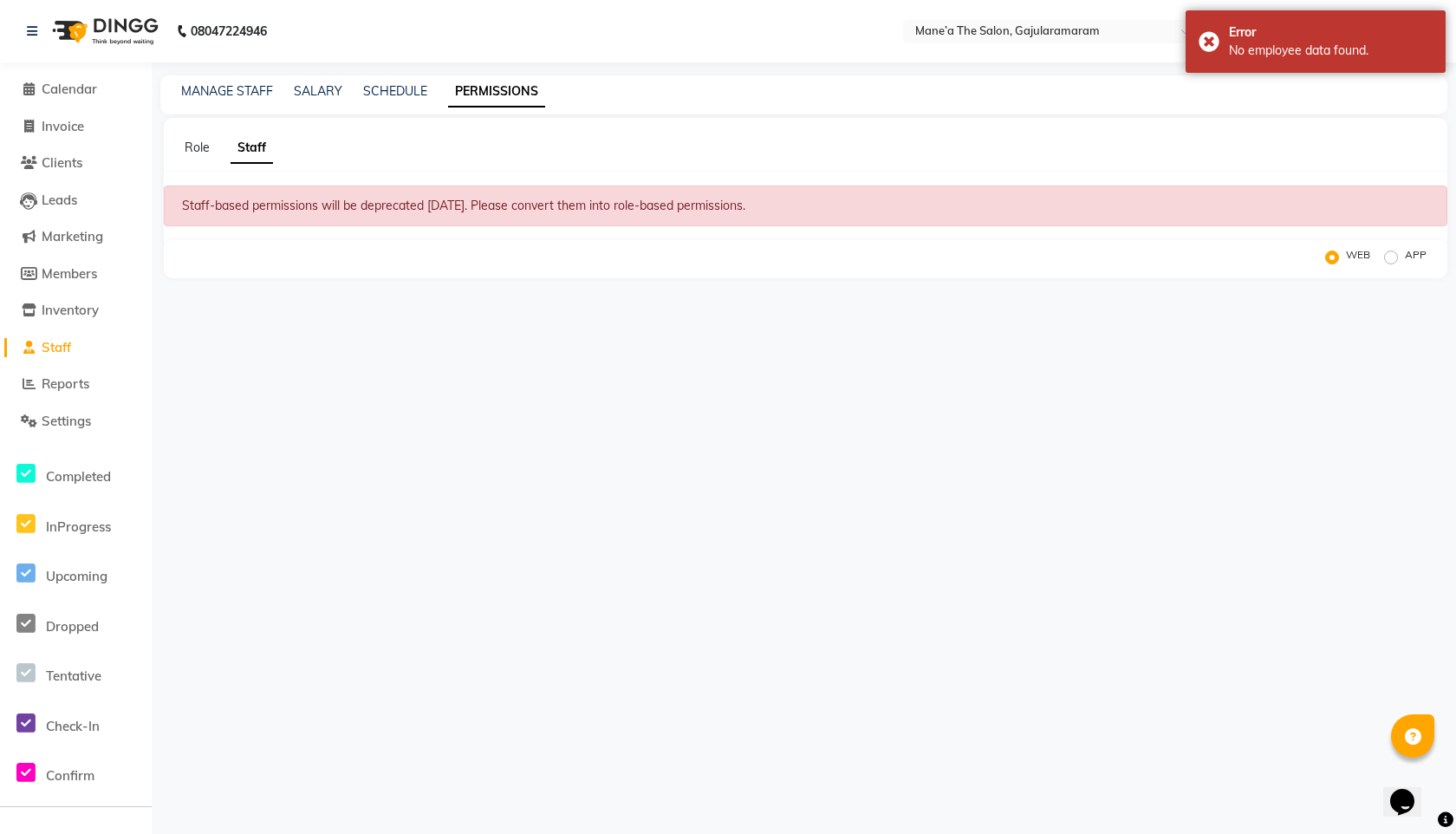
click at [206, 100] on div "MANAGE STAFF" at bounding box center [226, 91] width 91 height 18
click at [64, 197] on span "Leads" at bounding box center [59, 199] width 36 height 16
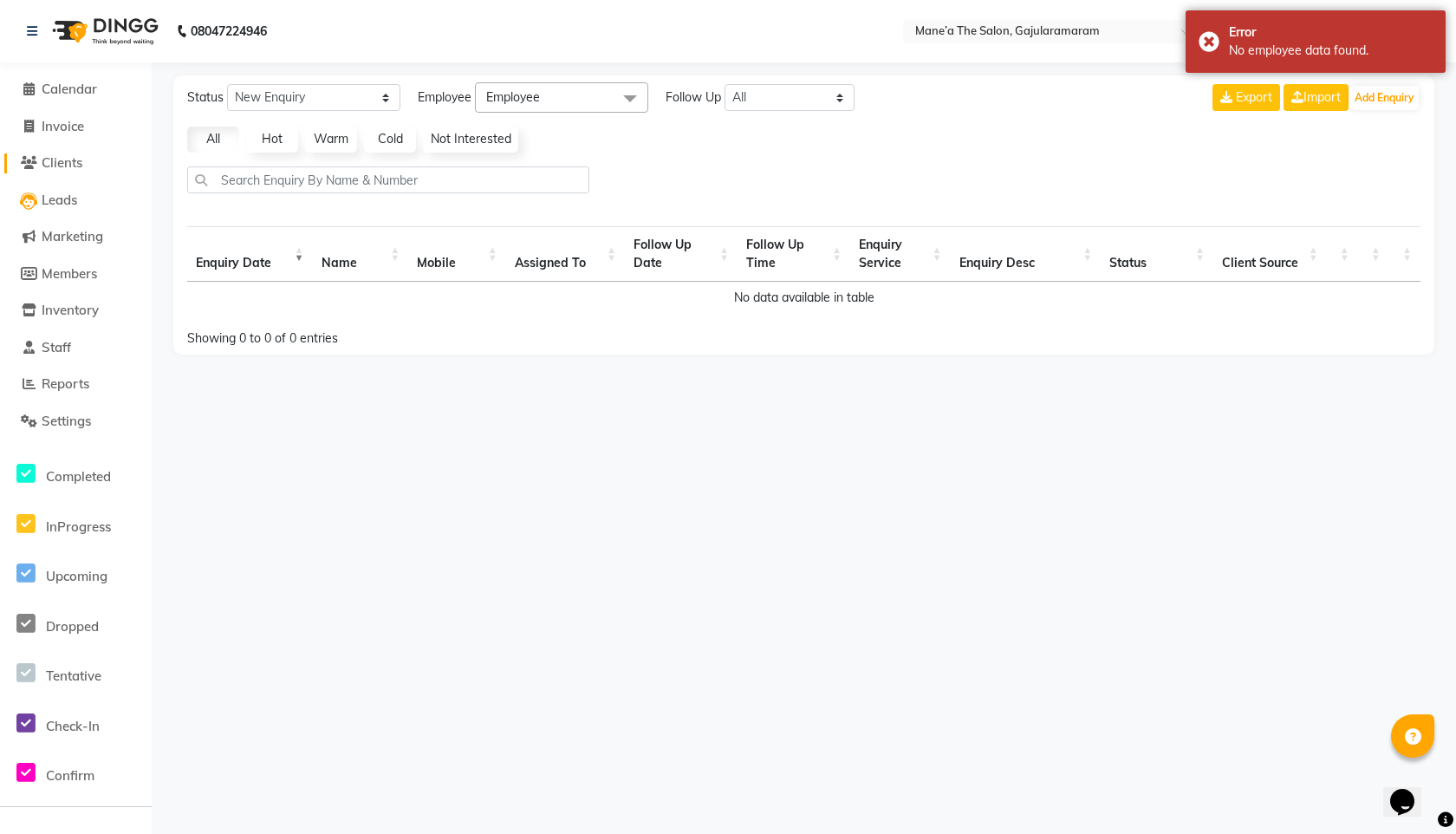
click at [67, 160] on span "Clients" at bounding box center [61, 162] width 41 height 16
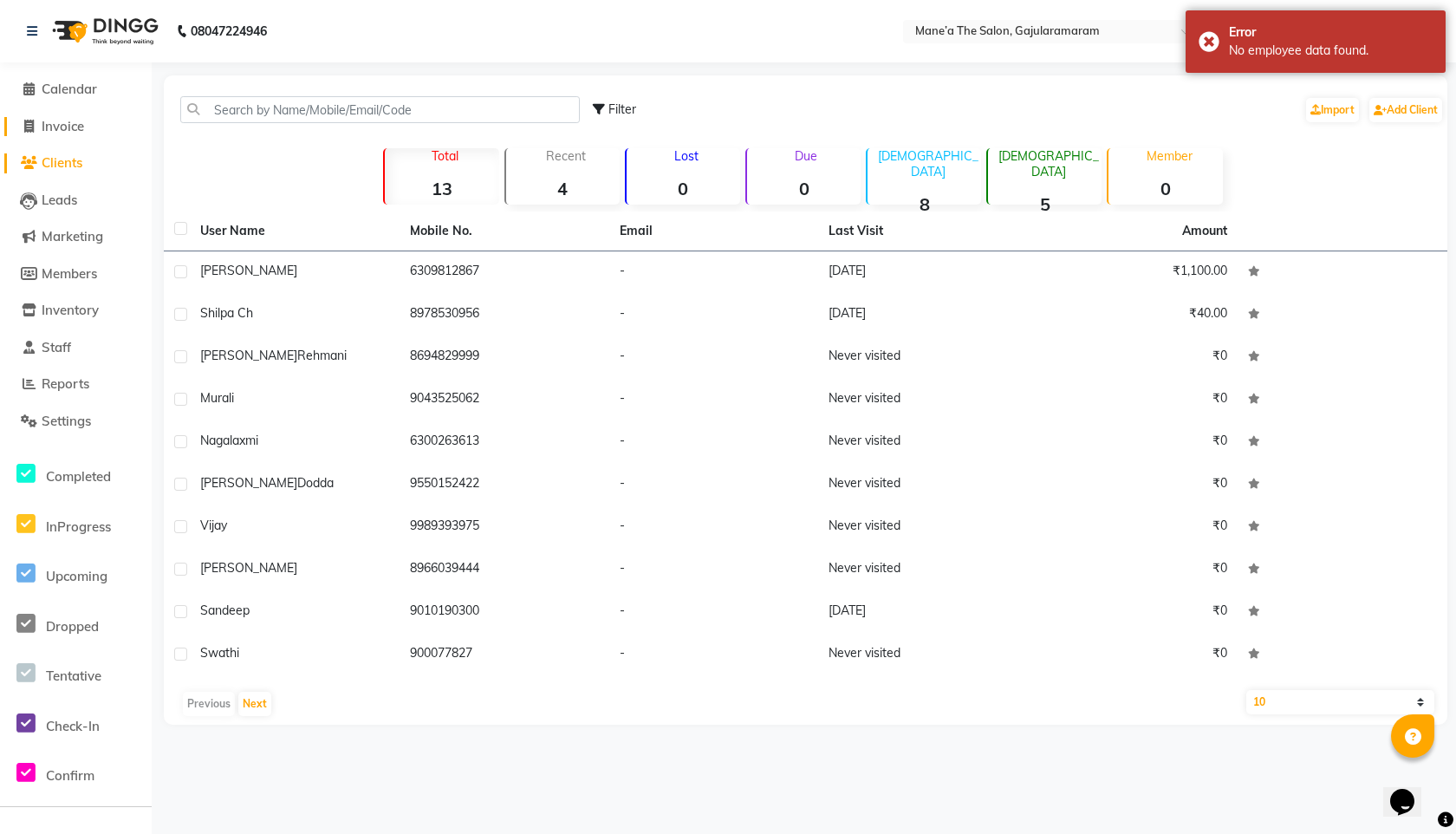
click at [75, 129] on span "Invoice" at bounding box center [62, 125] width 42 height 16
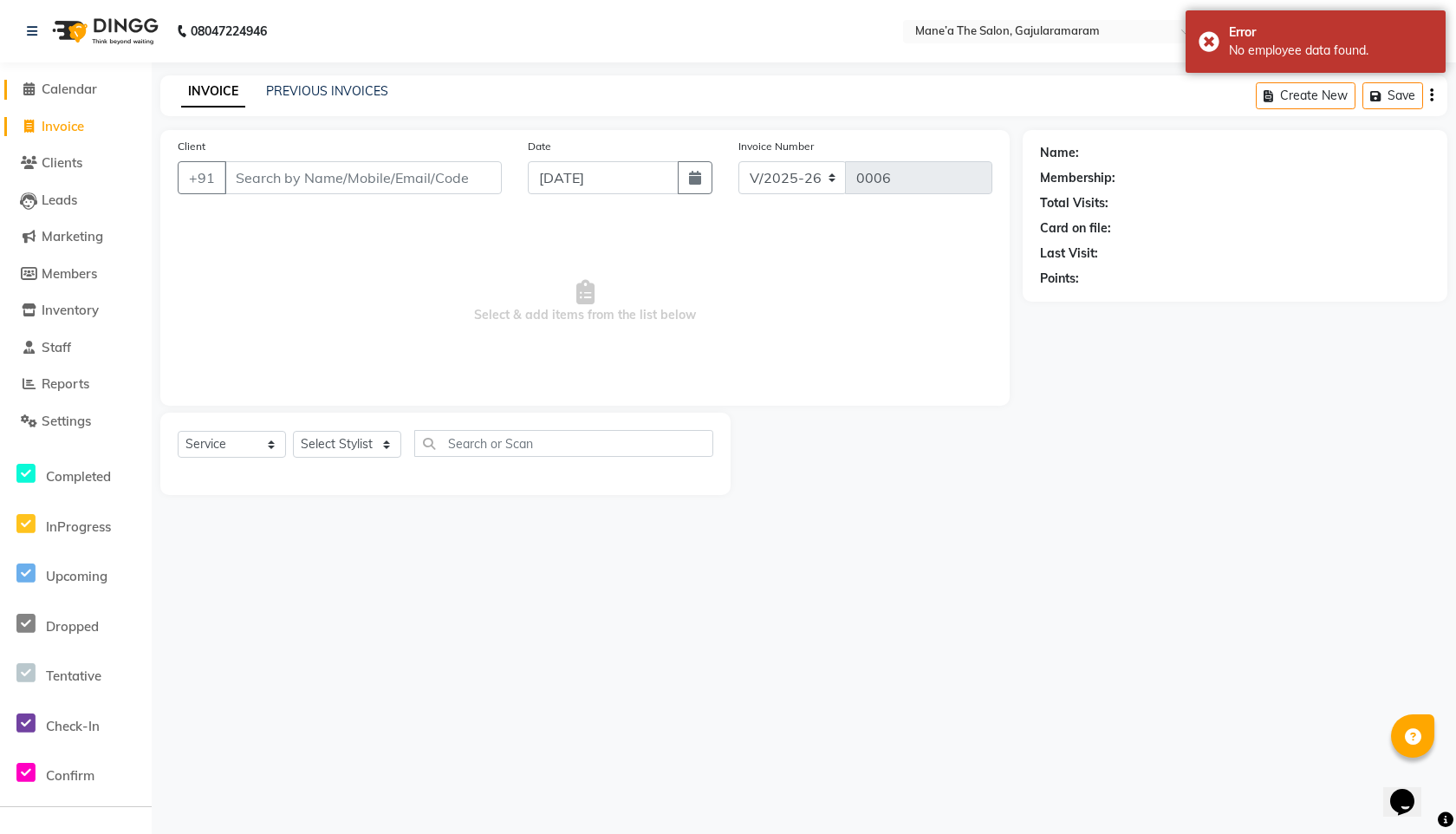
click at [57, 86] on span "Calendar" at bounding box center [69, 88] width 56 height 16
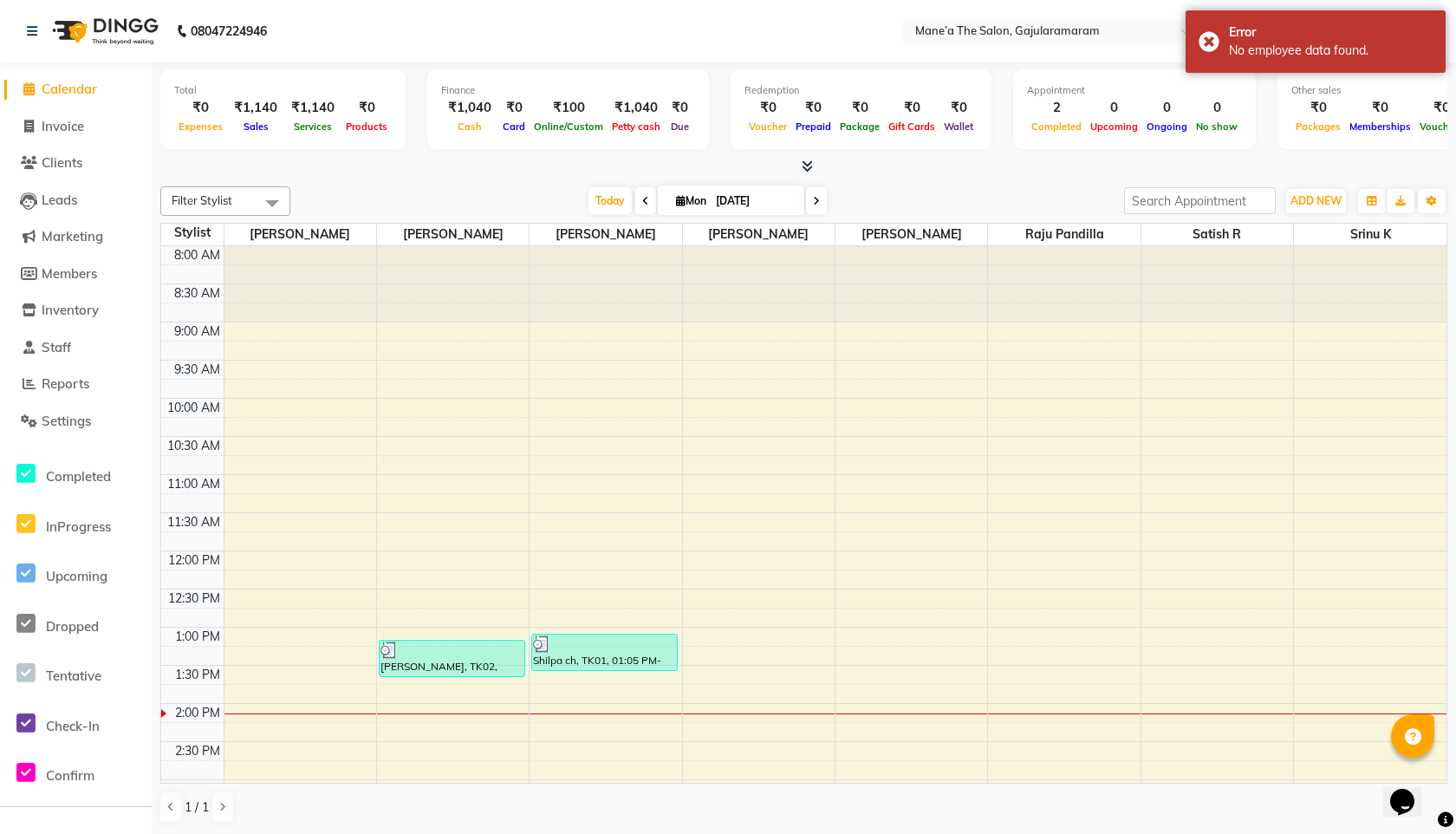
click at [1029, 137] on div "Appointment 2 Completed 0 Upcoming 0 Ongoing 0 No show" at bounding box center [1133, 109] width 242 height 80
click at [1027, 83] on div "Appointment" at bounding box center [1134, 91] width 215 height 15
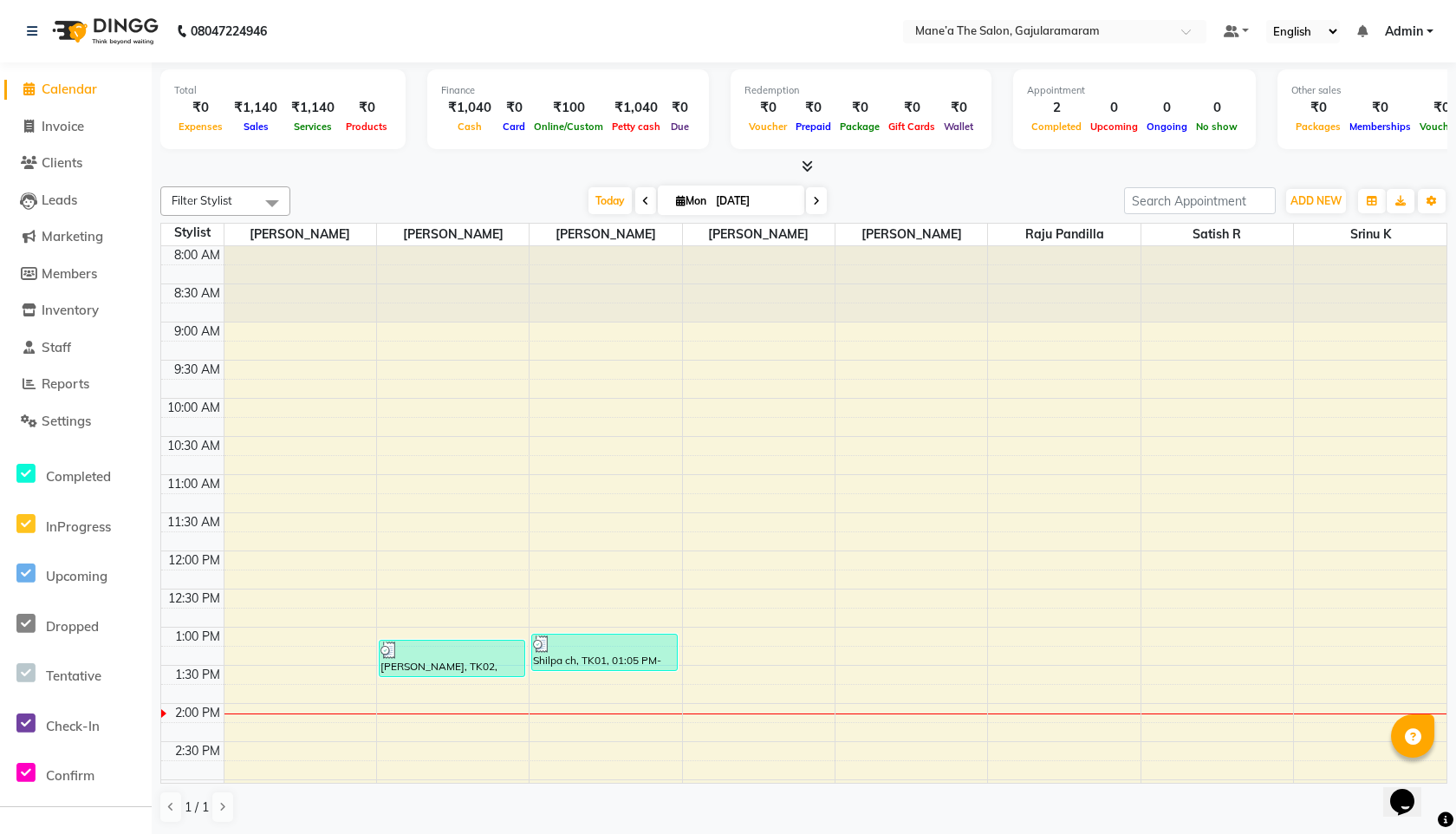
click at [452, 91] on div "Finance" at bounding box center [568, 91] width 254 height 15
click at [86, 390] on span "Reports" at bounding box center [65, 383] width 48 height 16
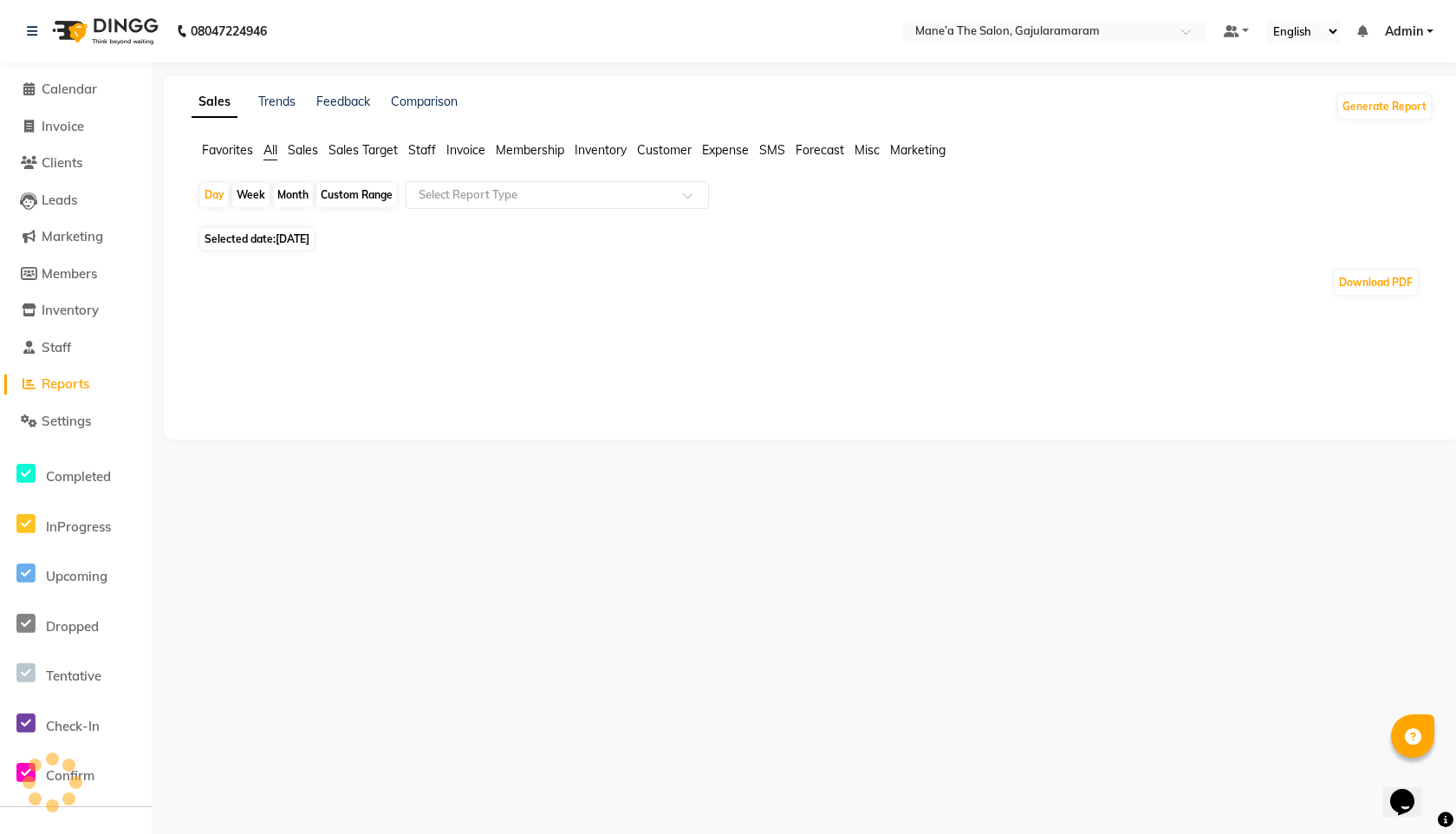
click at [301, 148] on span "Sales" at bounding box center [303, 150] width 30 height 16
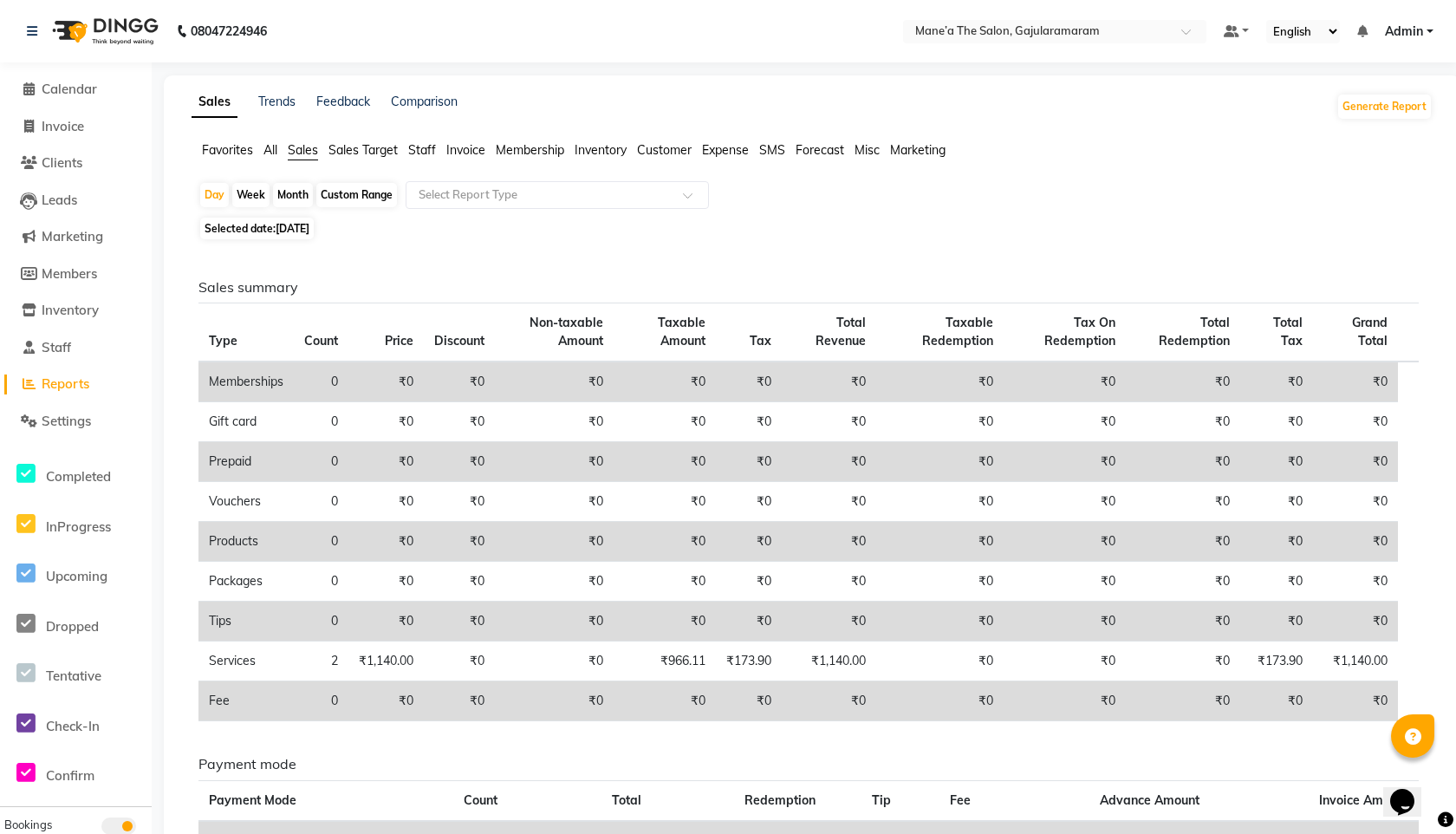
click at [414, 150] on span "Staff" at bounding box center [422, 150] width 27 height 16
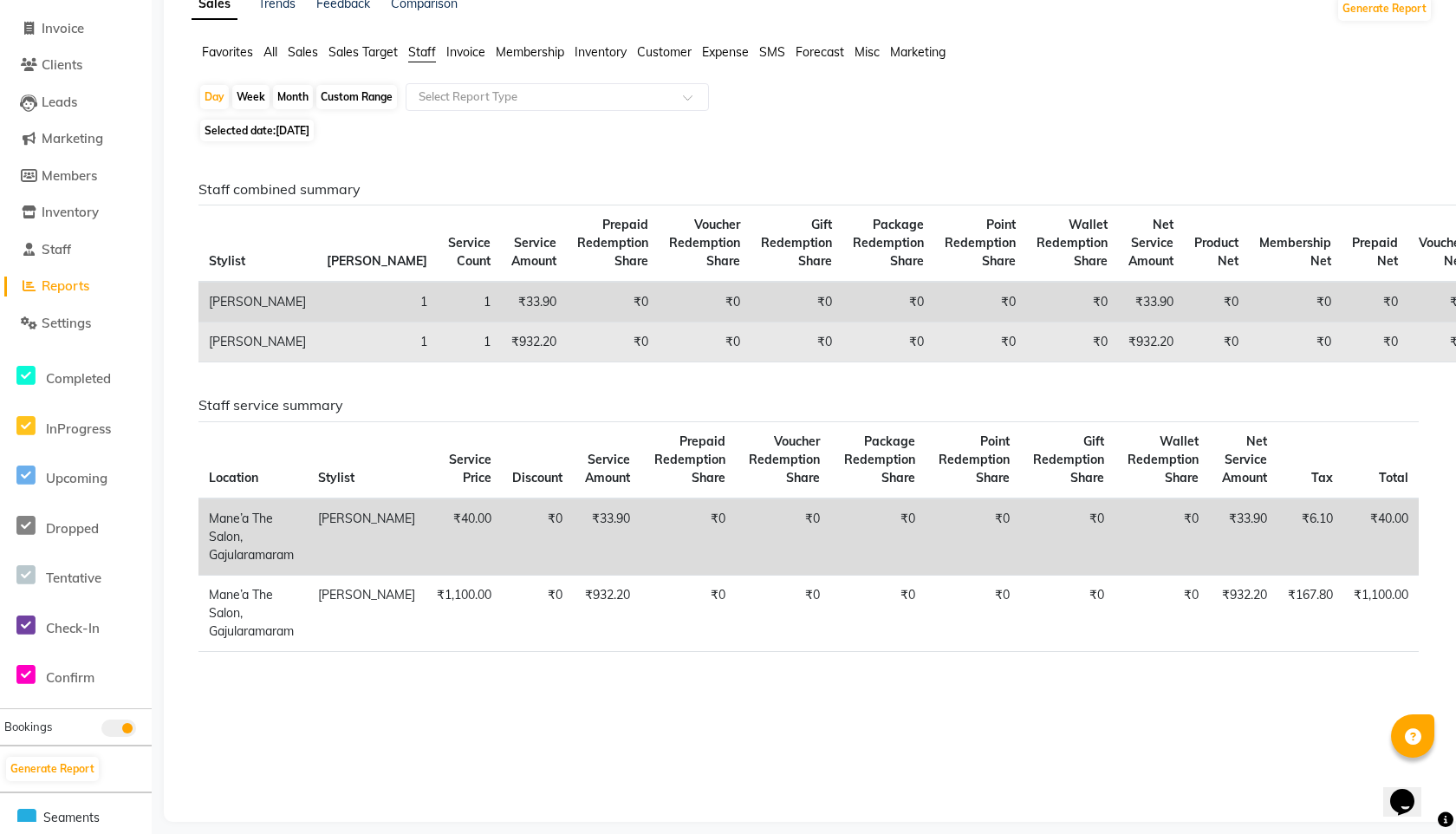
scroll to position [108, 0]
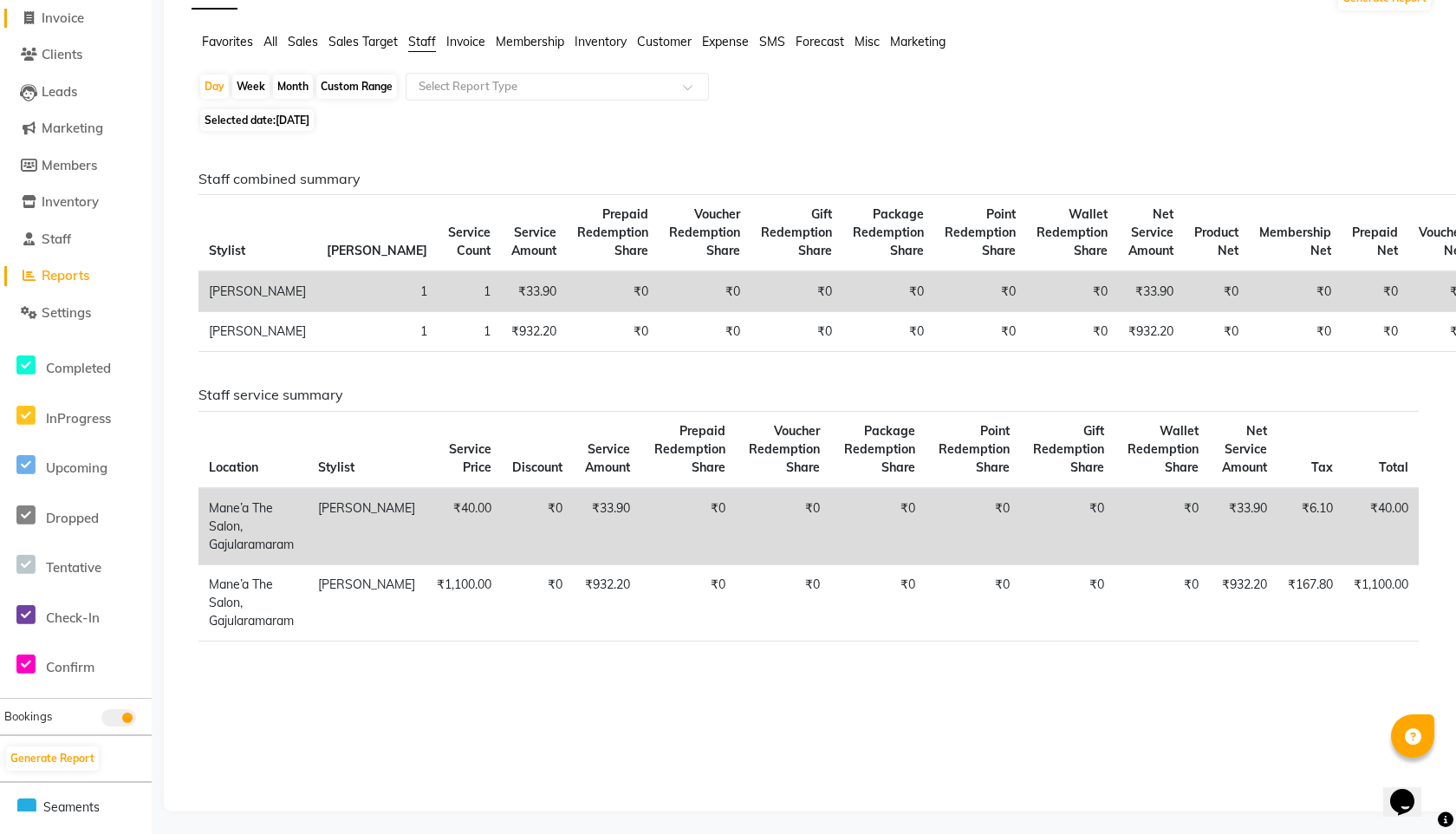
click at [65, 17] on span "Invoice" at bounding box center [62, 17] width 42 height 16
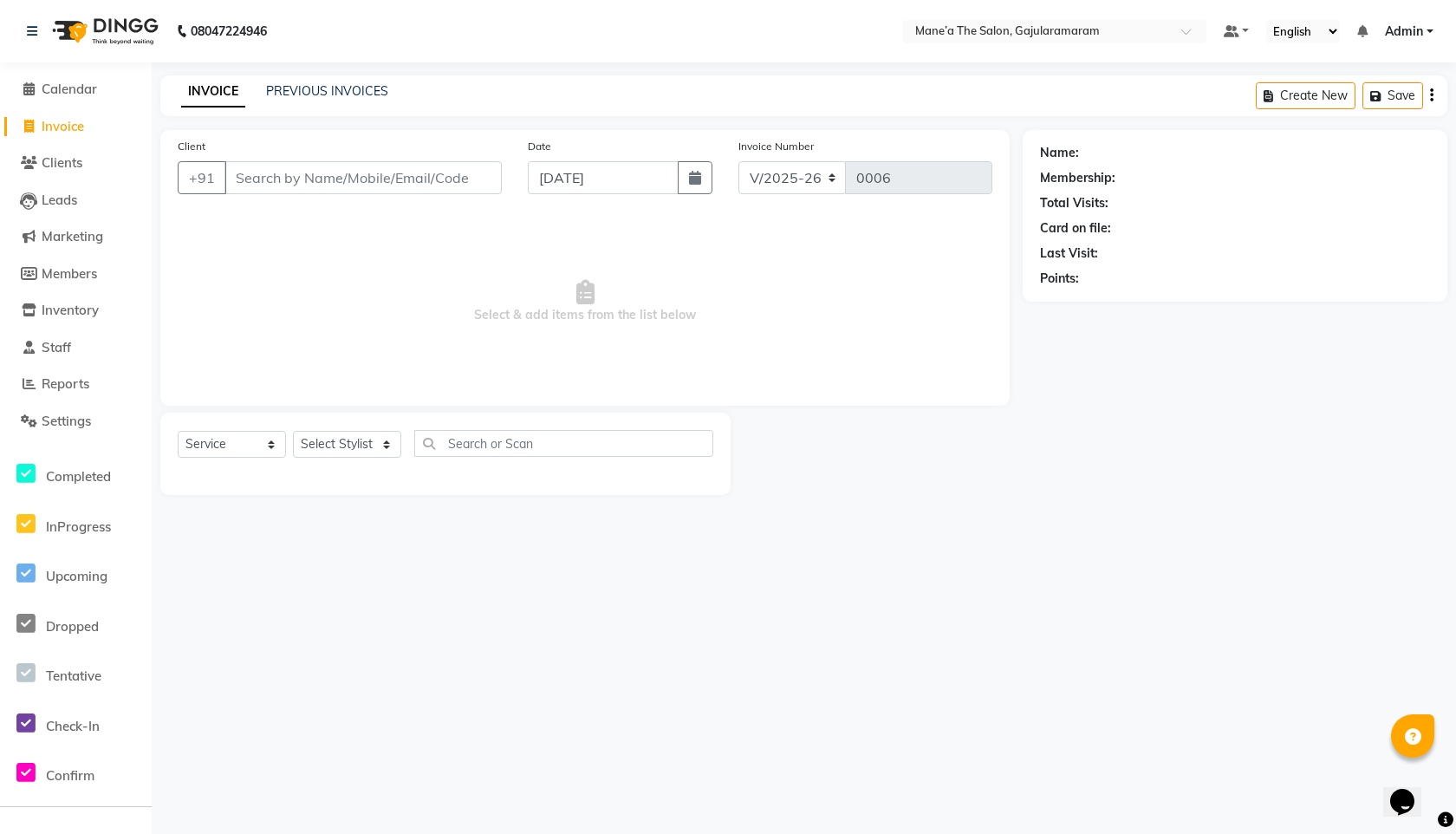
click at [355, 188] on input "Client" at bounding box center [363, 177] width 277 height 33
click at [348, 165] on input "Client" at bounding box center [363, 177] width 277 height 33
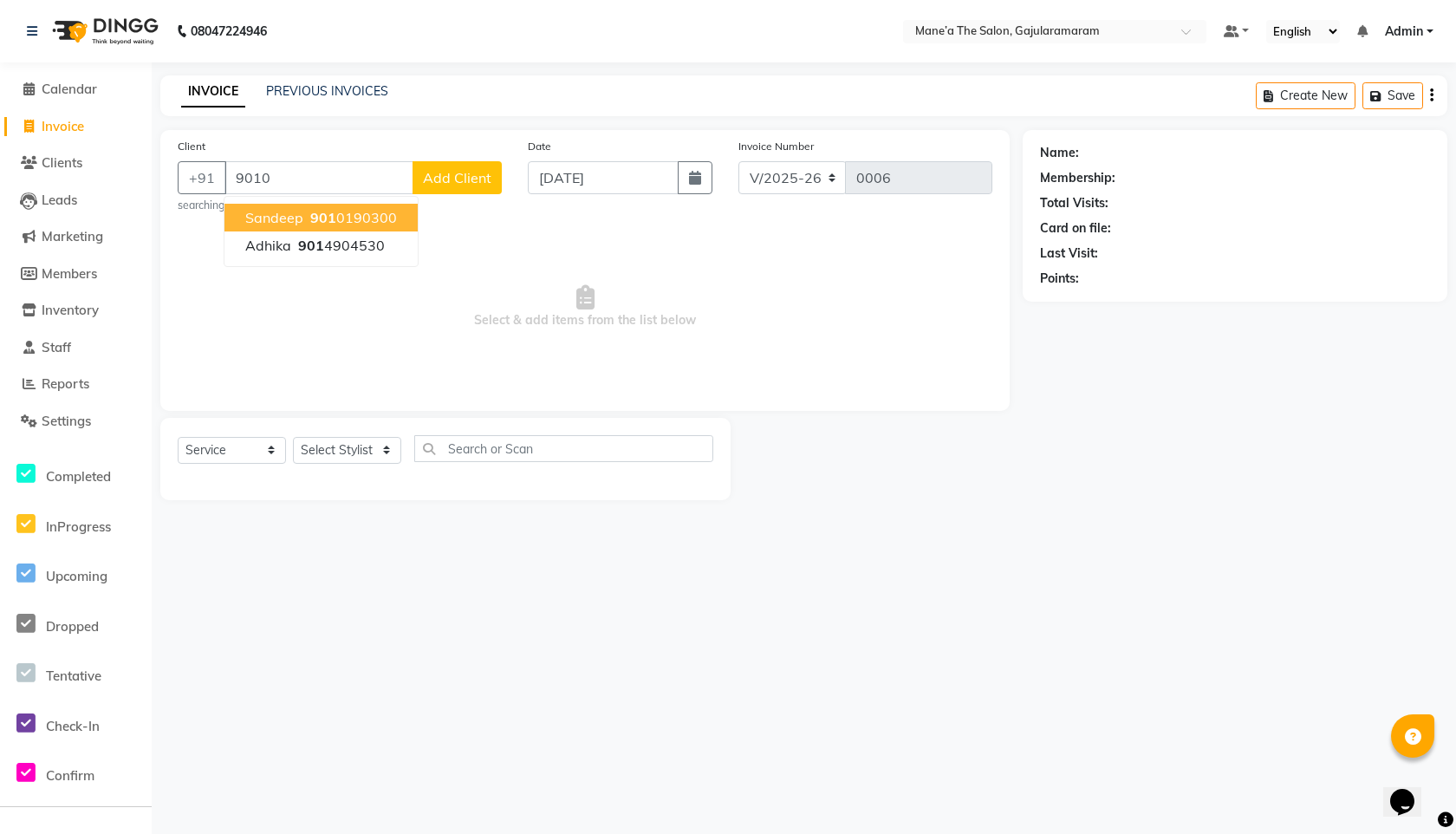
click at [307, 206] on button "Sandeep 901 0190300" at bounding box center [321, 217] width 193 height 27
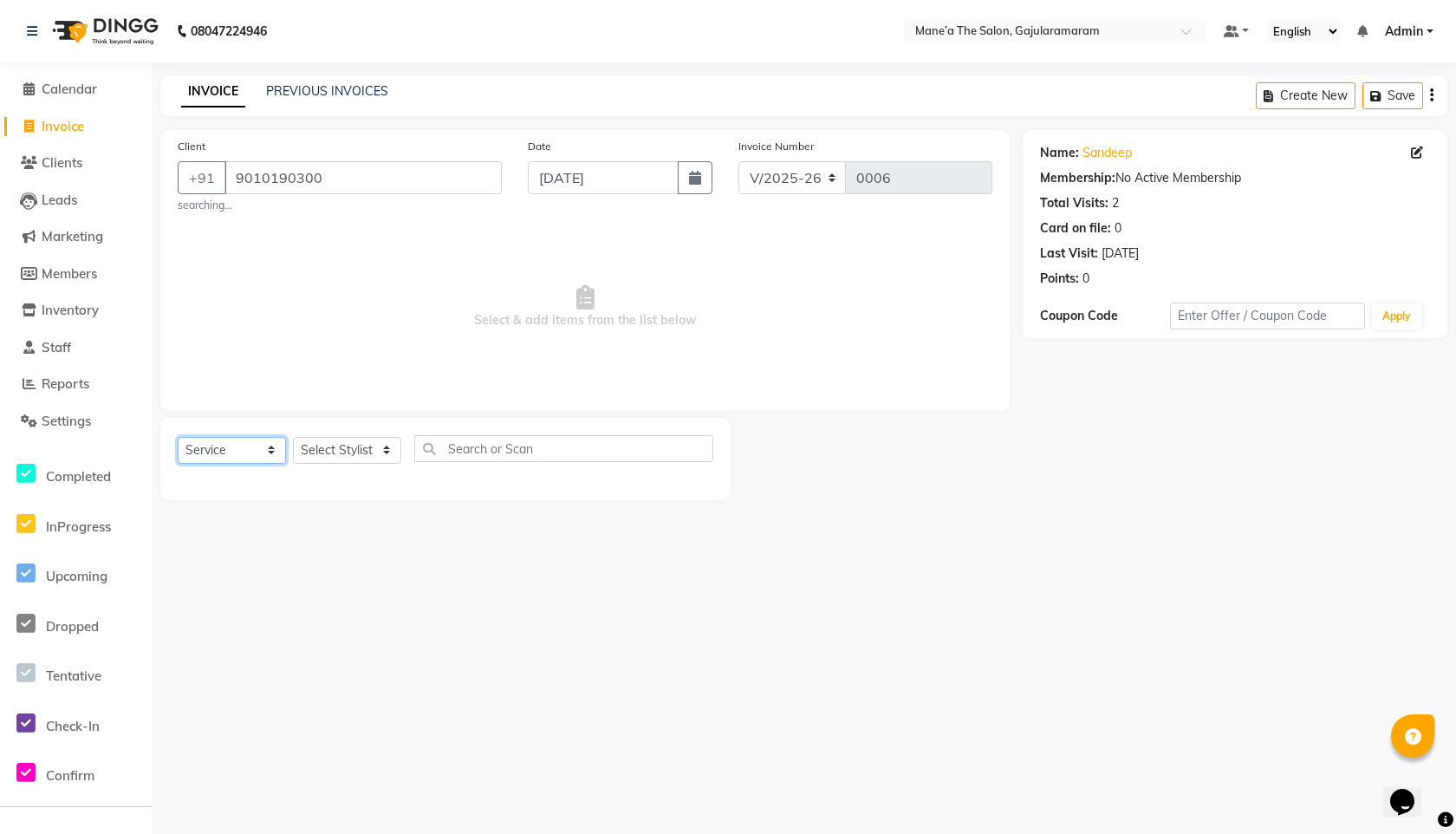
click at [237, 450] on select "Select Service Product Membership Package Voucher Prepaid Gift Card" at bounding box center [231, 450] width 108 height 26
click at [177, 437] on select "Select Service Product Membership Package Voucher Prepaid Gift Card" at bounding box center [231, 450] width 108 height 26
click at [373, 445] on select "Select Stylist Admin Front Desk [PERSON_NAME] Ch ⁠[PERSON_NAME] Raju Pandilla […" at bounding box center [347, 450] width 108 height 26
click at [293, 437] on select "Select Stylist Admin Front Desk [PERSON_NAME] Ch ⁠[PERSON_NAME] Raju Pandilla […" at bounding box center [347, 450] width 108 height 26
click at [521, 454] on input "text" at bounding box center [563, 448] width 299 height 26
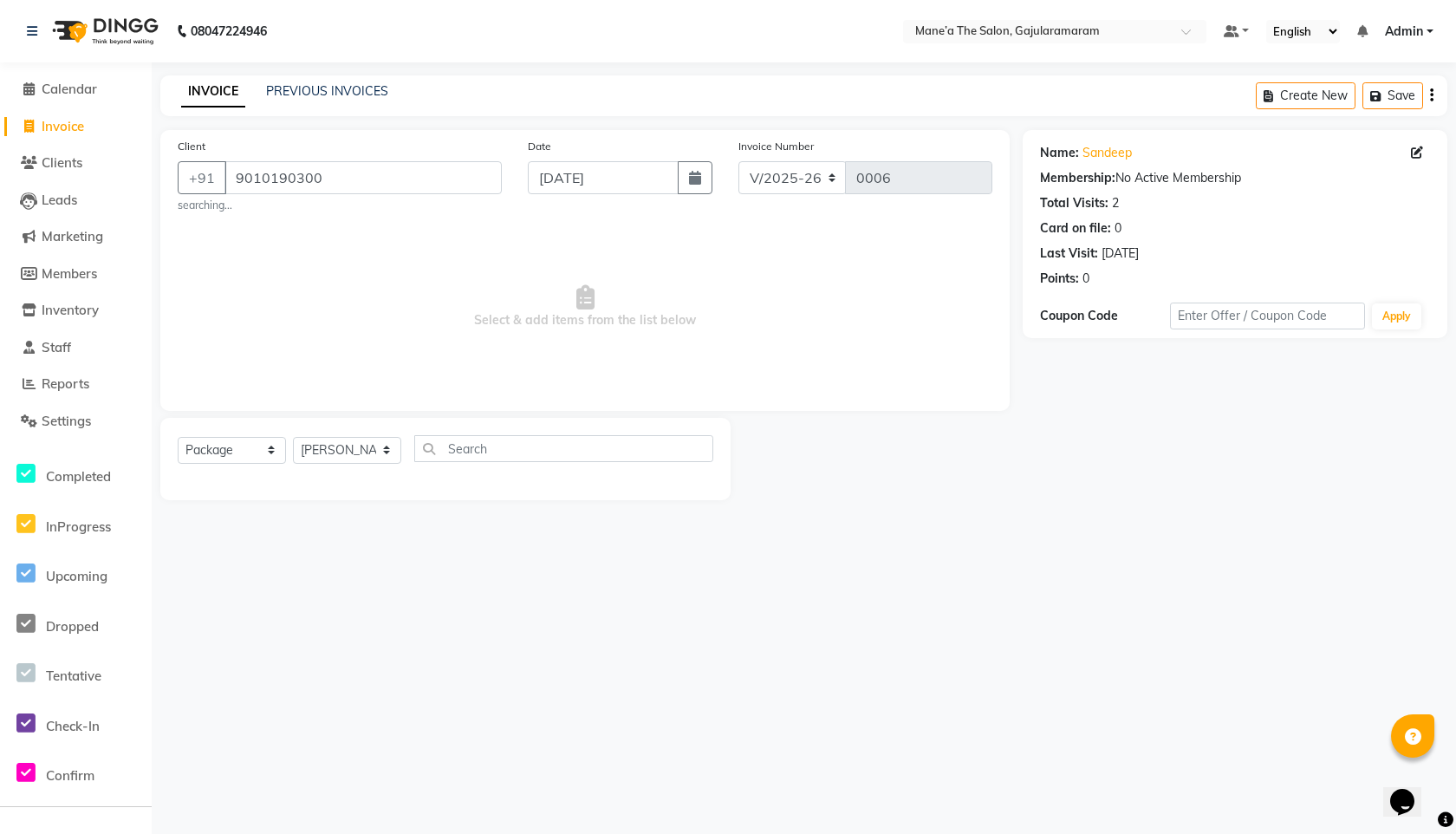
click at [549, 484] on div "Select Service Product Membership Package Voucher Prepaid Gift Card Select Styl…" at bounding box center [445, 459] width 571 height 82
click at [549, 463] on div "Select Service Product Membership Package Voucher Prepaid Gift Card Select Styl…" at bounding box center [445, 455] width 536 height 41
click at [549, 459] on input "text" at bounding box center [563, 448] width 299 height 26
click at [563, 441] on input "text" at bounding box center [563, 448] width 299 height 26
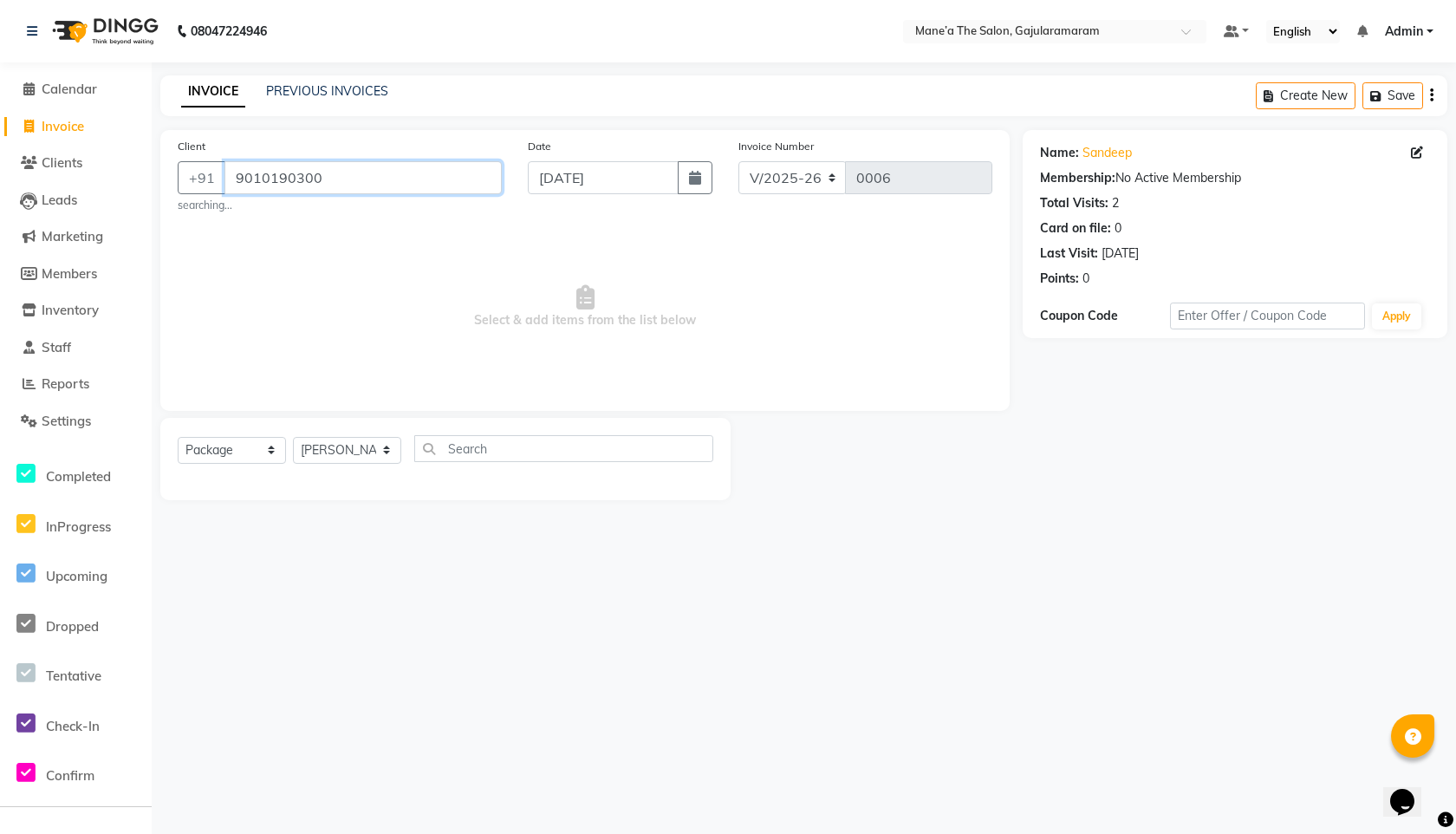
click at [368, 169] on input "9010190300" at bounding box center [363, 177] width 277 height 33
click at [368, 172] on input "9010190300" at bounding box center [363, 177] width 277 height 33
click at [372, 175] on input "9010190300" at bounding box center [363, 177] width 277 height 33
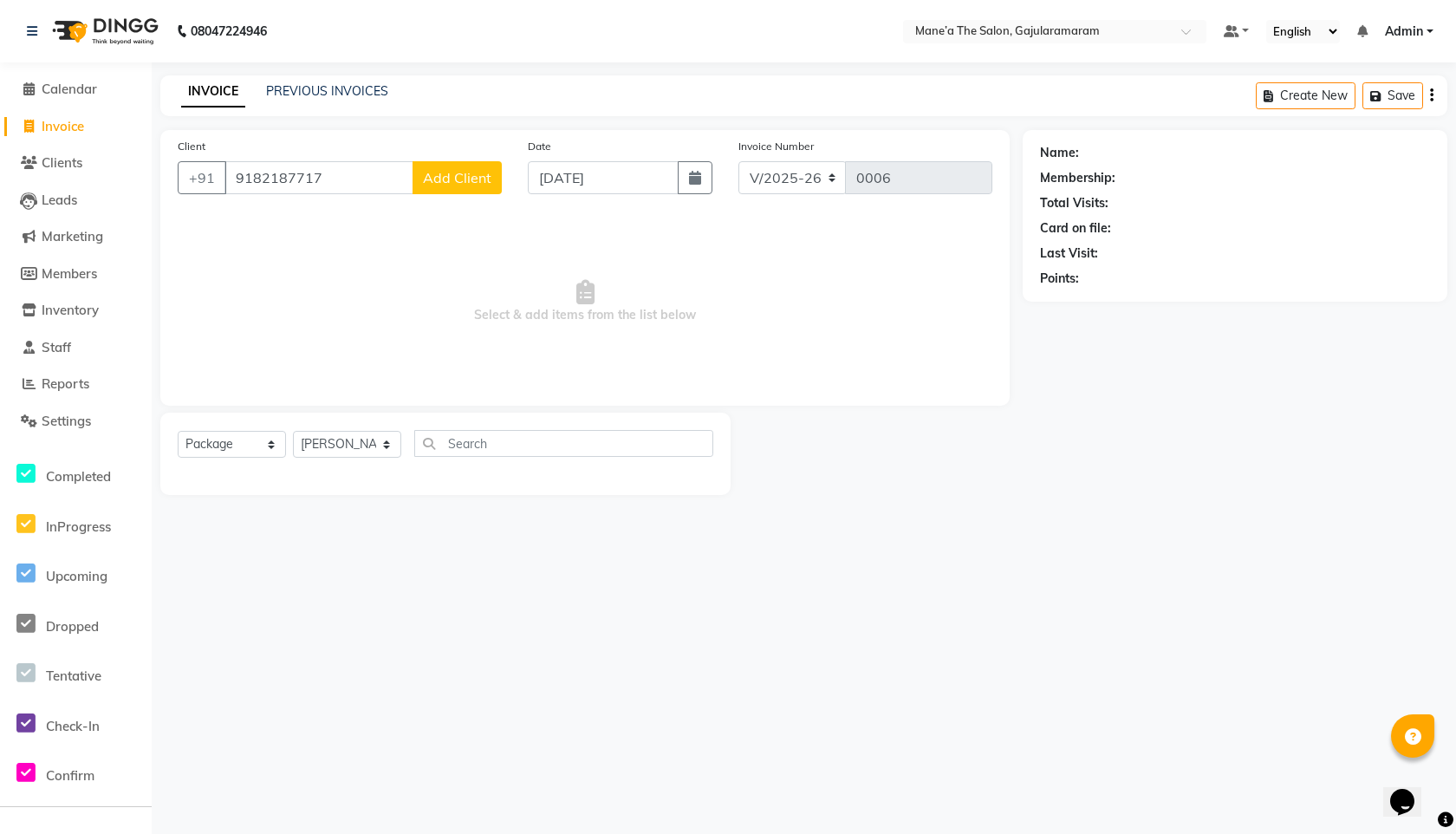
click at [482, 184] on span "Add Client" at bounding box center [456, 177] width 69 height 17
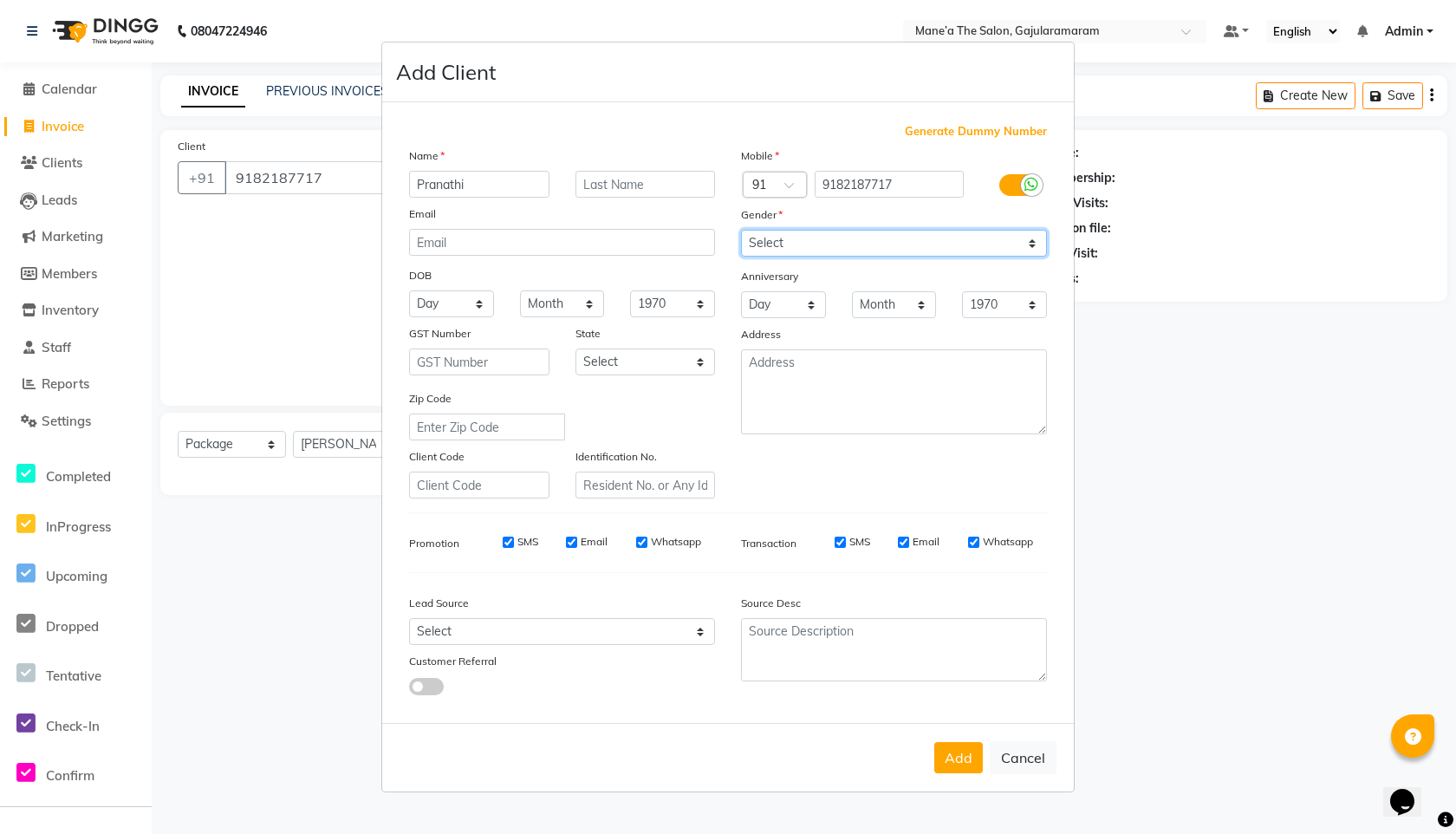
click at [902, 248] on select "Select [DEMOGRAPHIC_DATA] [DEMOGRAPHIC_DATA] Other Prefer Not To Say" at bounding box center [894, 242] width 306 height 26
click at [741, 229] on select "Select [DEMOGRAPHIC_DATA] [DEMOGRAPHIC_DATA] Other Prefer Not To Say" at bounding box center [894, 242] width 306 height 26
click at [966, 742] on div "Add Cancel" at bounding box center [727, 757] width 691 height 69
click at [966, 757] on button "Add" at bounding box center [957, 757] width 48 height 31
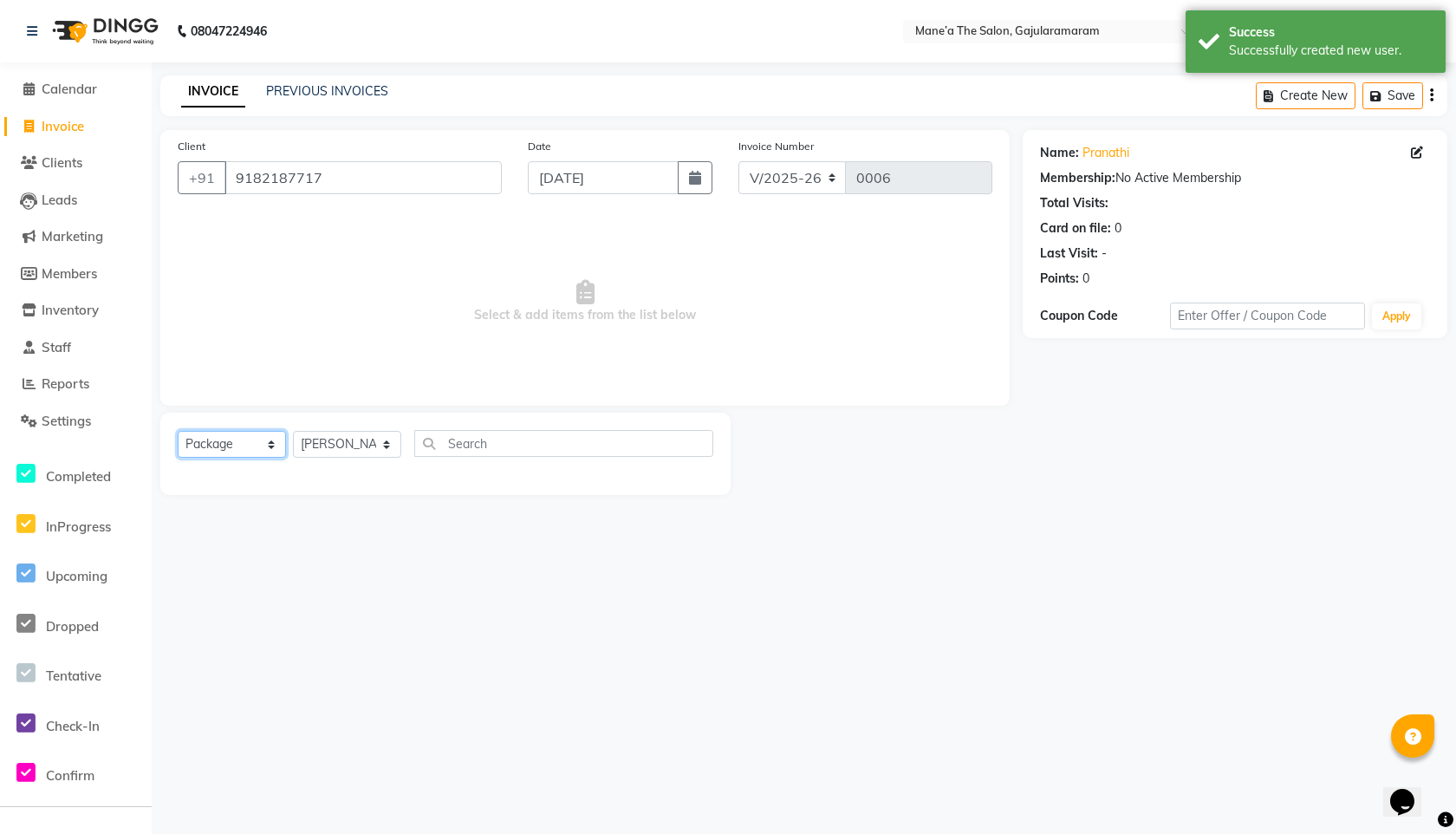
click at [254, 443] on select "Select Service Product Membership Package Voucher Prepaid Gift Card" at bounding box center [231, 444] width 108 height 26
click at [177, 431] on select "Select Service Product Membership Package Voucher Prepaid Gift Card" at bounding box center [231, 444] width 108 height 26
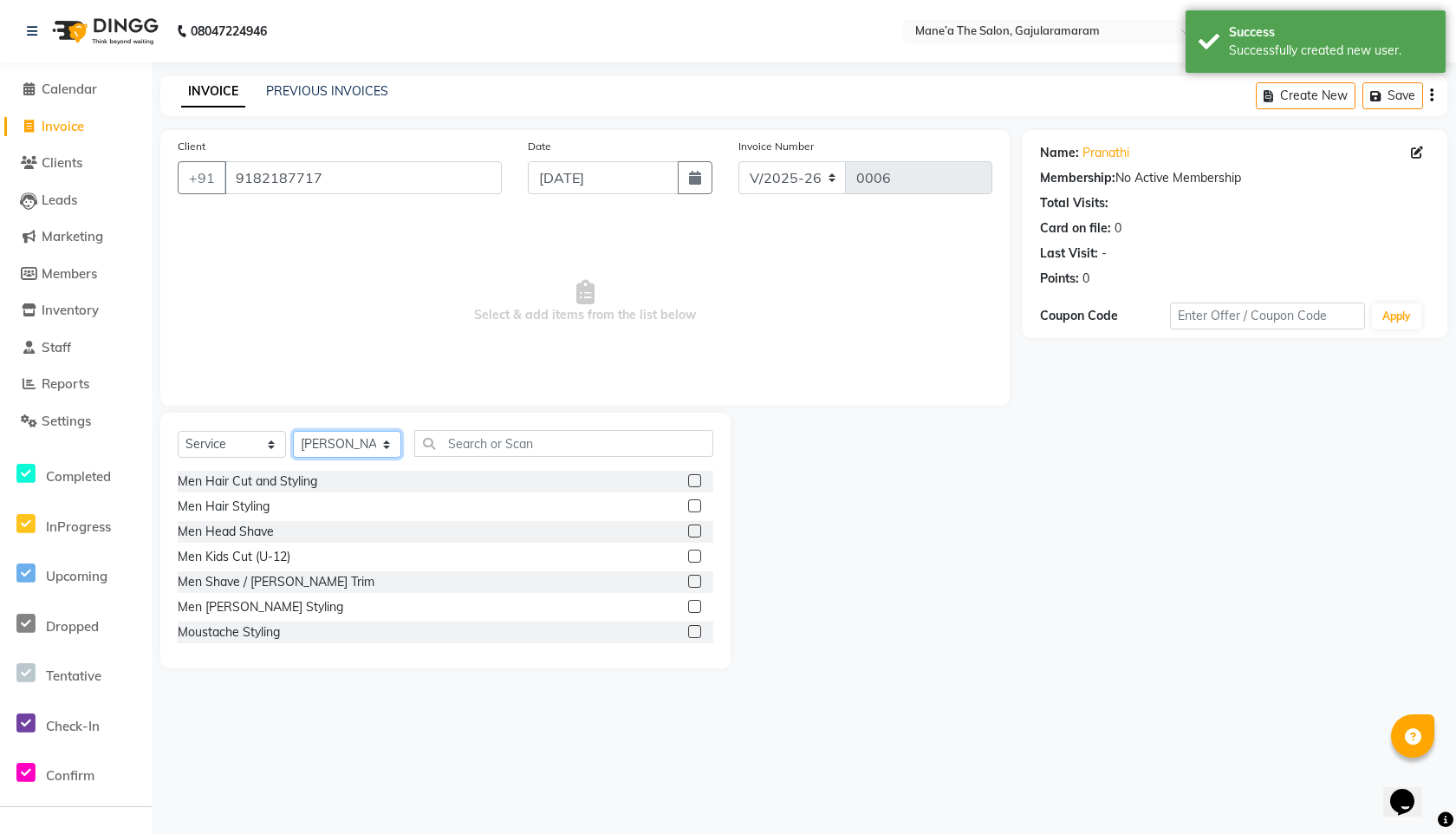
click at [361, 439] on select "Select Stylist Admin Front Desk [PERSON_NAME] Ch ⁠[PERSON_NAME] Raju Pandilla […" at bounding box center [347, 444] width 108 height 26
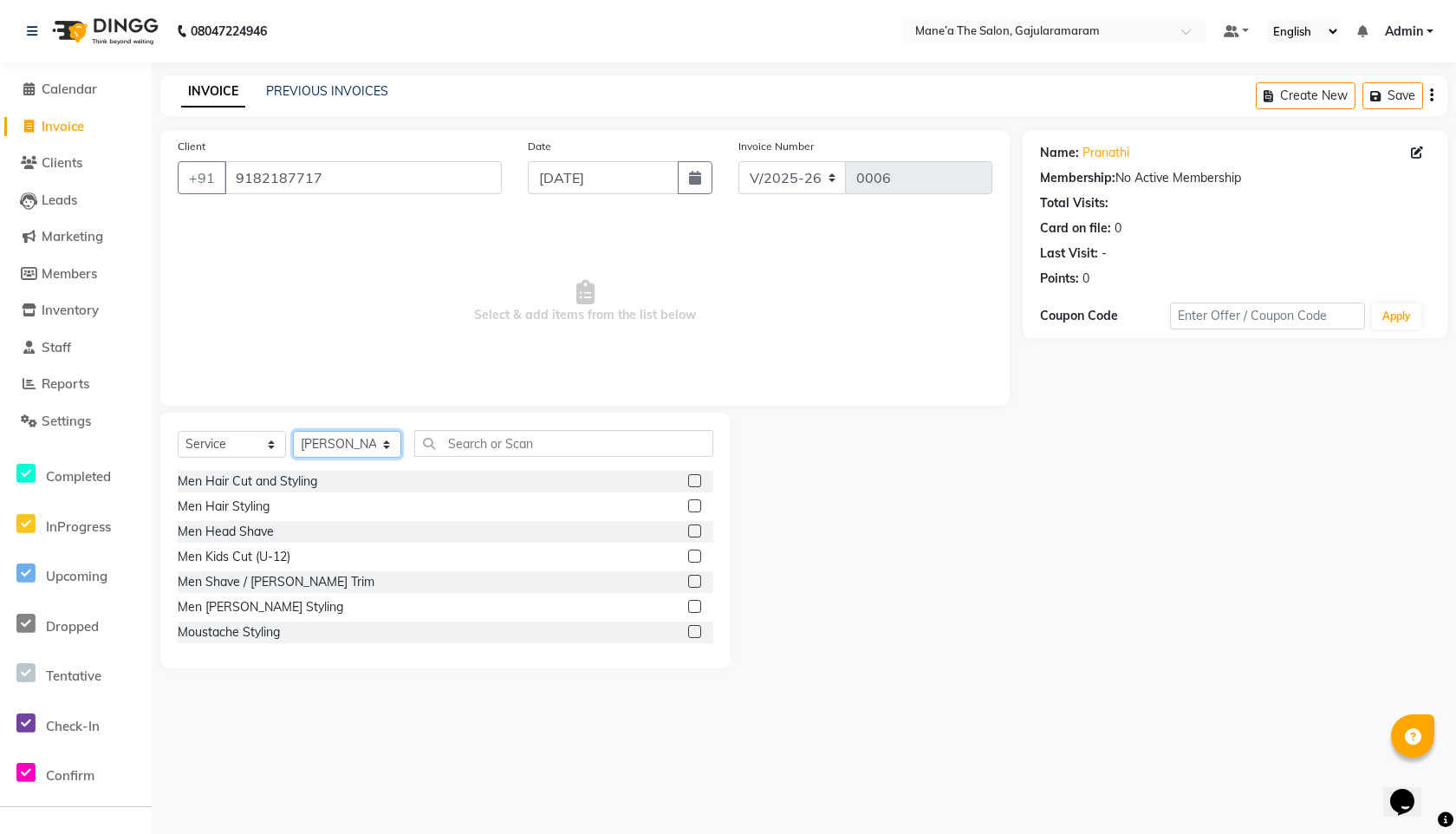
click at [293, 431] on select "Select Stylist Admin Front Desk [PERSON_NAME] Ch ⁠[PERSON_NAME] Raju Pandilla […" at bounding box center [347, 444] width 108 height 26
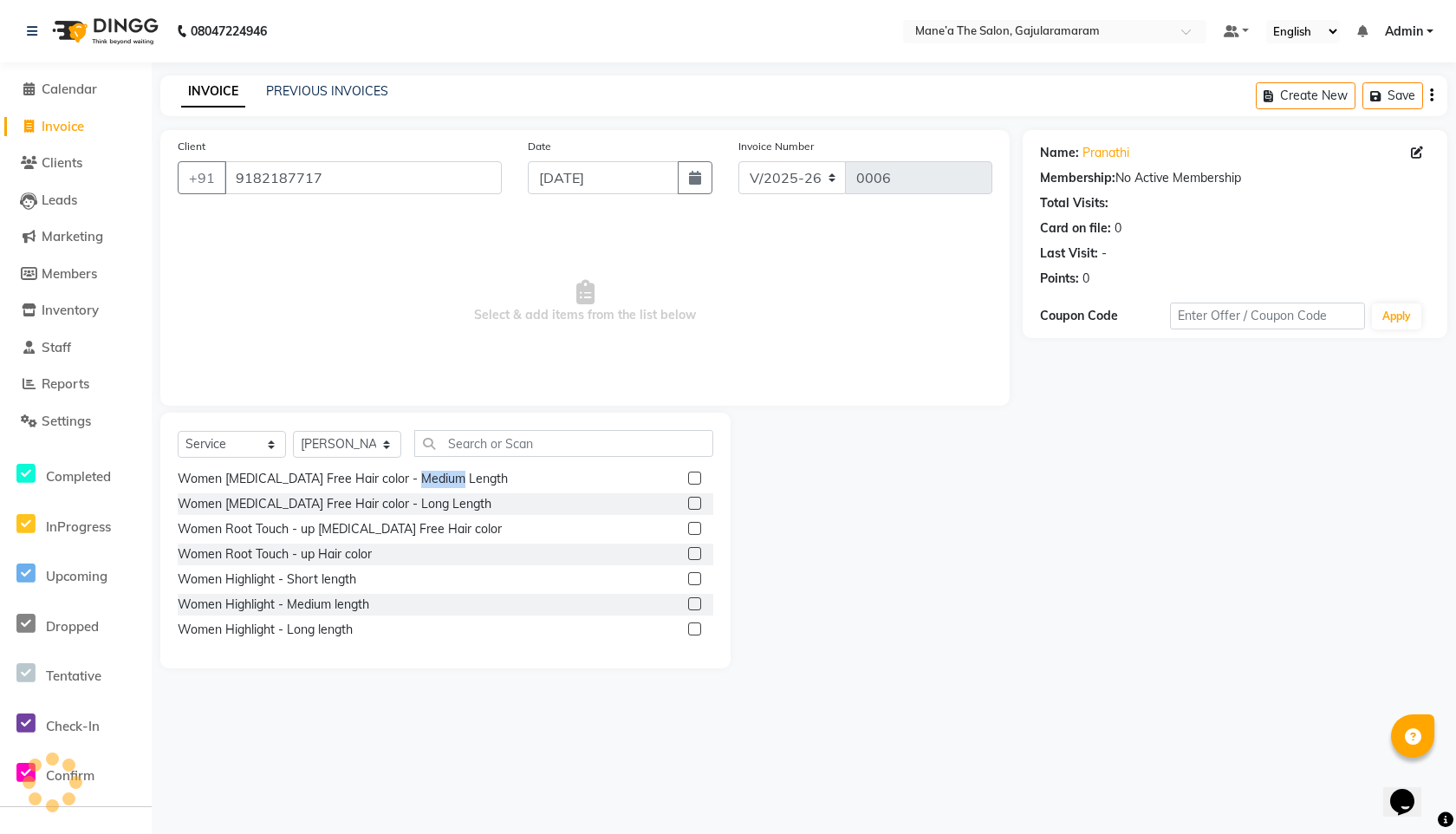
scroll to position [1190, 0]
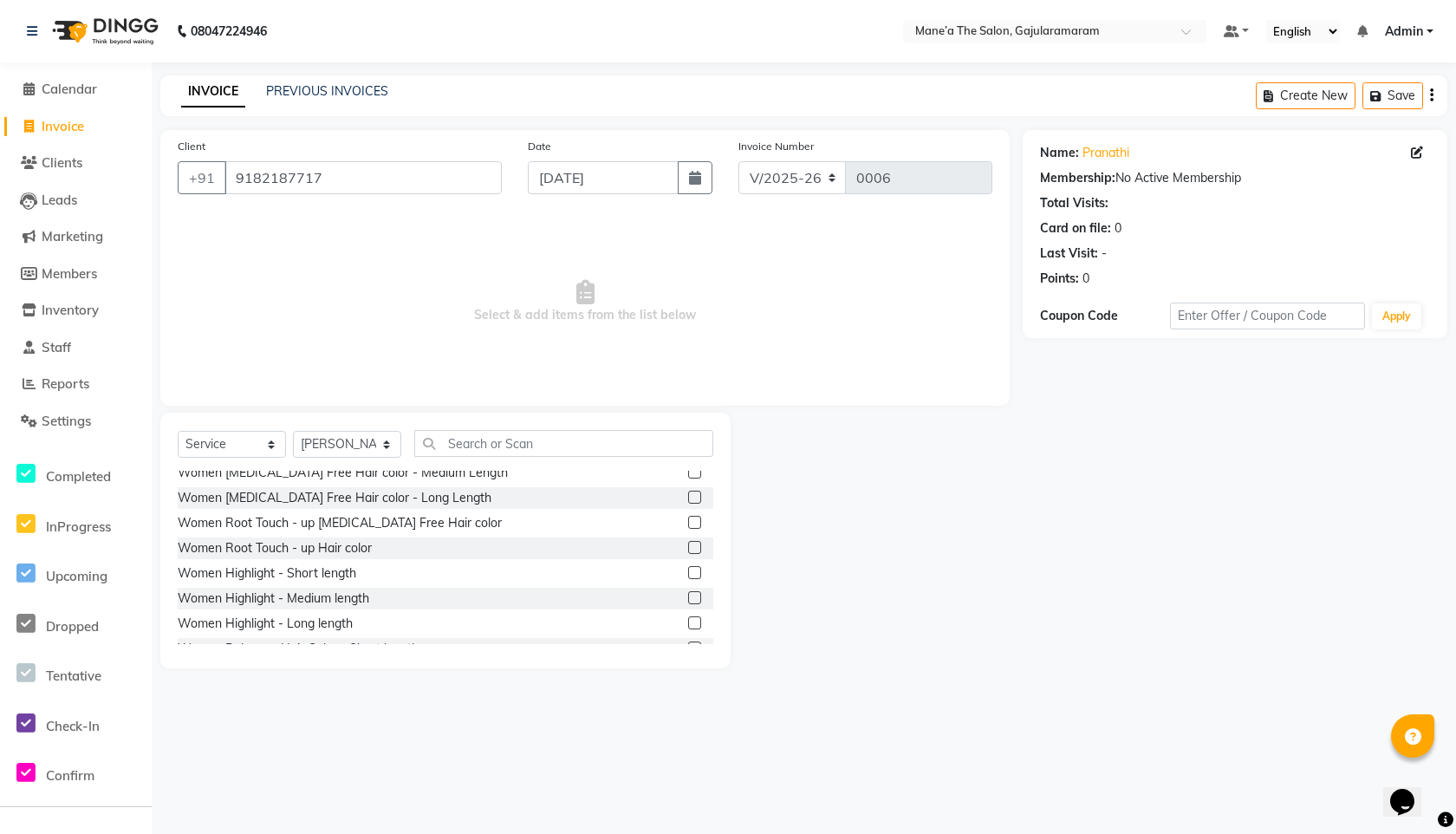
click at [876, 579] on div at bounding box center [877, 540] width 292 height 256
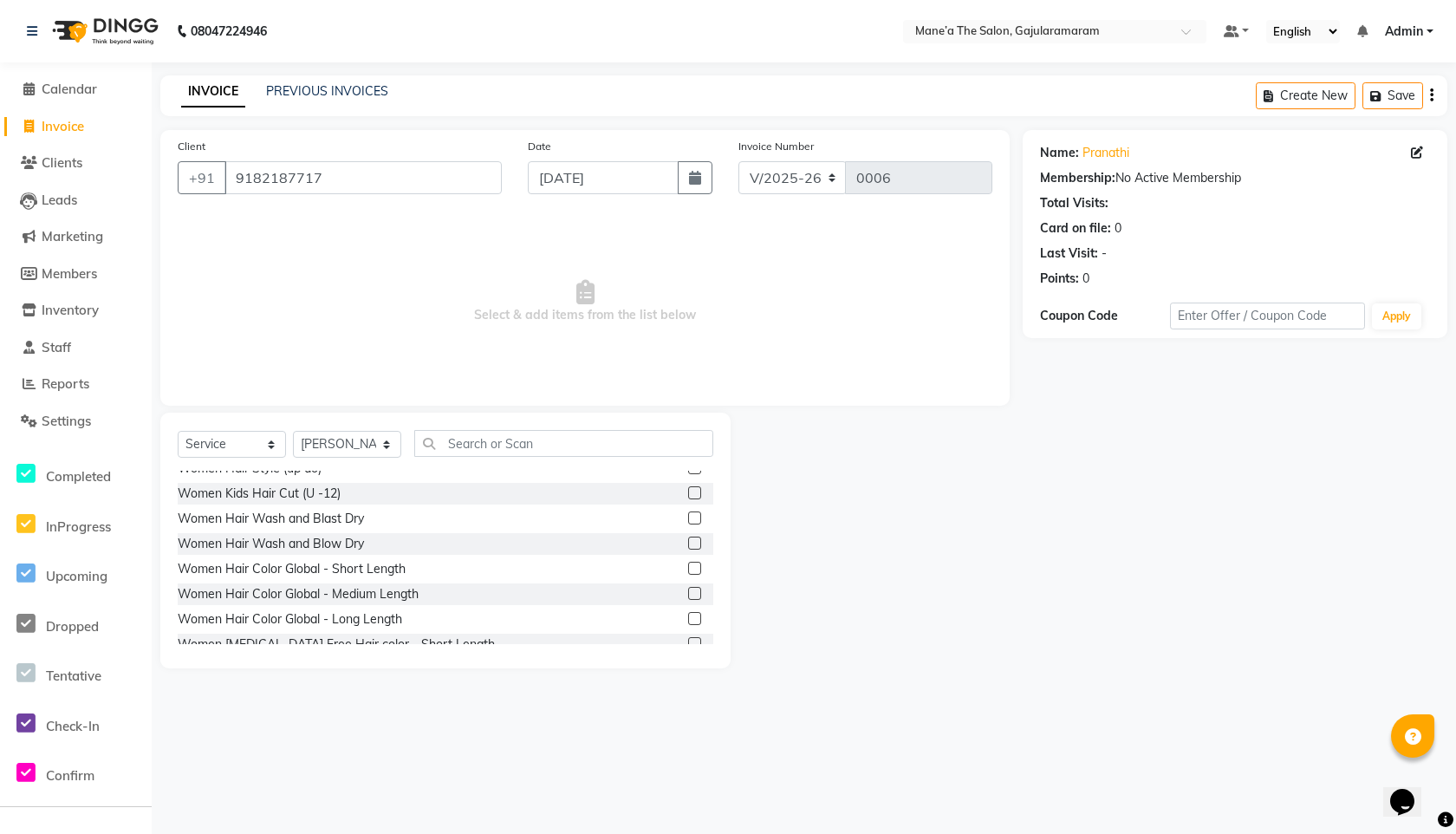
scroll to position [995, 0]
click at [334, 542] on div "Women Hair Wash and Blow Dry" at bounding box center [271, 542] width 187 height 18
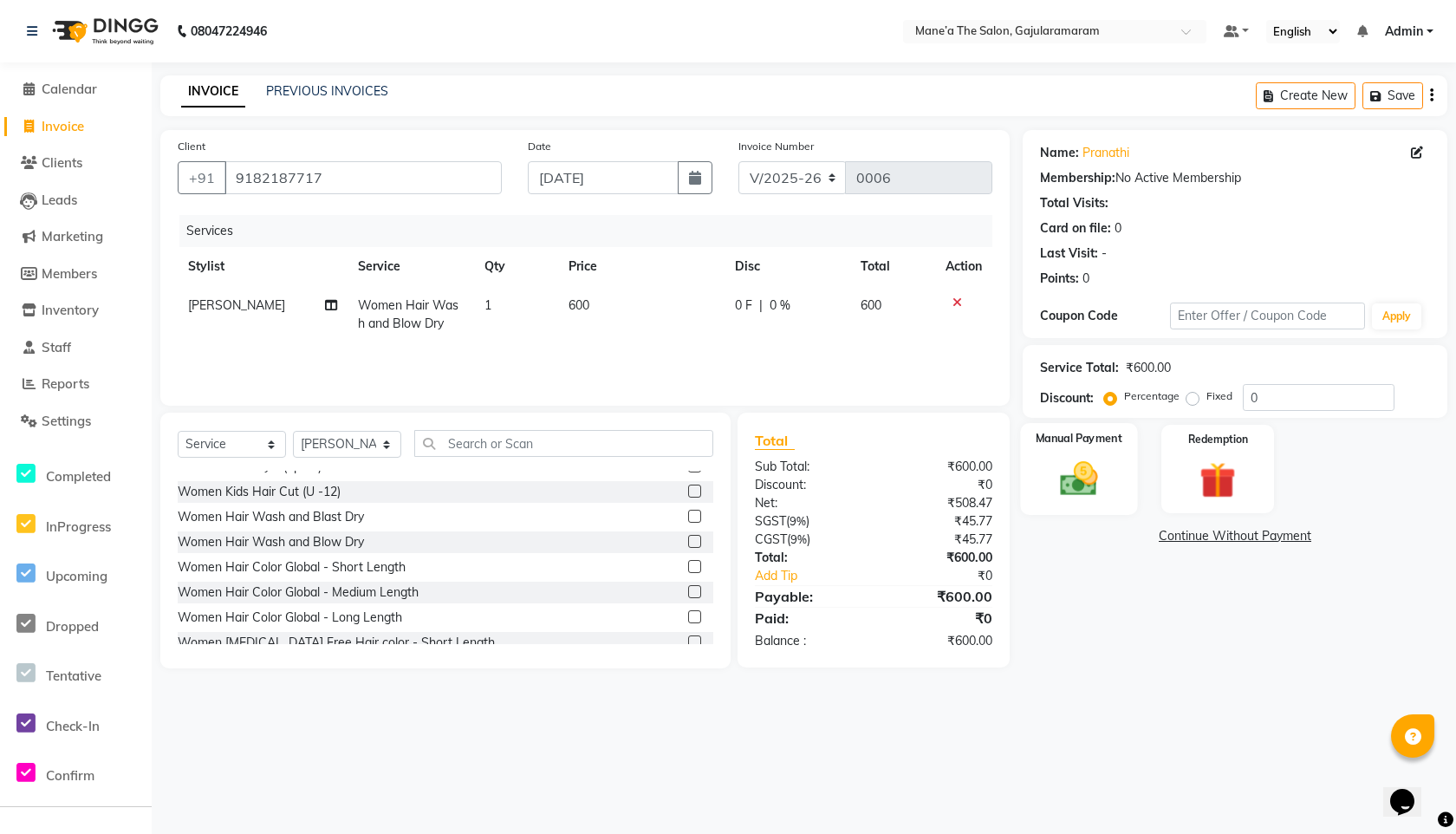
click at [1073, 467] on img at bounding box center [1079, 478] width 60 height 43
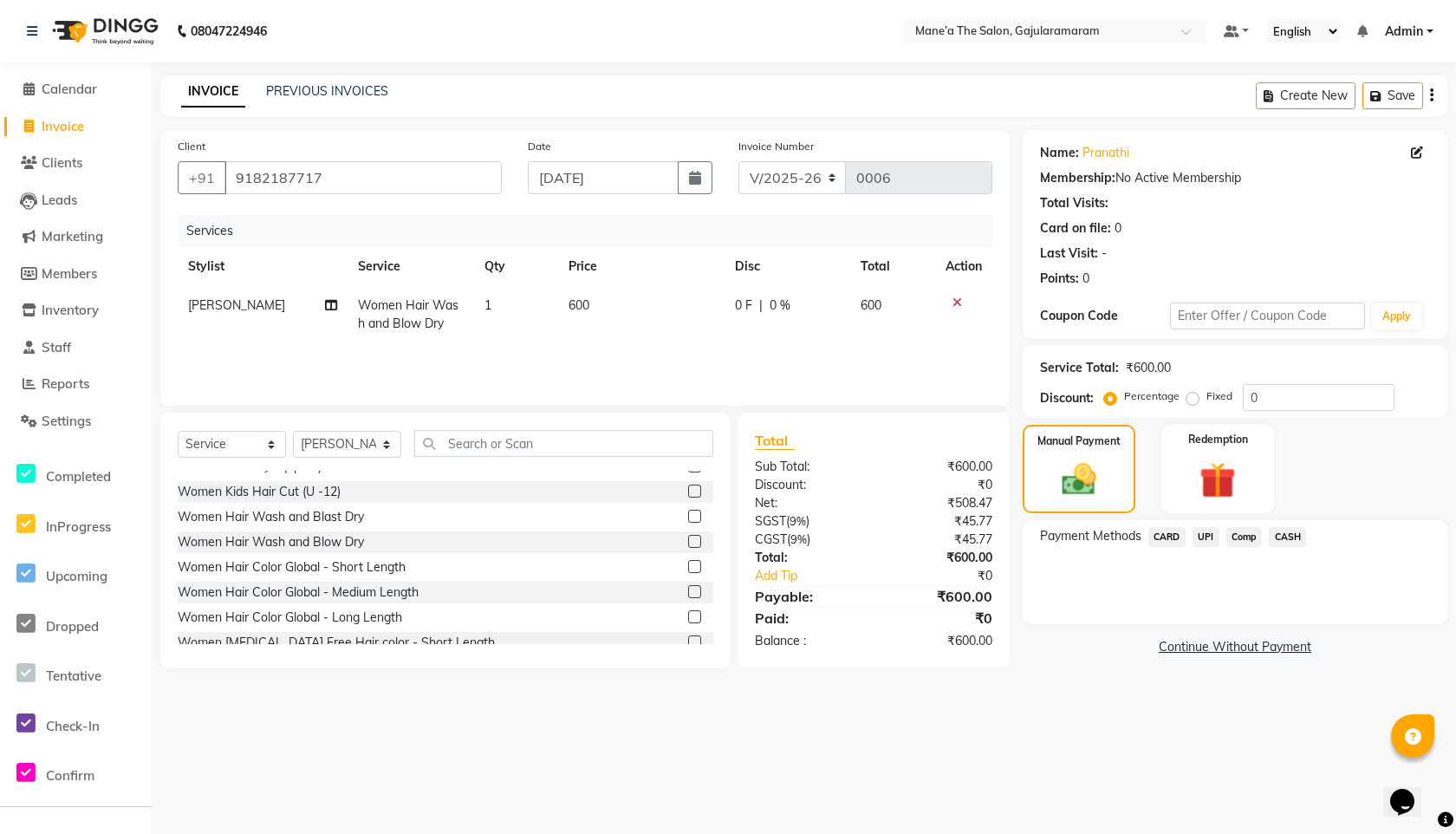
click at [1251, 336] on div "Name: Pranathi Membership: No Active Membership Total Visits: Card on file: 0 L…" at bounding box center [1234, 234] width 424 height 208
click at [1254, 309] on input "text" at bounding box center [1266, 316] width 195 height 26
click at [1402, 318] on button "Apply" at bounding box center [1396, 317] width 49 height 26
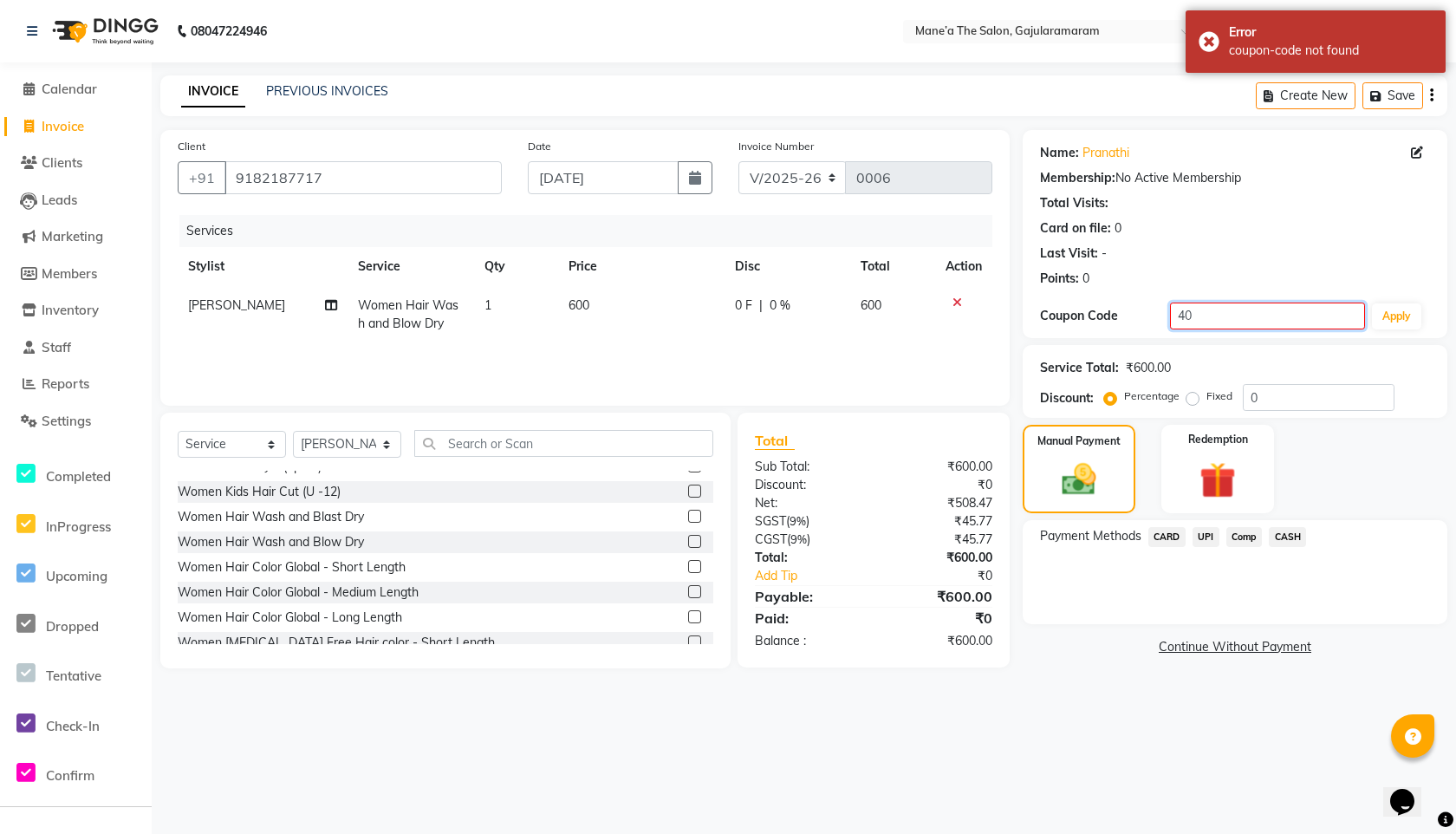
click at [1285, 317] on input "40" at bounding box center [1266, 316] width 195 height 26
click at [1315, 384] on input "0" at bounding box center [1318, 397] width 152 height 26
click at [481, 447] on input "text" at bounding box center [563, 443] width 299 height 26
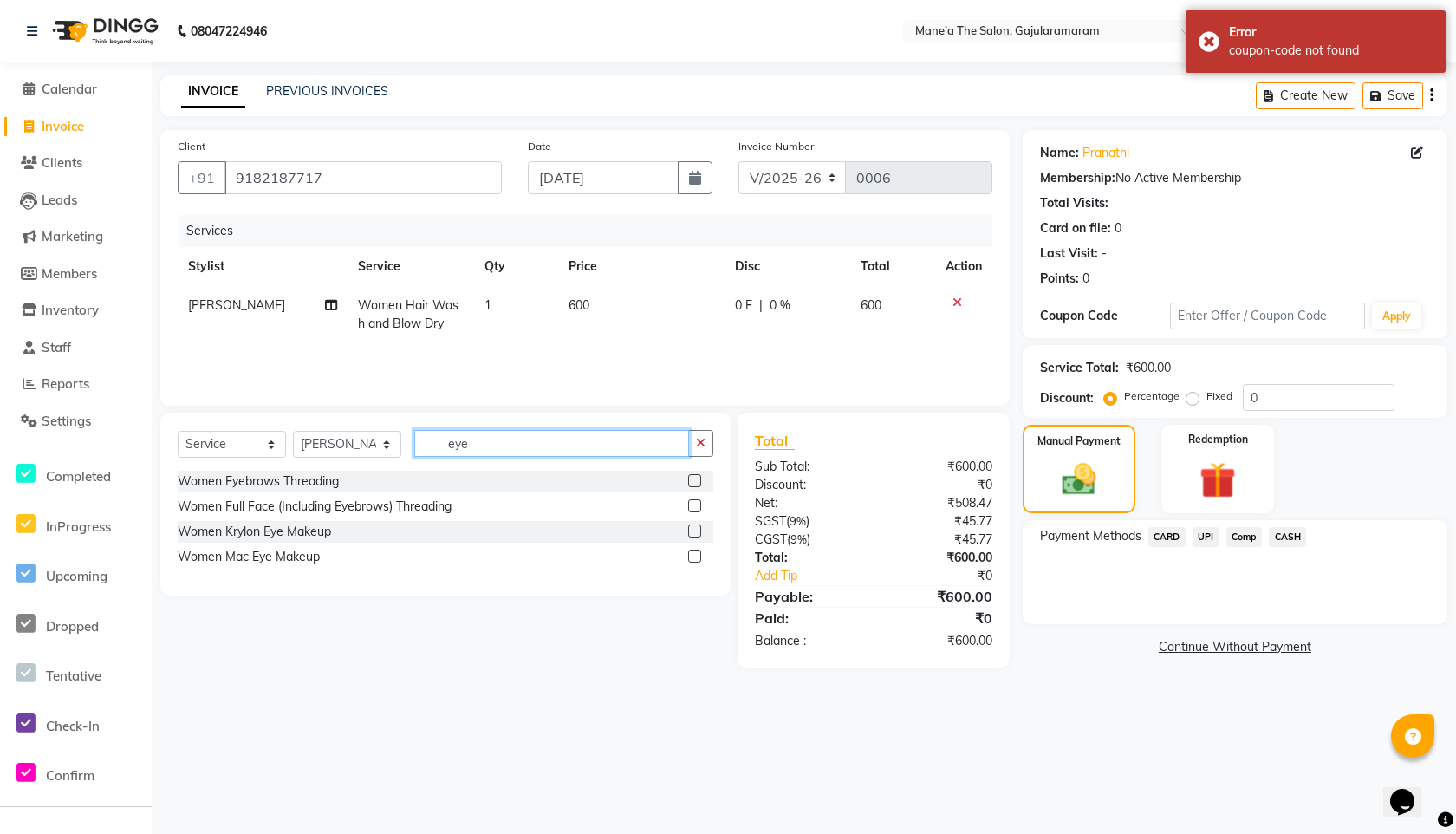
scroll to position [0, 0]
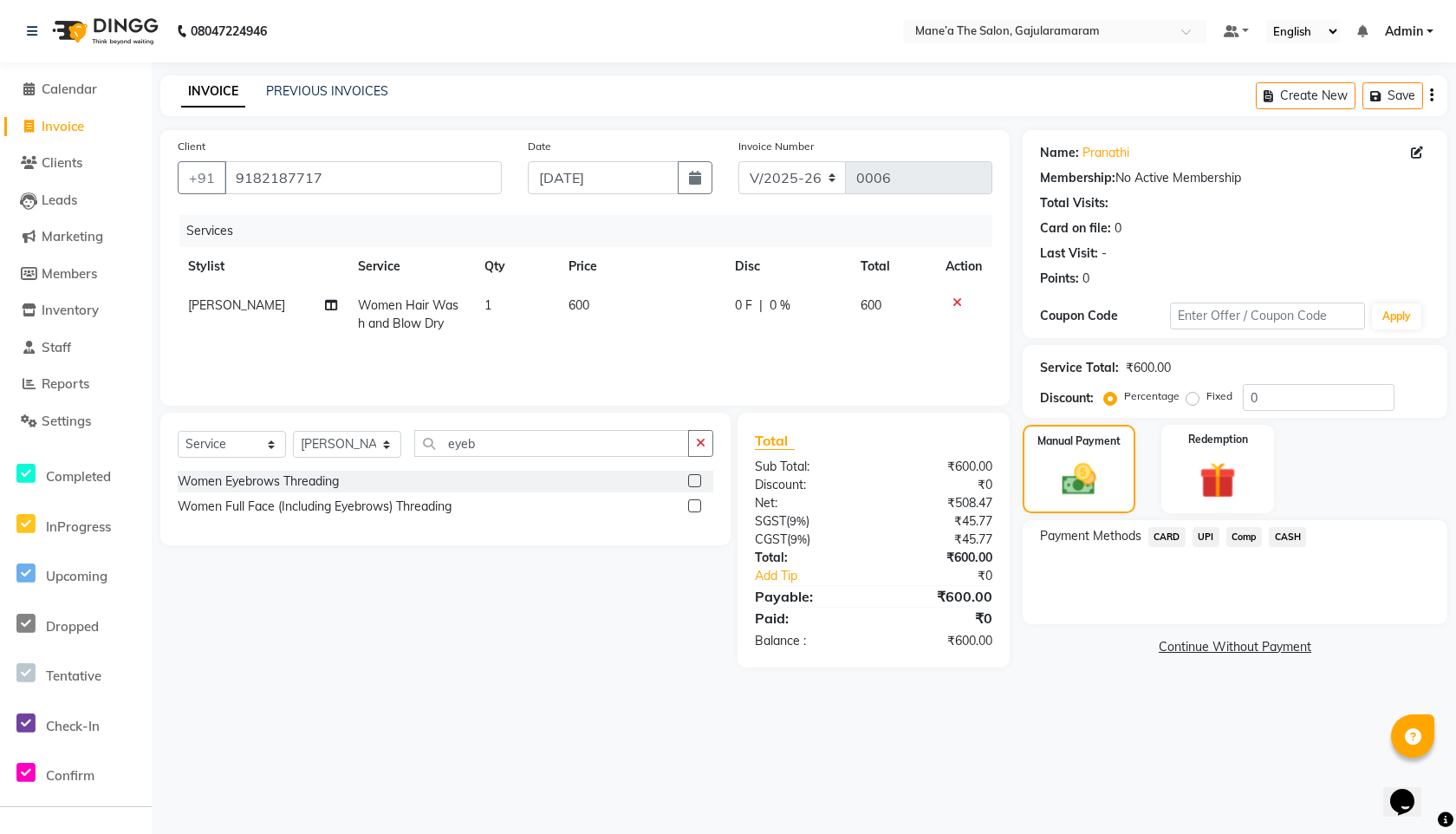
click at [692, 481] on label at bounding box center [695, 481] width 13 height 13
click at [692, 481] on input "checkbox" at bounding box center [694, 481] width 11 height 11
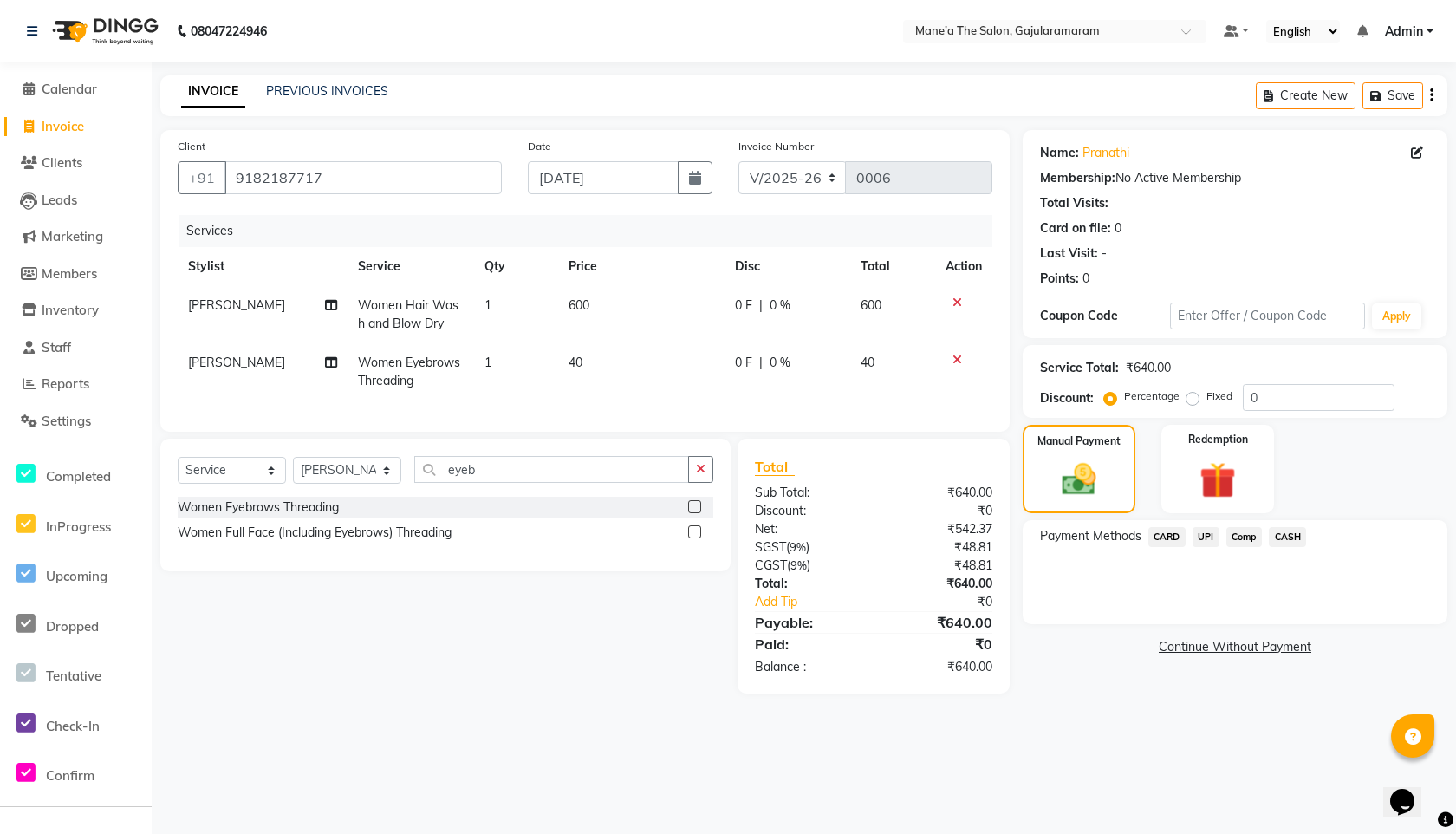
click at [775, 310] on span "0 %" at bounding box center [780, 305] width 21 height 18
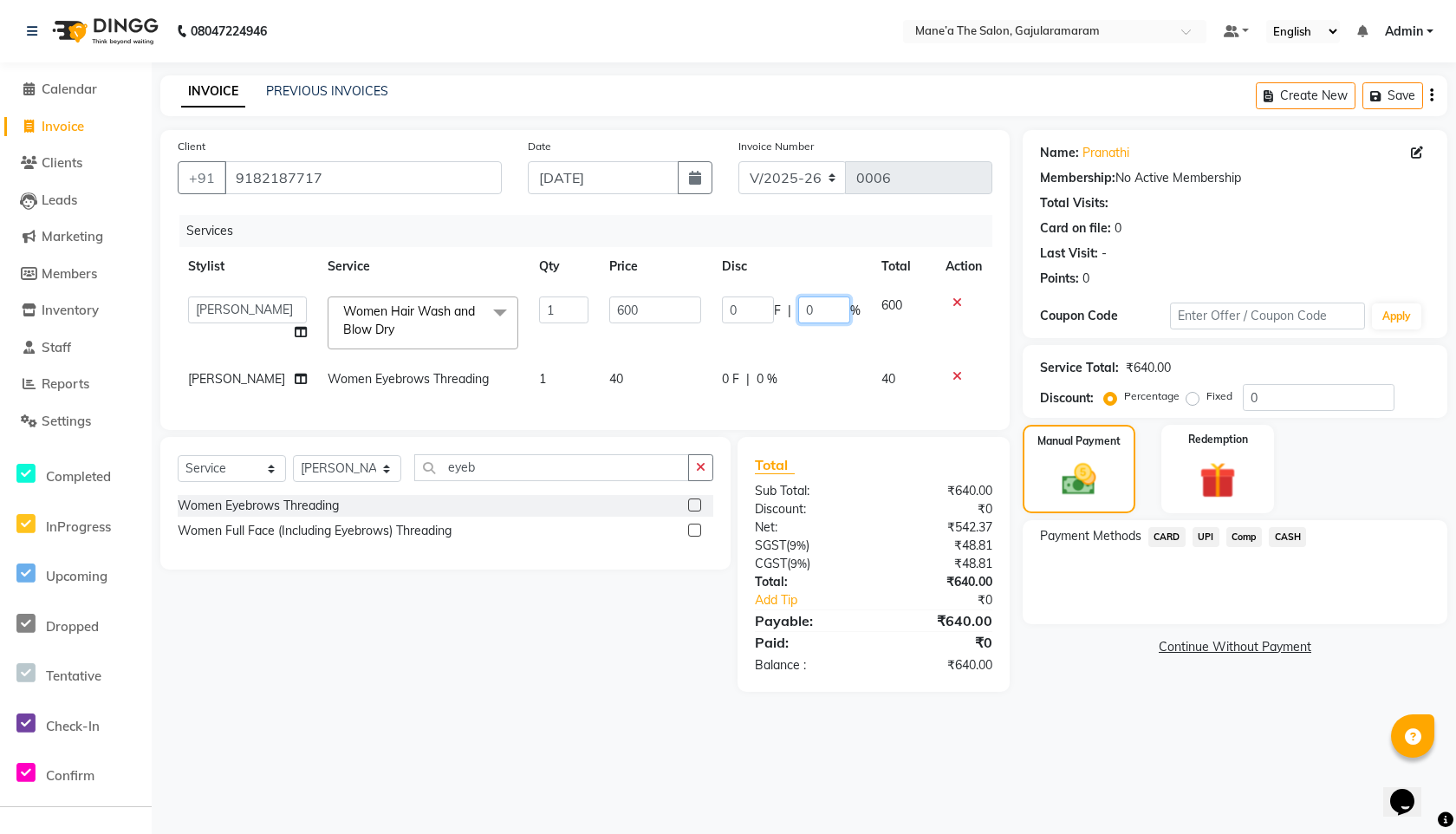
click at [814, 310] on input "0" at bounding box center [823, 309] width 52 height 26
click at [860, 379] on tr "Shilpa Ch Women Eyebrows Threading 1 40 0 F | 0 % 40" at bounding box center [585, 378] width 815 height 39
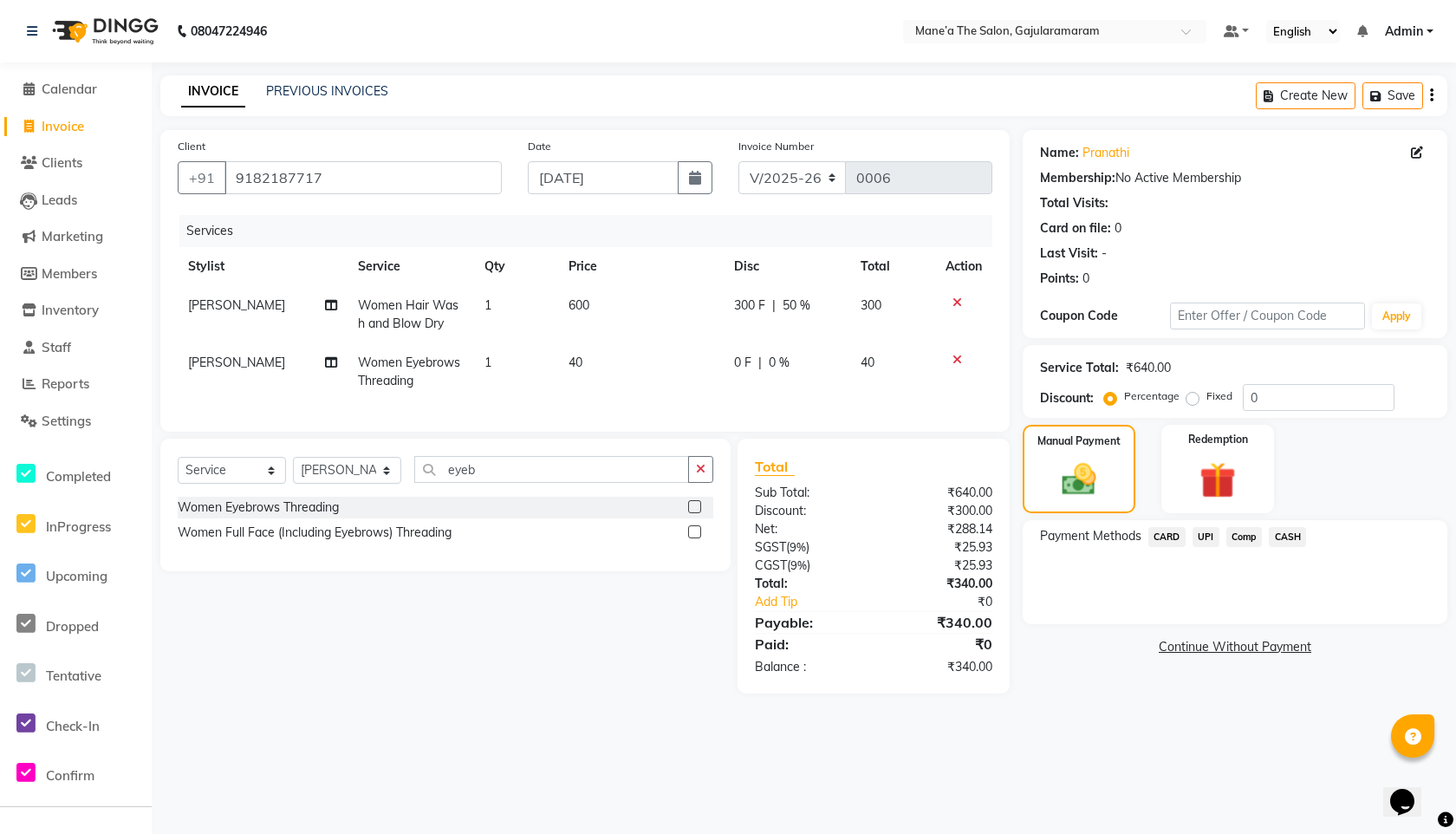
click at [1207, 539] on span "UPI" at bounding box center [1205, 537] width 26 height 20
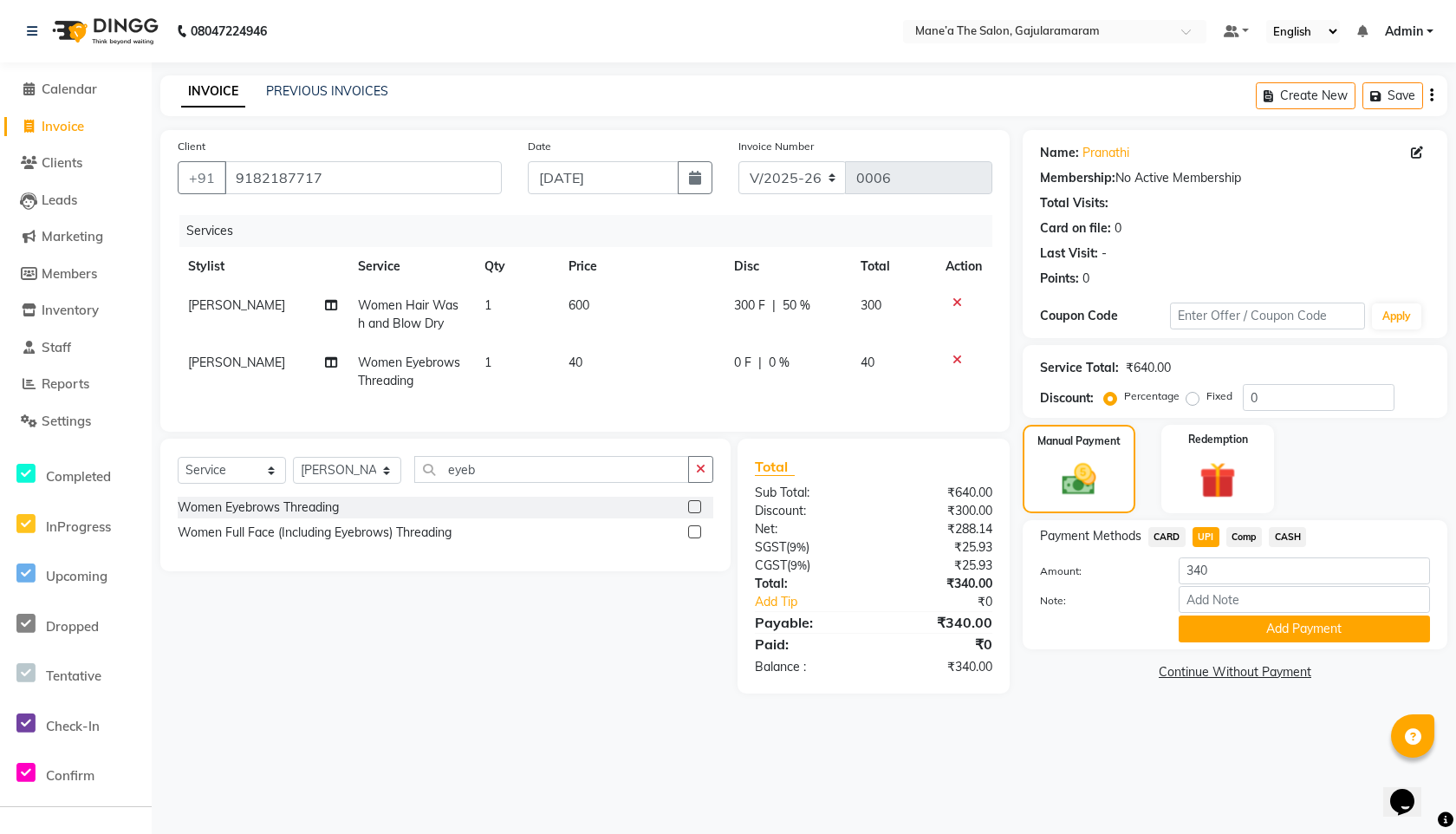
click at [790, 308] on span "50 %" at bounding box center [796, 305] width 27 height 18
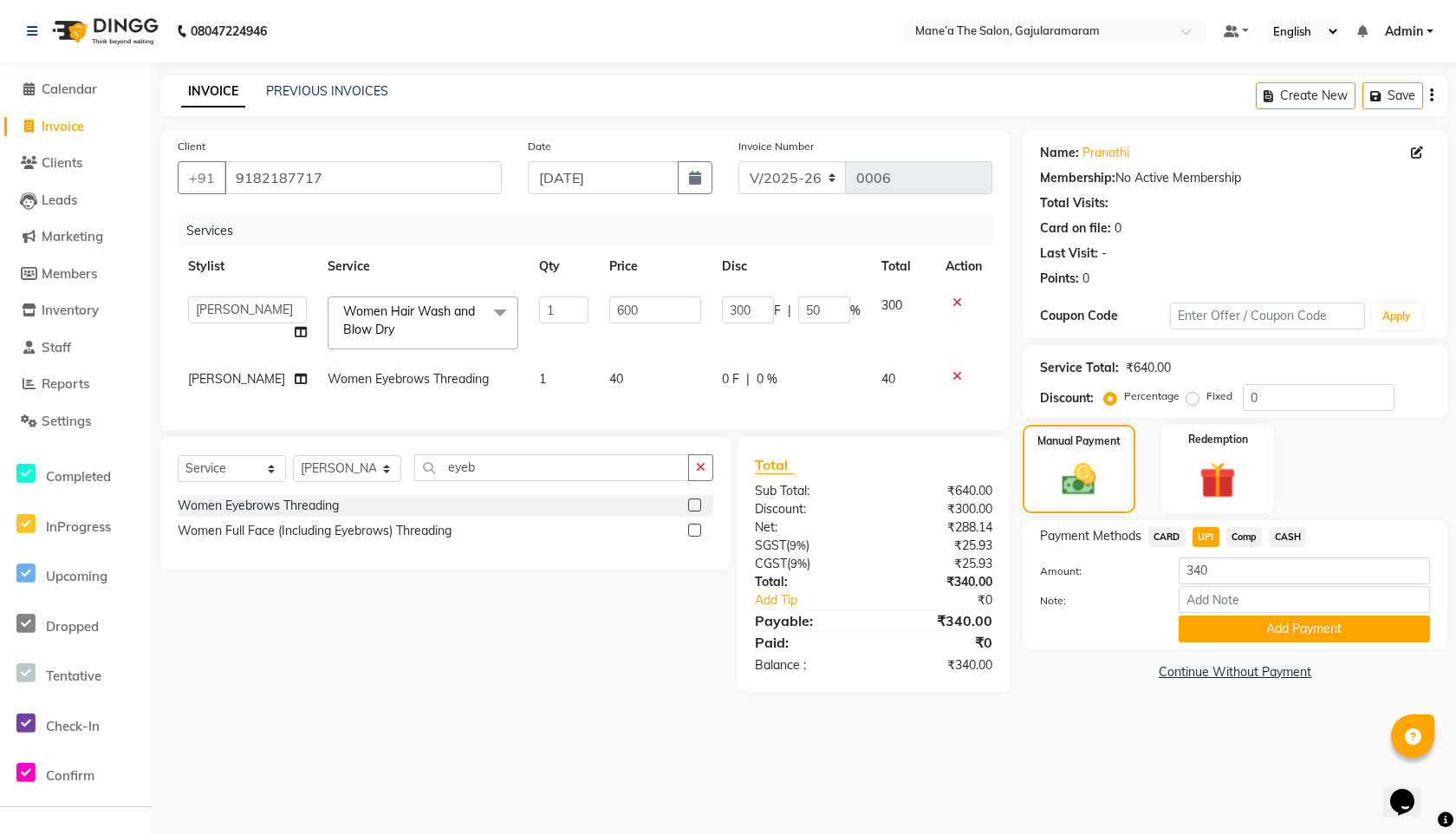
click at [840, 331] on td "300 F | 50 %" at bounding box center [790, 323] width 159 height 74
click at [1389, 442] on div "Manual Payment Redemption" at bounding box center [1234, 469] width 451 height 89
click at [834, 374] on div "0 F | 0 %" at bounding box center [790, 378] width 139 height 18
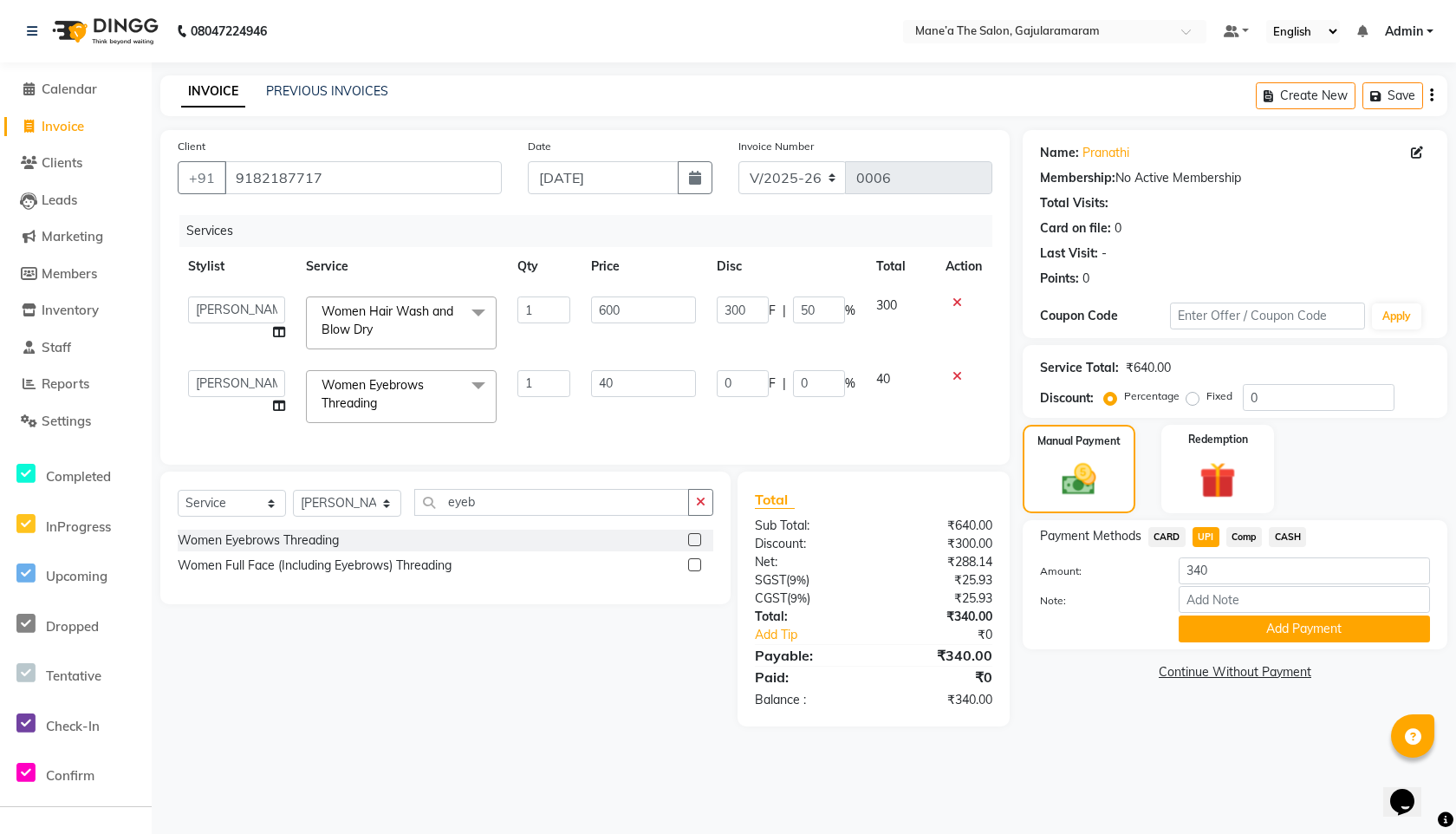
click at [874, 255] on th "Total" at bounding box center [901, 266] width 70 height 39
click at [1275, 623] on button "Add Payment" at bounding box center [1304, 628] width 251 height 26
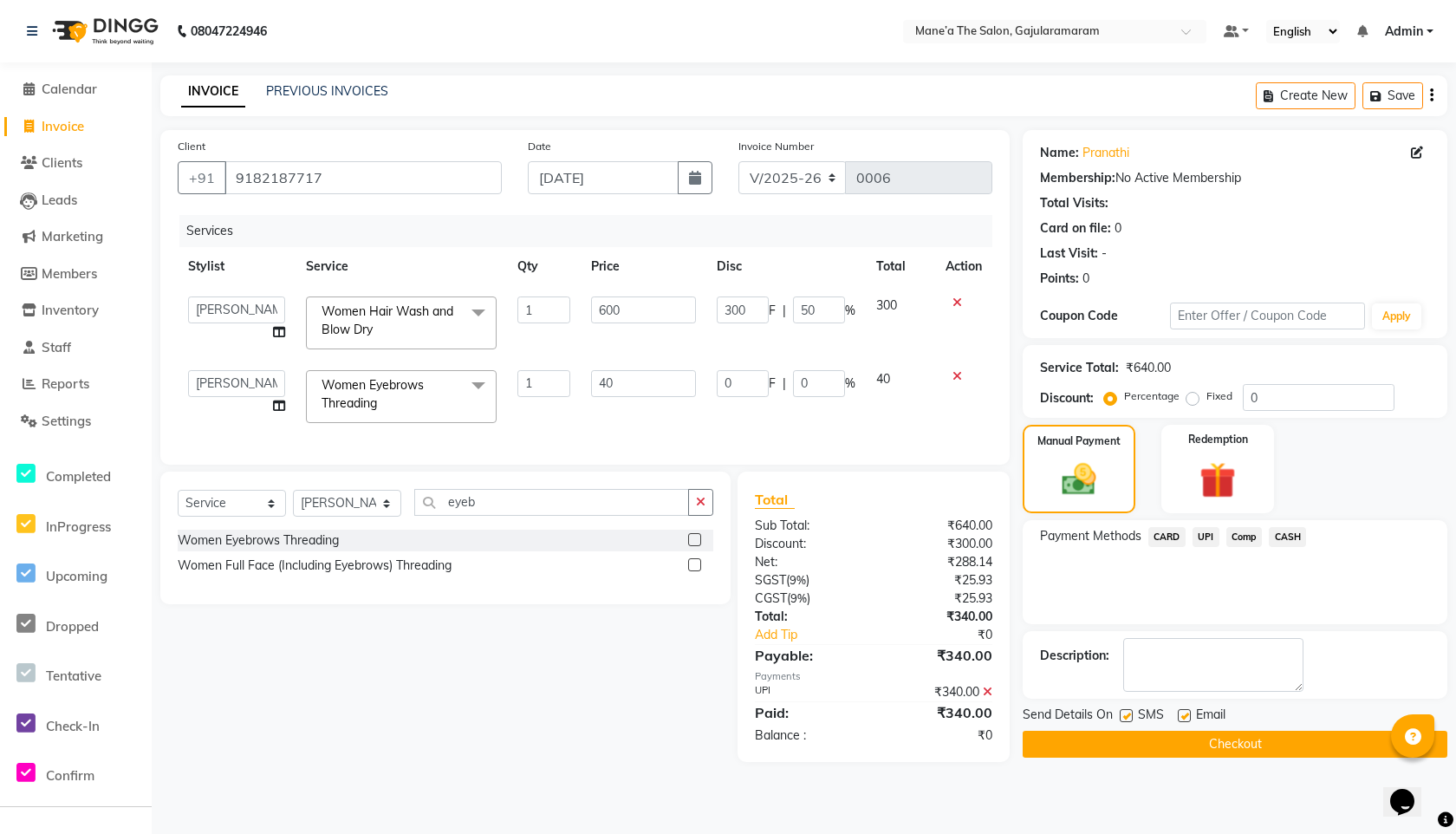
click at [1166, 748] on button "Checkout" at bounding box center [1234, 744] width 424 height 26
